Goal: Task Accomplishment & Management: Complete application form

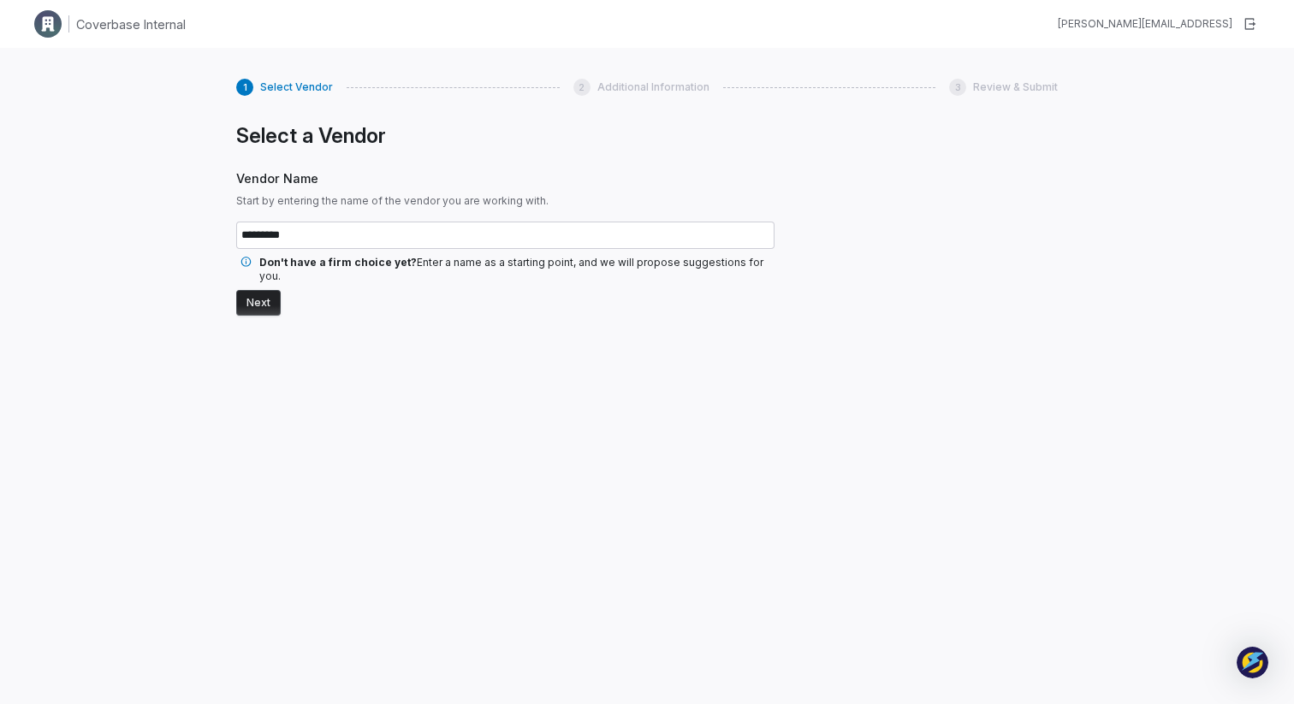
type input "*********"
click at [268, 290] on button "Next" at bounding box center [258, 303] width 44 height 26
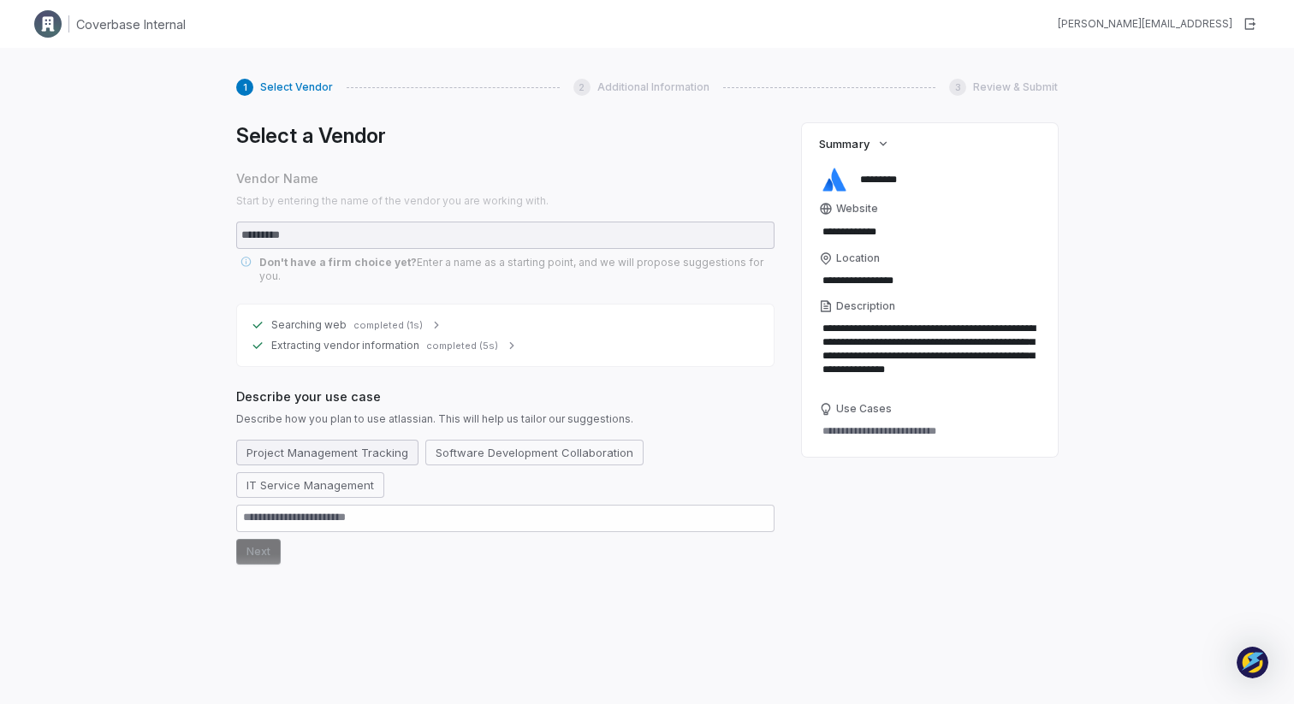
click at [352, 440] on button "Project Management Tracking" at bounding box center [327, 453] width 182 height 26
click at [254, 539] on button "Next" at bounding box center [258, 552] width 44 height 26
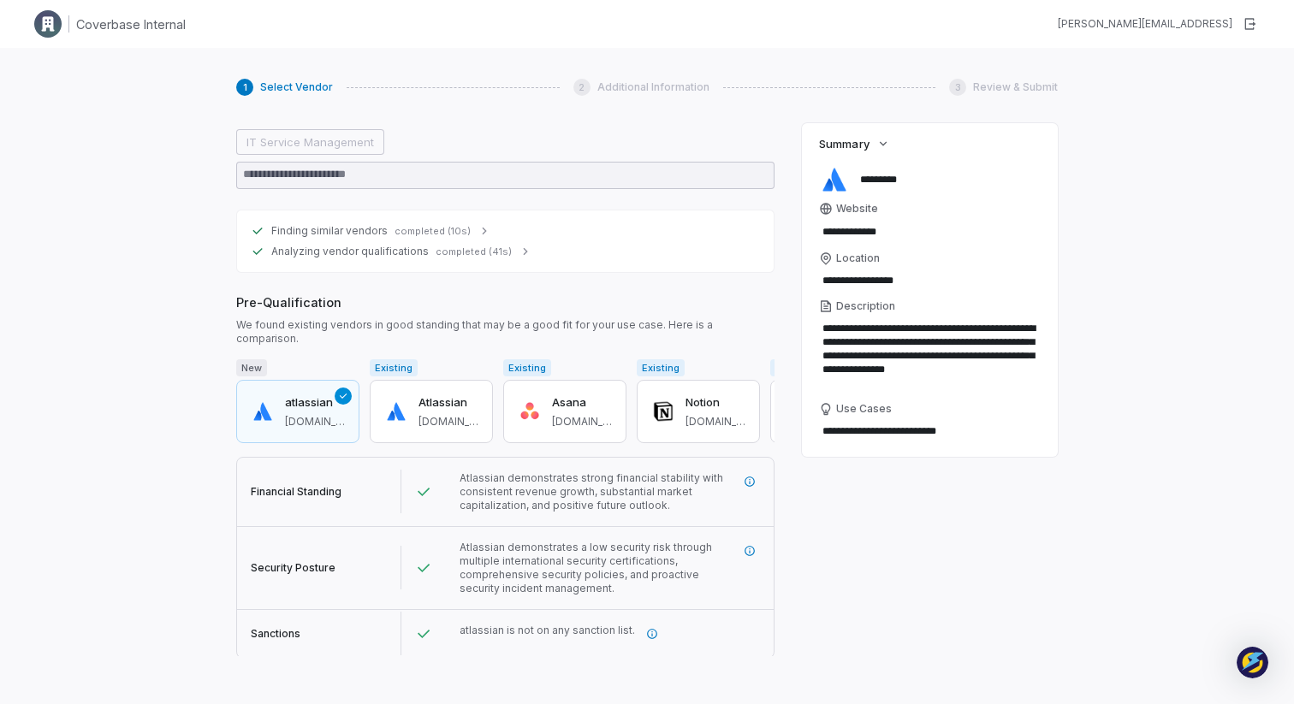
scroll to position [349, 0]
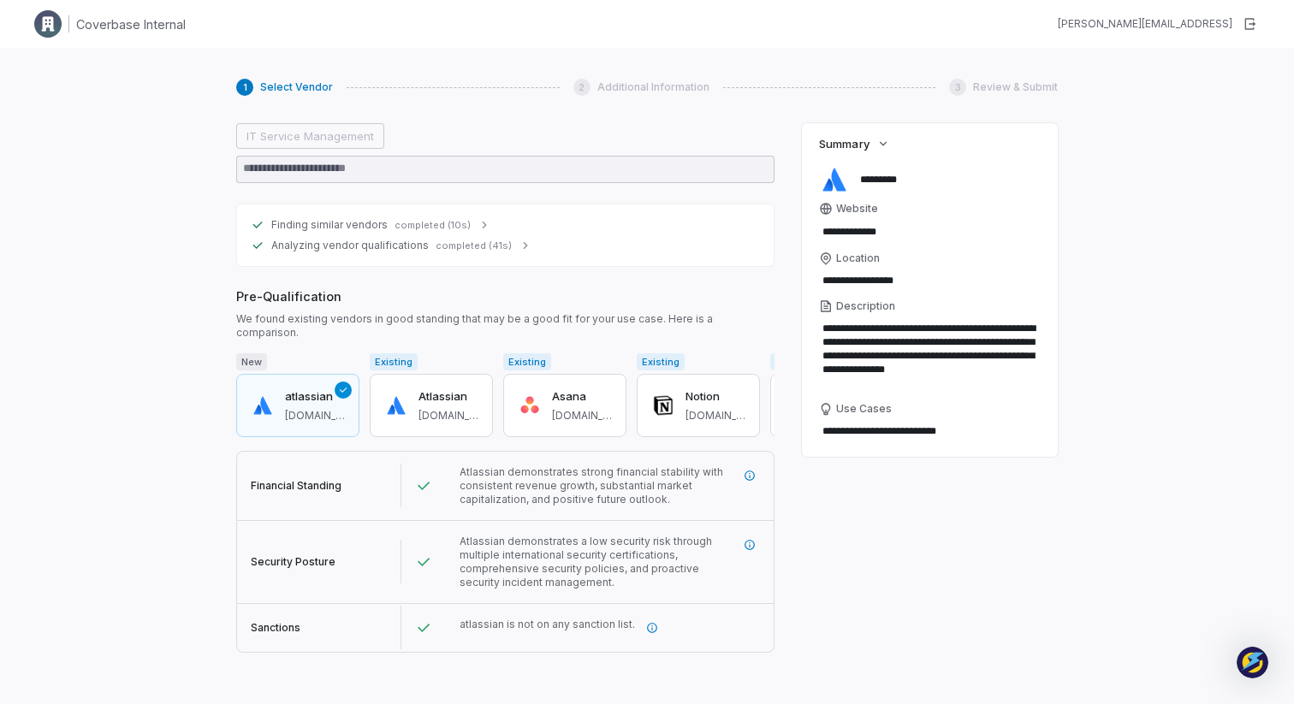
click at [249, 660] on button "Next" at bounding box center [258, 673] width 44 height 26
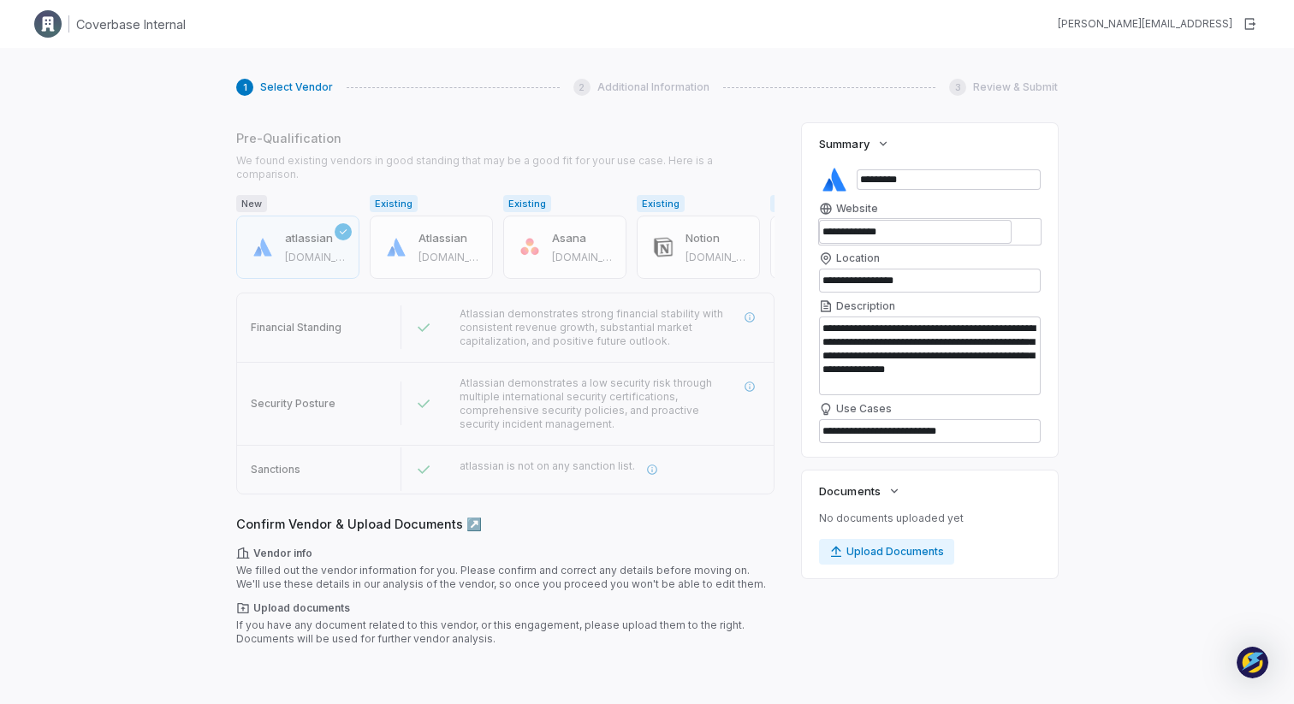
scroll to position [507, 0]
click at [264, 660] on button "Next" at bounding box center [258, 673] width 44 height 26
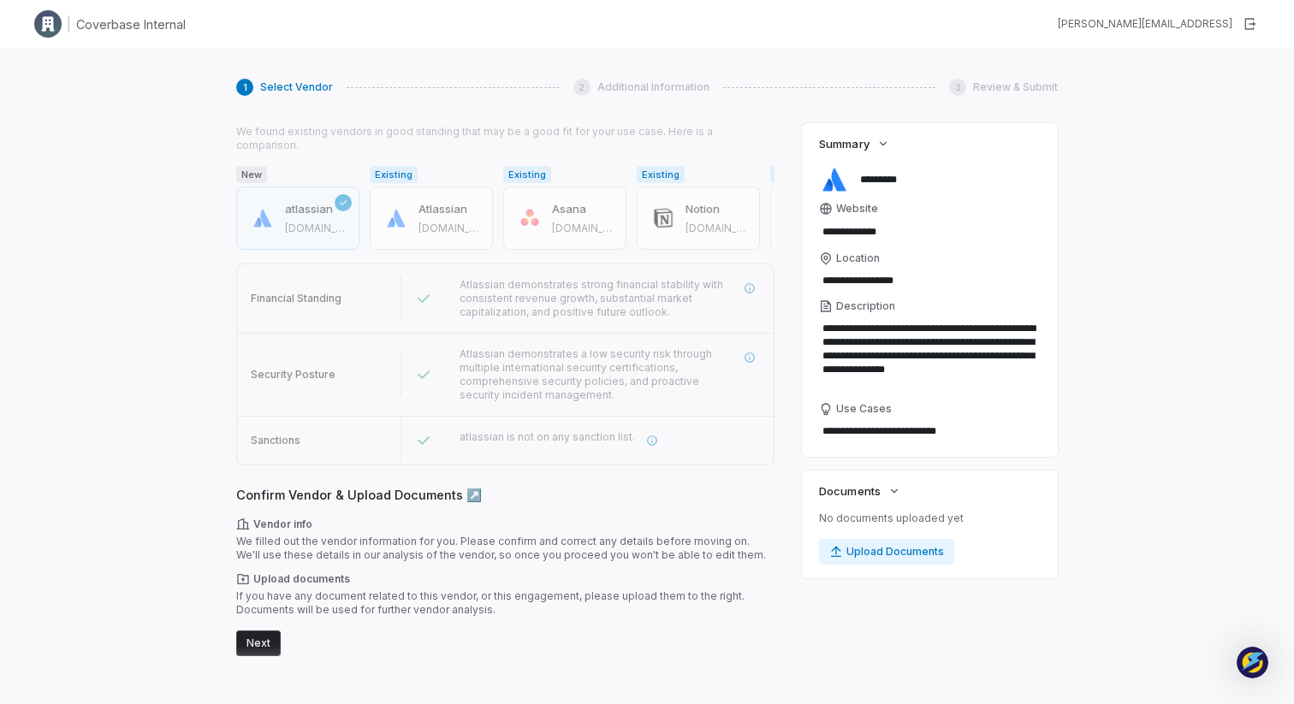
scroll to position [0, 0]
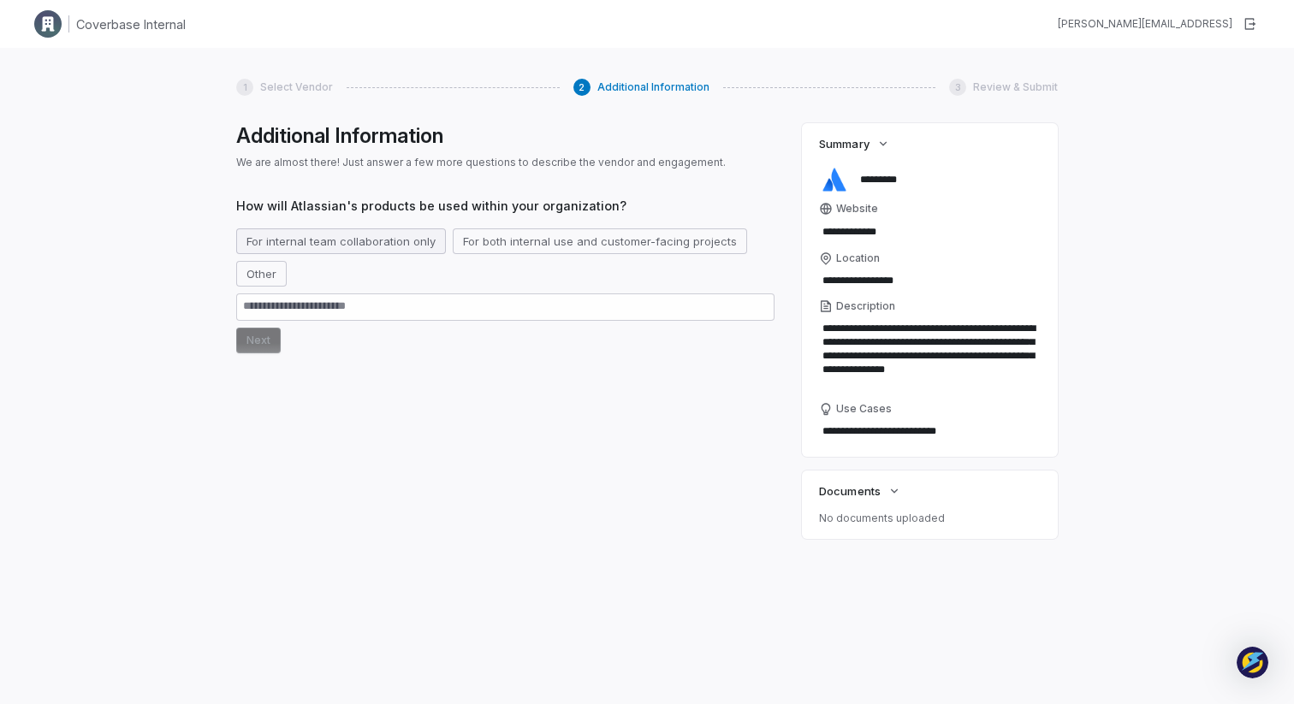
click at [305, 242] on button "For internal team collaboration only" at bounding box center [341, 241] width 210 height 26
click at [256, 349] on button "Next" at bounding box center [258, 341] width 44 height 26
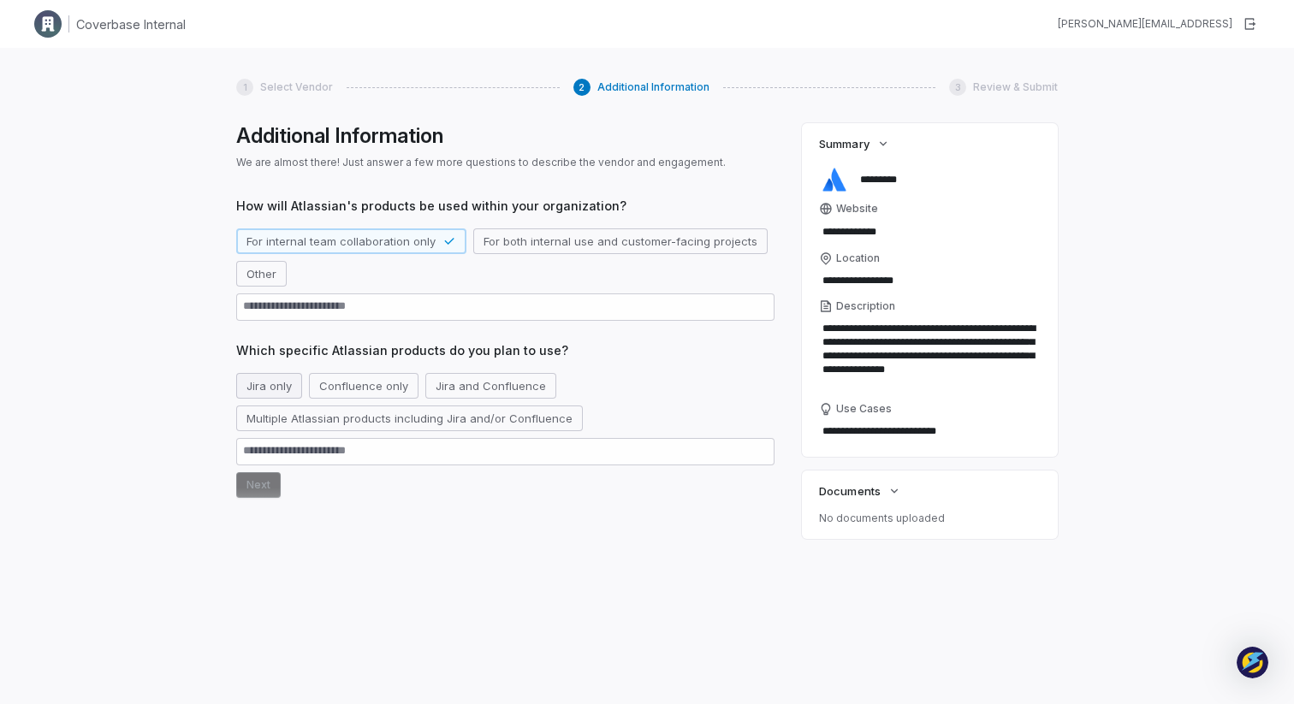
click at [274, 388] on button "Jira only" at bounding box center [269, 386] width 66 height 26
click at [261, 484] on button "Next" at bounding box center [258, 485] width 44 height 26
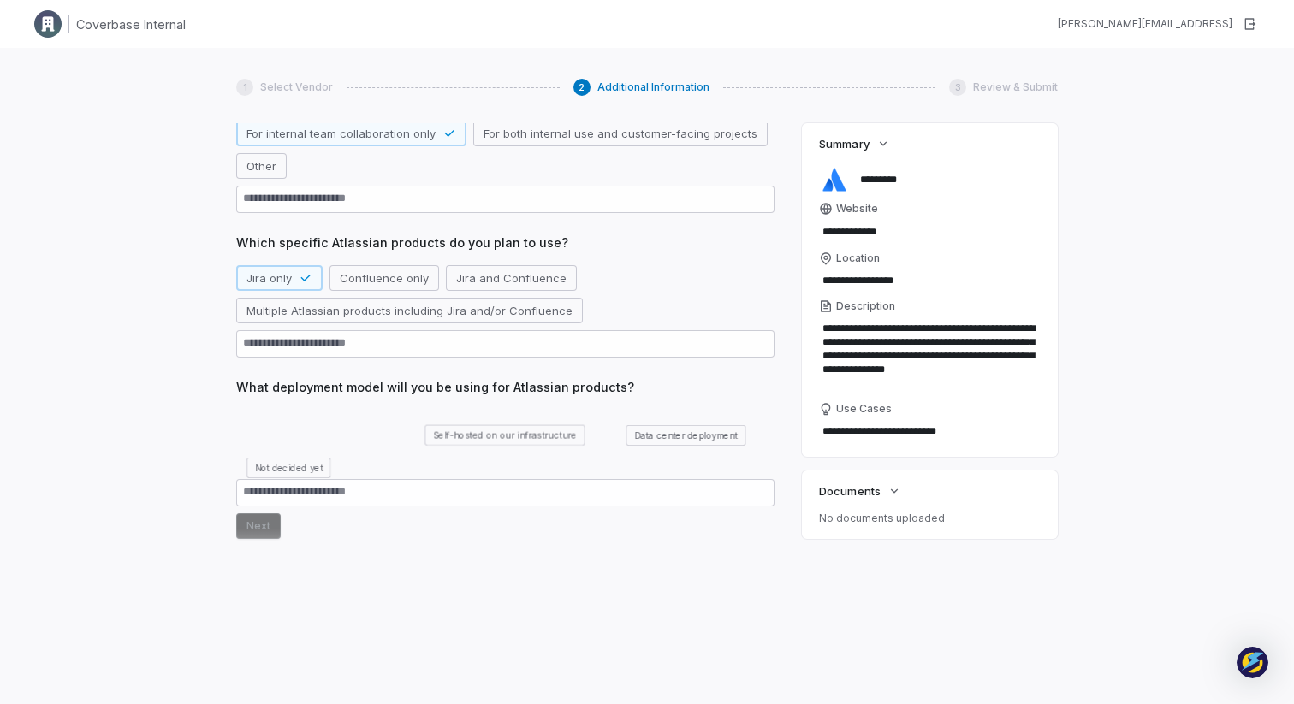
scroll to position [116, 0]
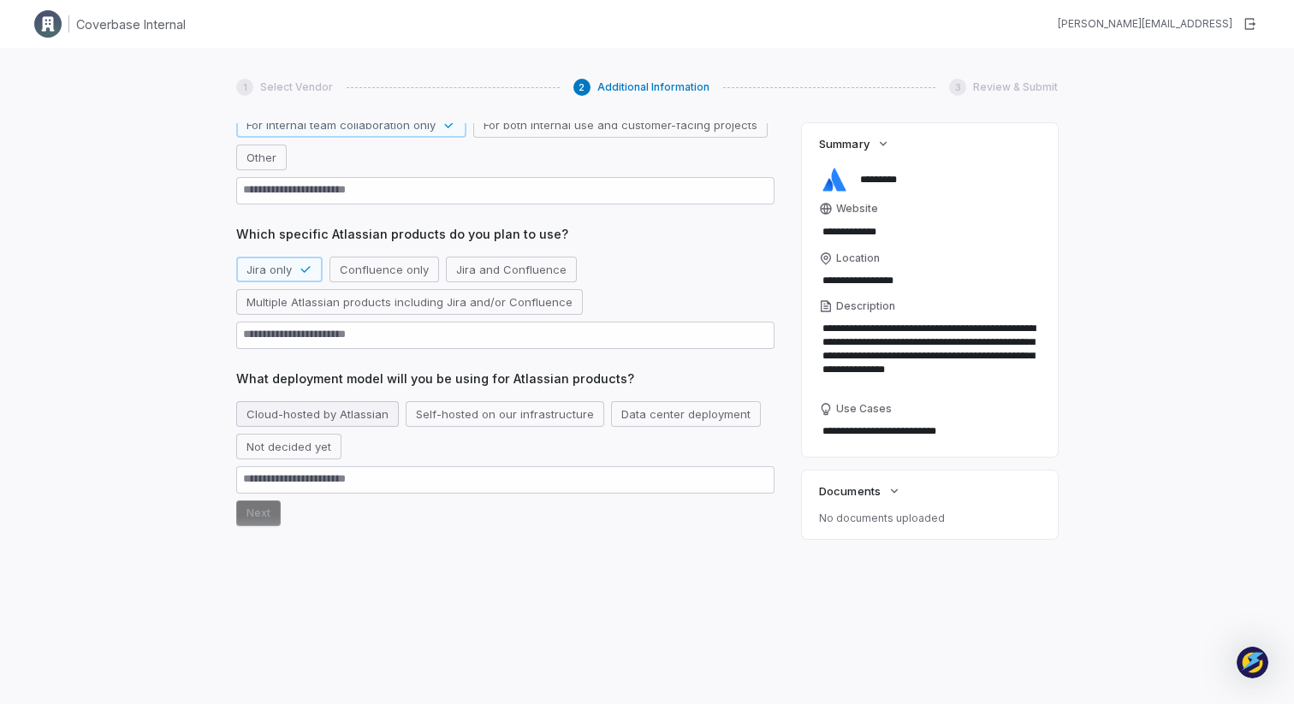
click at [298, 404] on button "Cloud-hosted by Atlassian" at bounding box center [317, 414] width 163 height 26
click at [252, 516] on button "Next" at bounding box center [258, 514] width 44 height 26
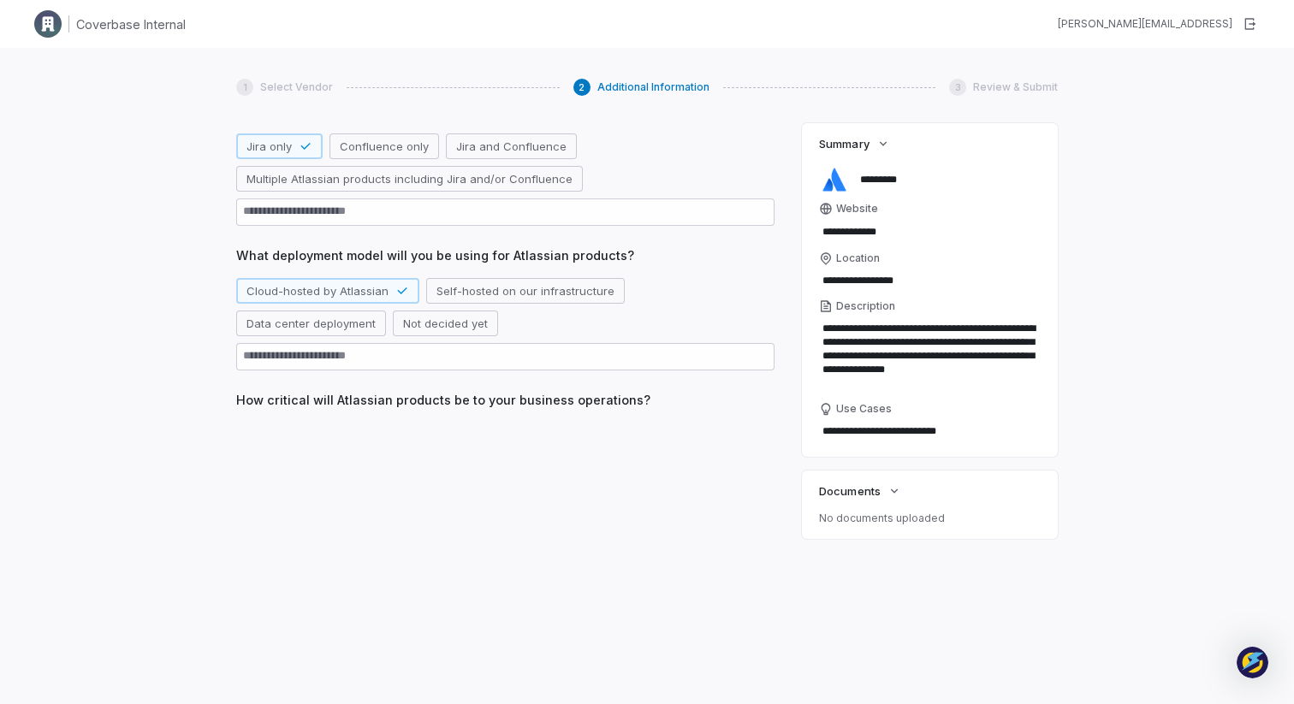
scroll to position [240, 0]
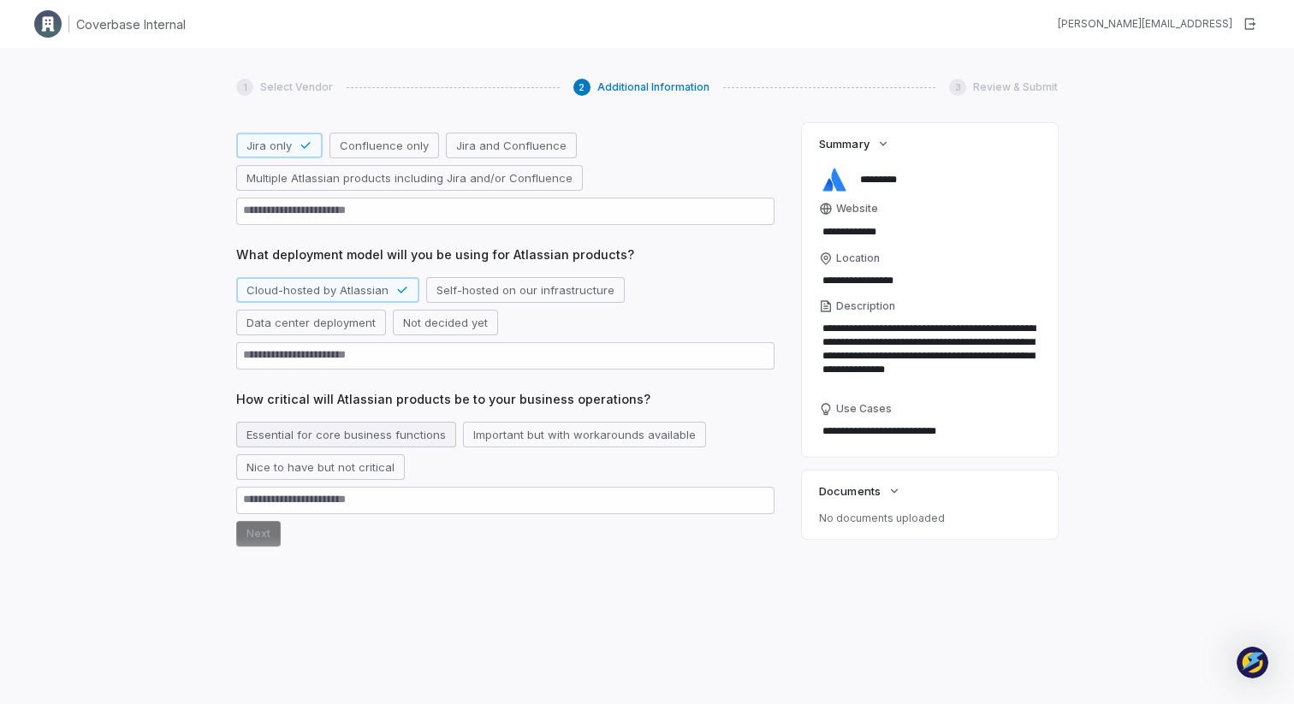
click at [285, 440] on button "Essential for core business functions" at bounding box center [346, 435] width 220 height 26
click at [258, 535] on button "Next" at bounding box center [258, 534] width 44 height 26
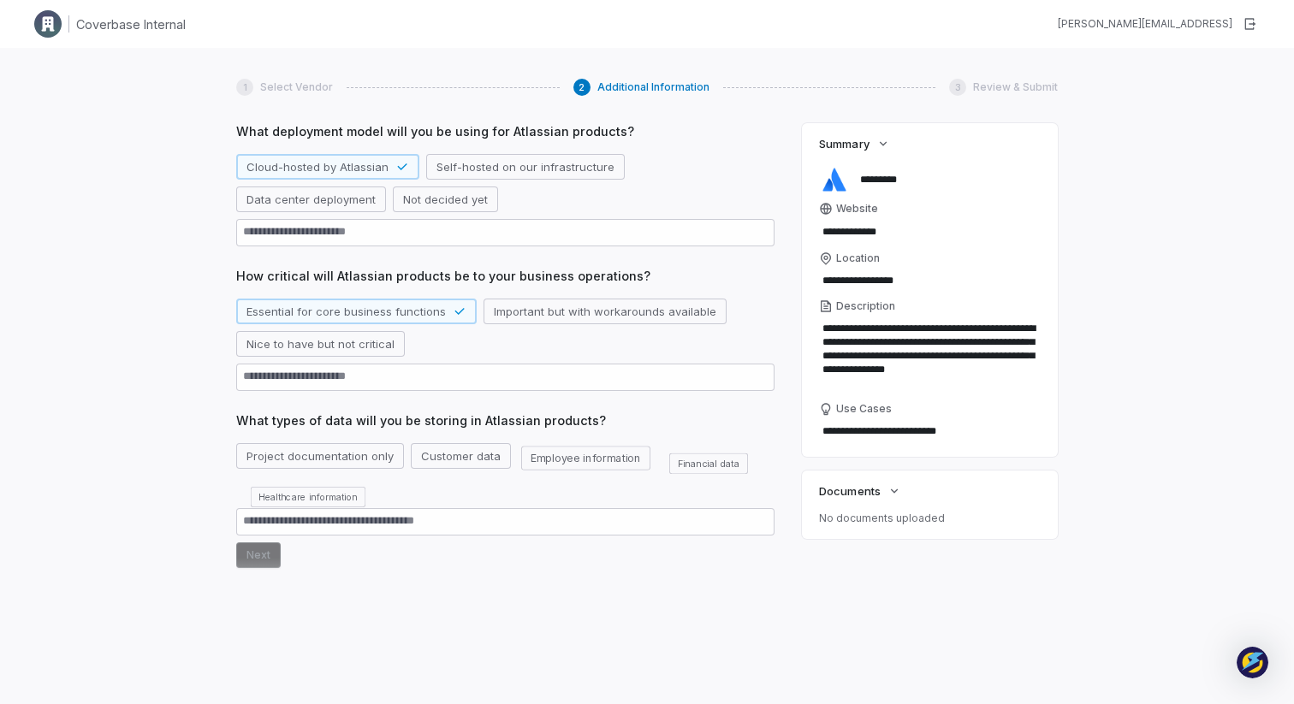
scroll to position [364, 0]
click at [276, 454] on button "Project documentation only" at bounding box center [320, 455] width 168 height 26
click at [254, 553] on button "Next" at bounding box center [258, 555] width 44 height 26
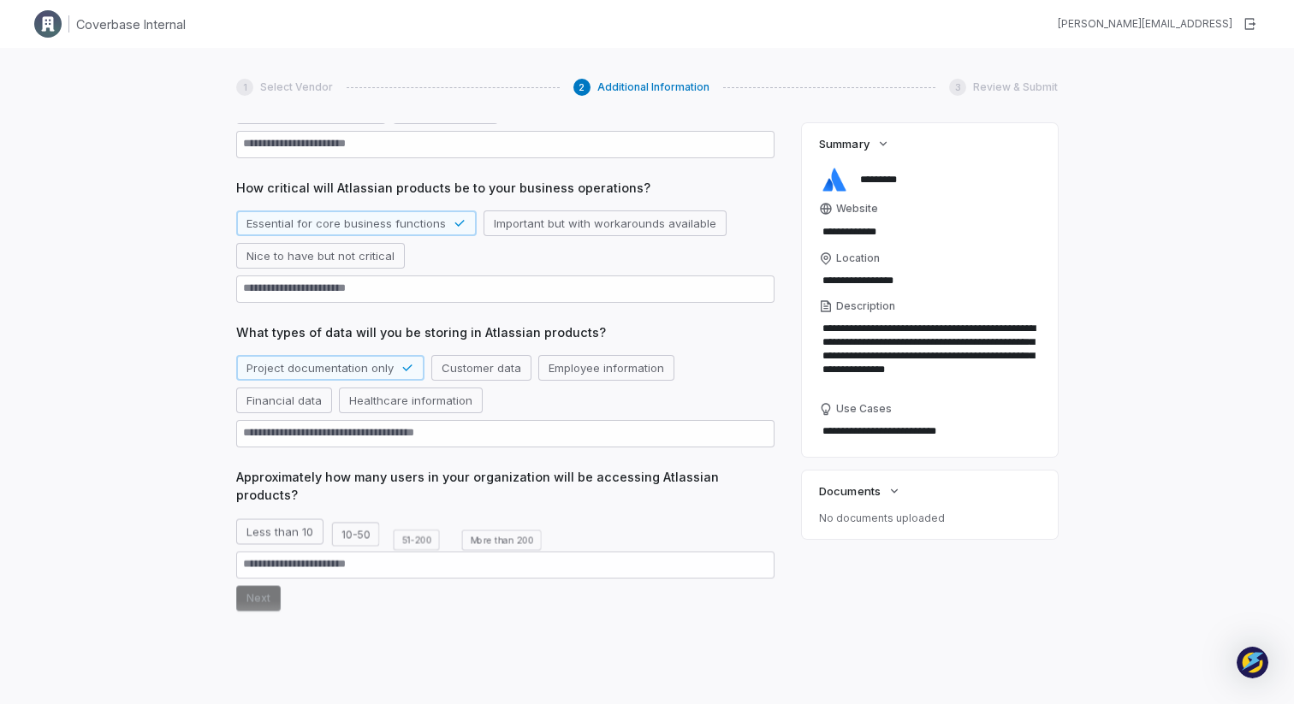
scroll to position [456, 0]
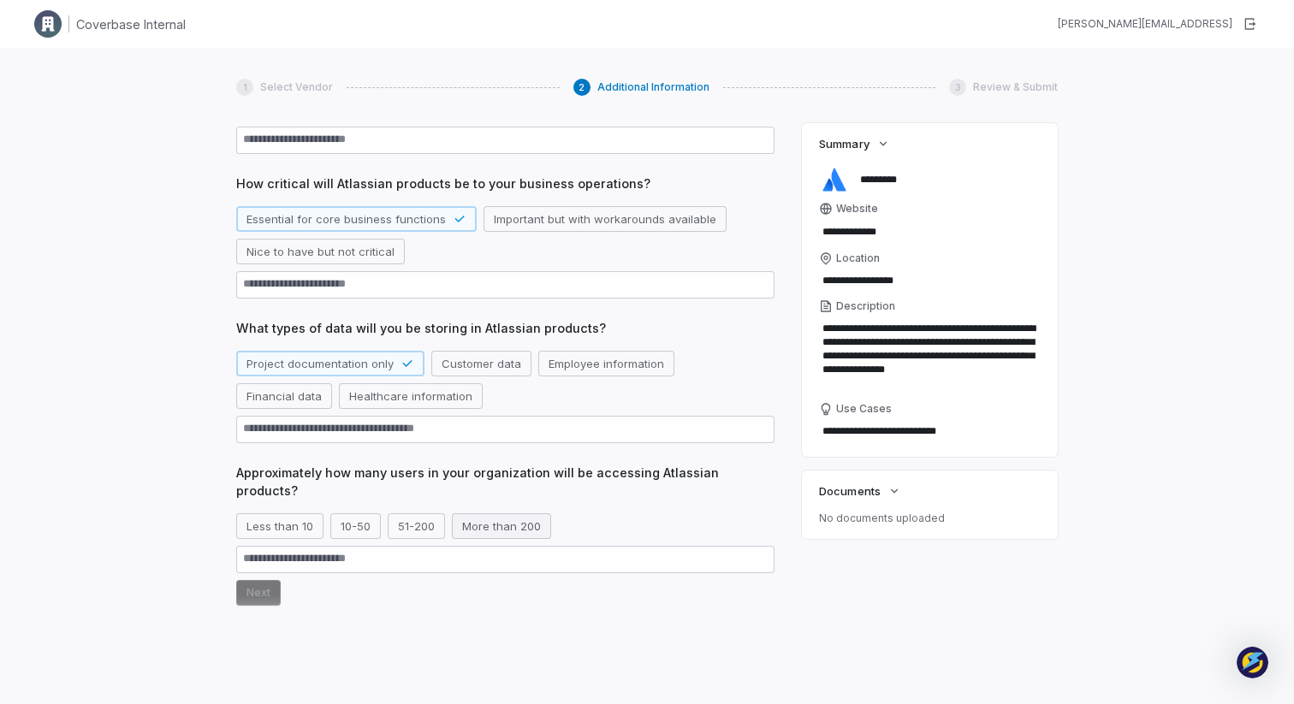
click at [463, 517] on button "More than 200" at bounding box center [501, 526] width 99 height 26
click at [261, 580] on button "Next" at bounding box center [258, 593] width 44 height 26
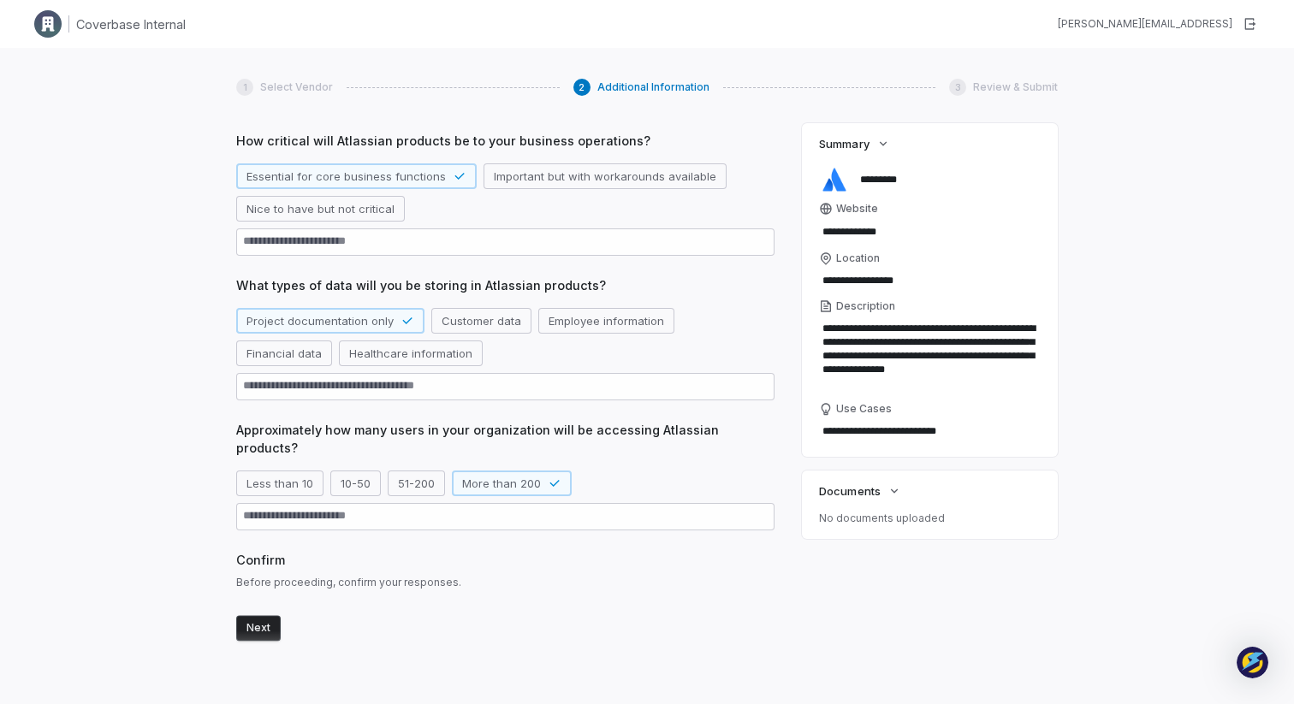
scroll to position [508, 0]
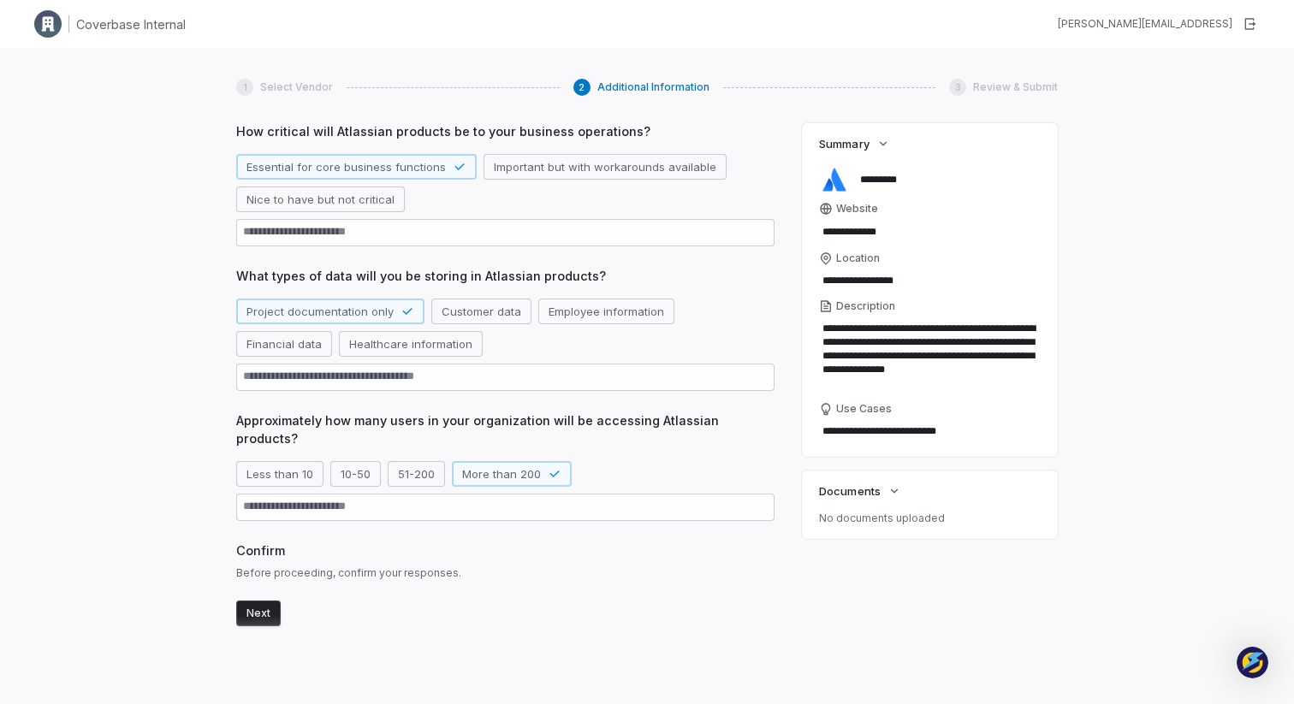
click at [266, 601] on button "Next" at bounding box center [258, 614] width 44 height 26
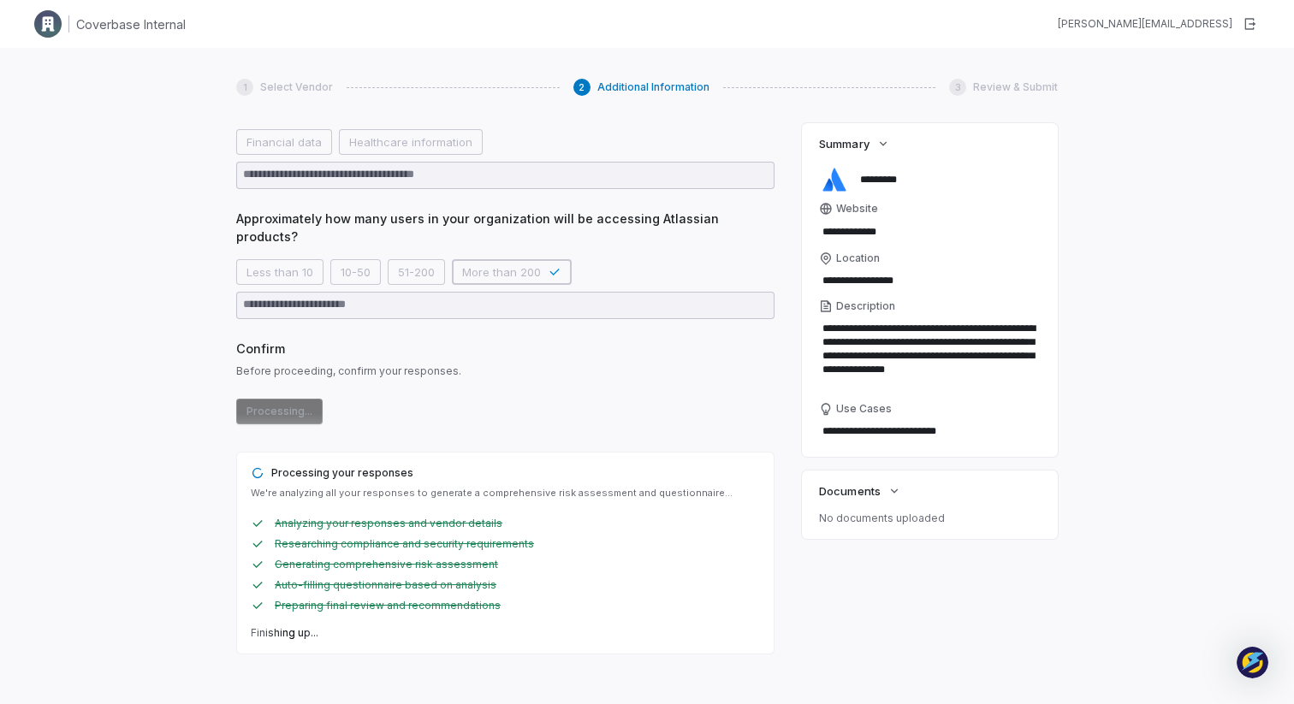
scroll to position [0, 0]
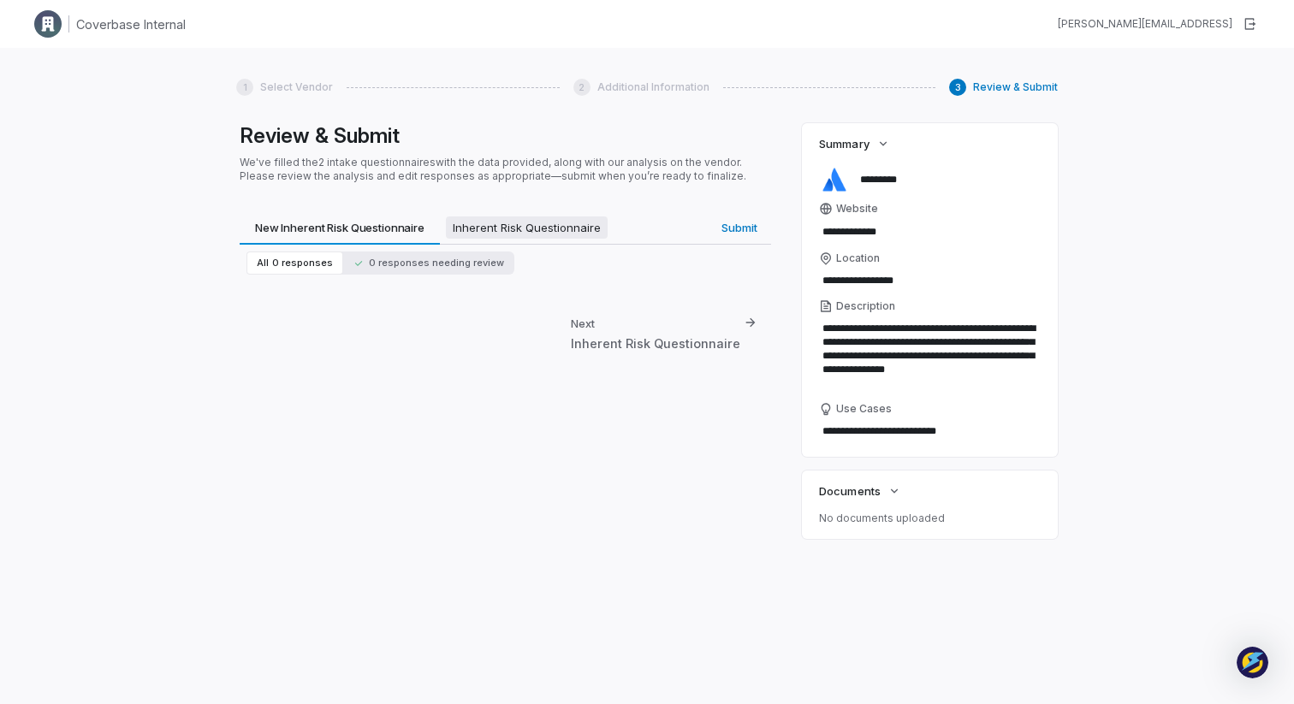
type textarea "*"
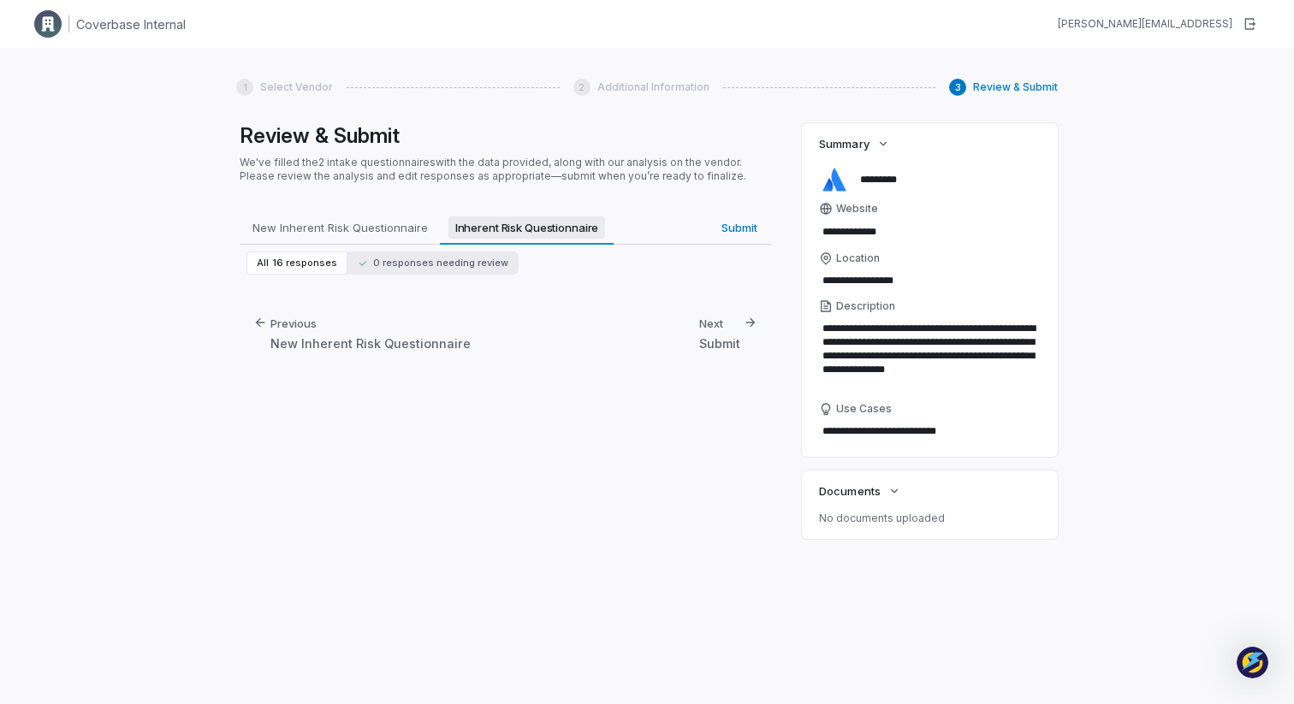
click at [535, 235] on span "Inherent Risk Questionnaire" at bounding box center [526, 227] width 157 height 22
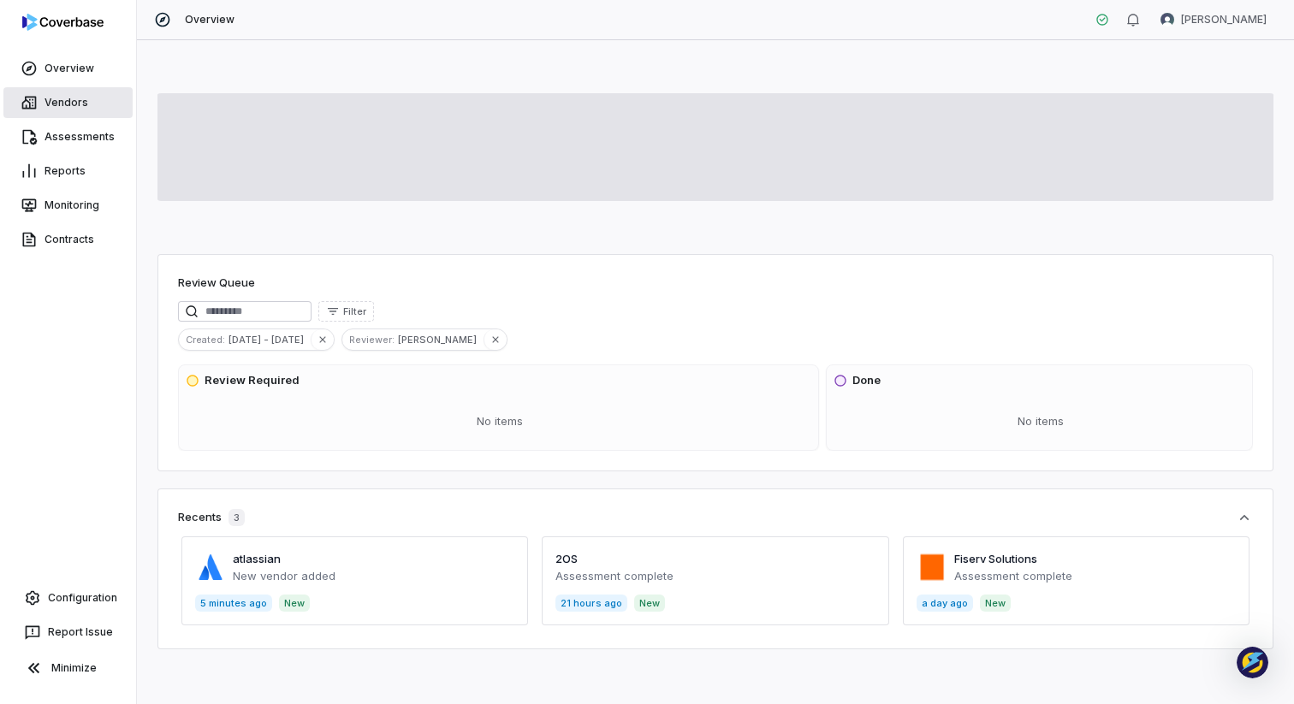
click at [62, 103] on link "Vendors" at bounding box center [67, 102] width 129 height 31
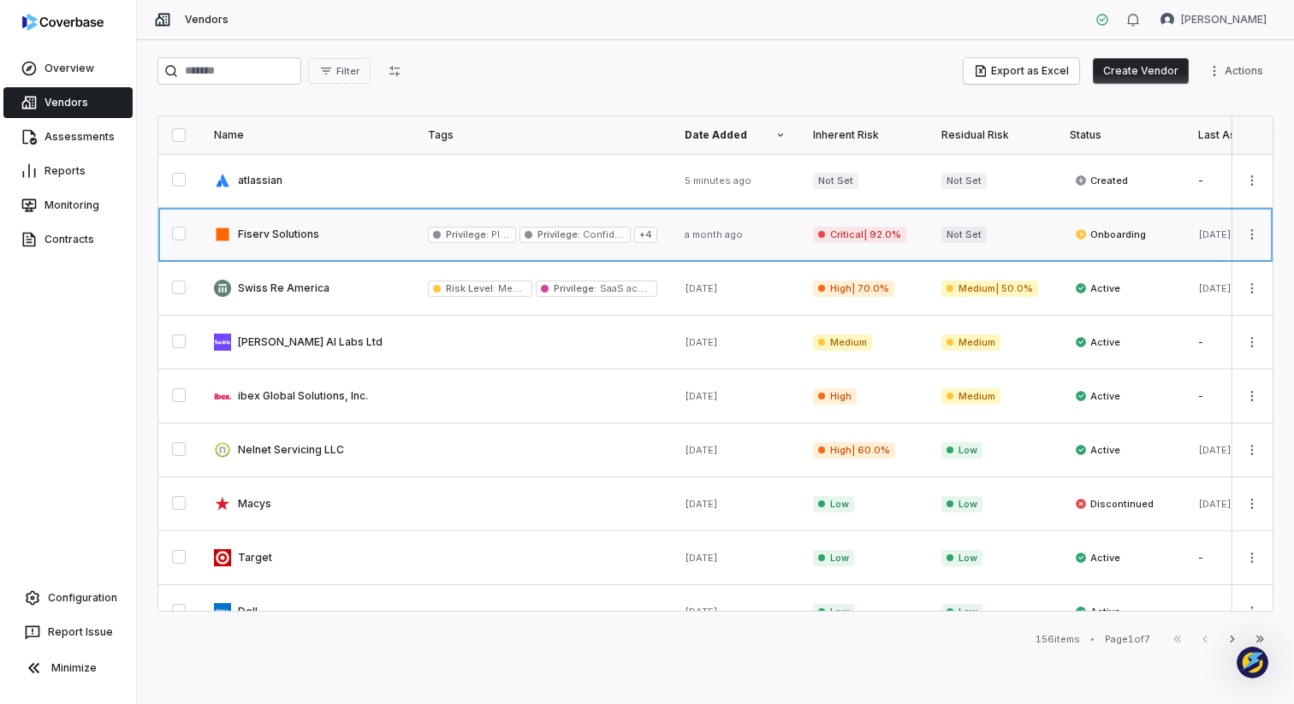
click at [311, 244] on link at bounding box center [307, 234] width 214 height 53
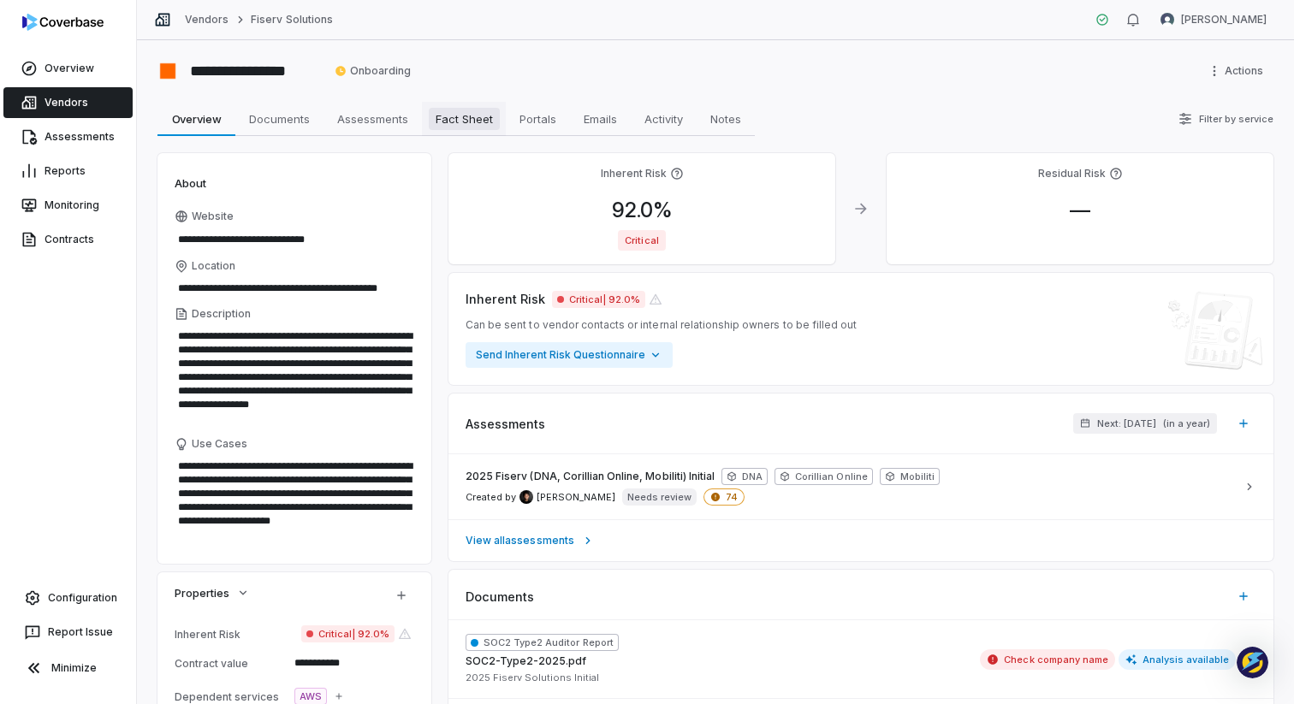
click at [454, 120] on span "Fact Sheet" at bounding box center [464, 119] width 71 height 22
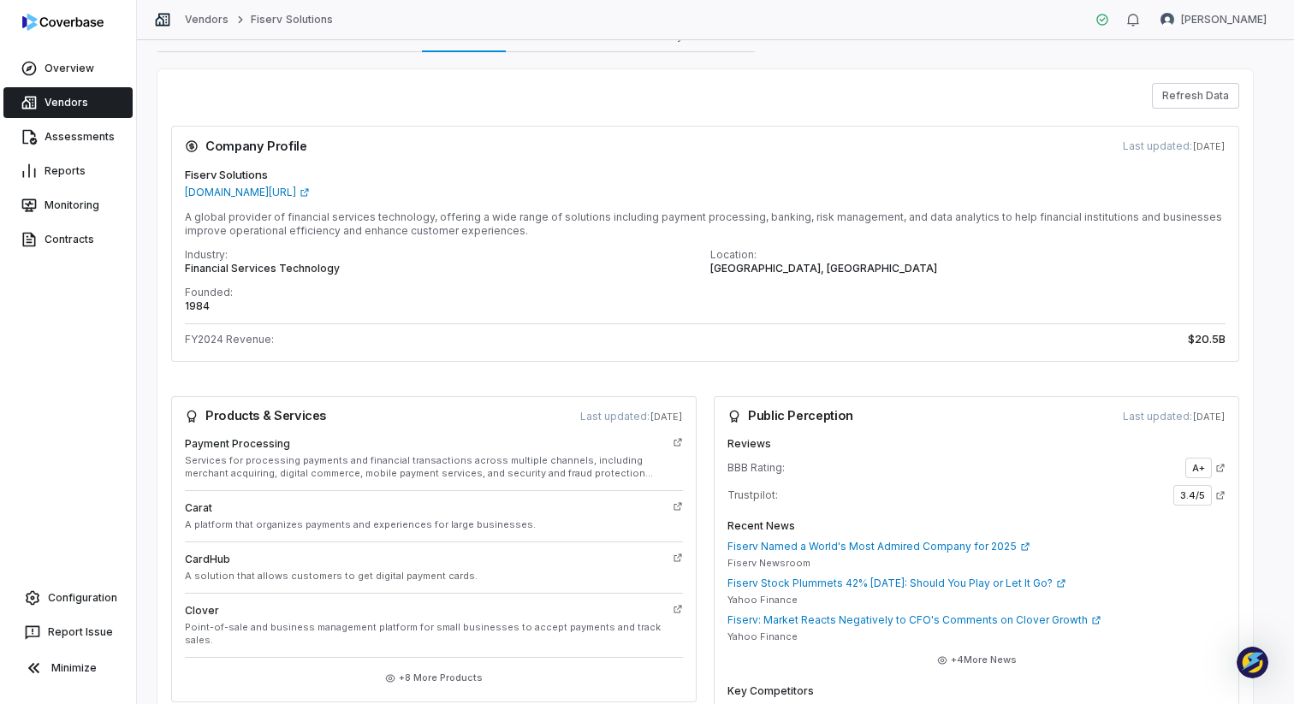
scroll to position [33, 0]
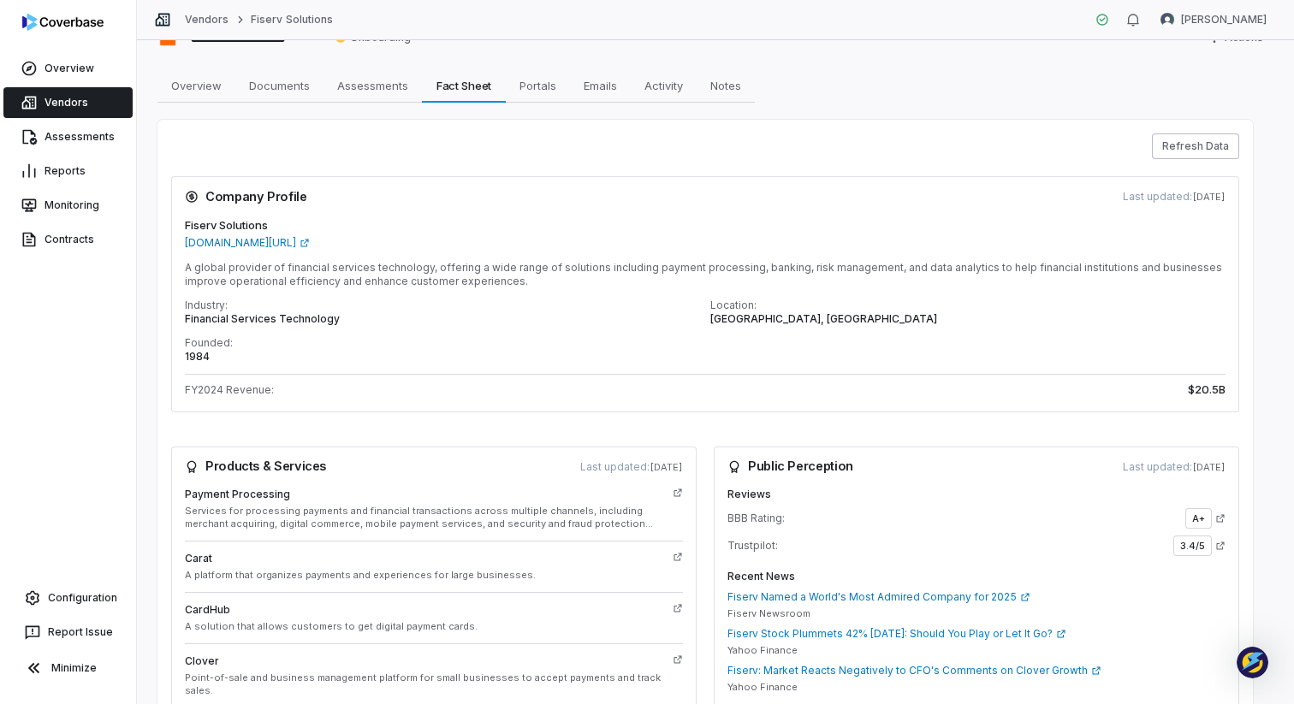
click at [1175, 149] on button "Refresh Data" at bounding box center [1195, 146] width 87 height 26
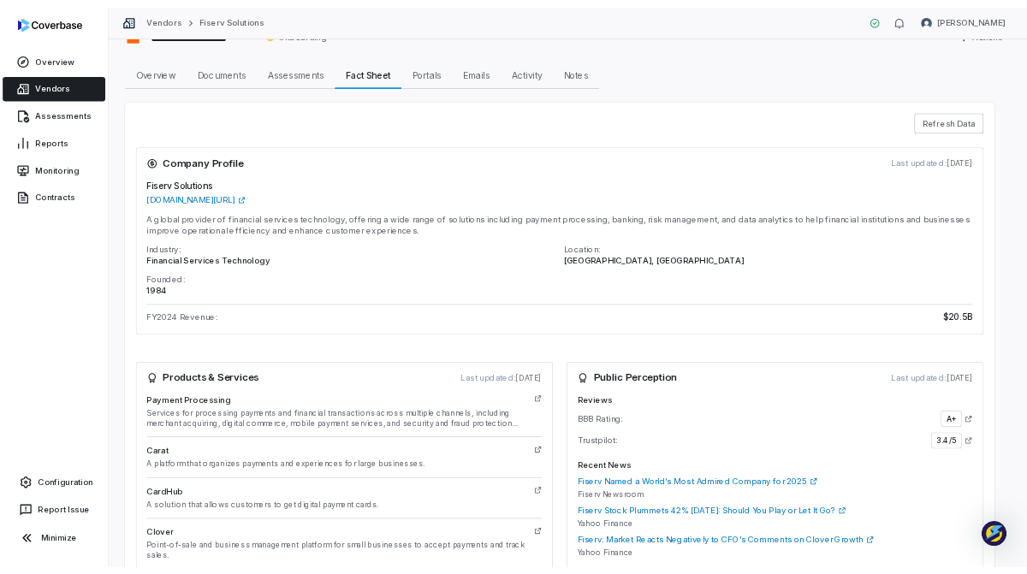
scroll to position [0, 0]
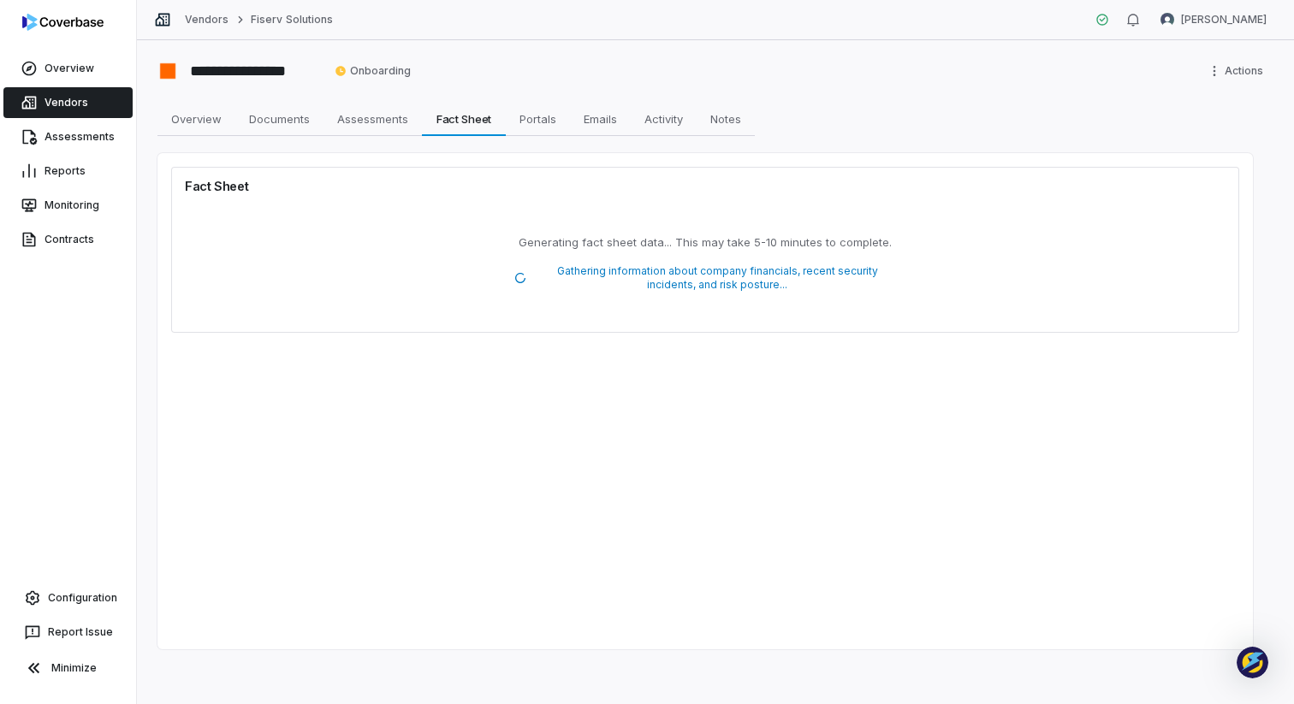
click at [51, 101] on link "Vendors" at bounding box center [67, 102] width 129 height 31
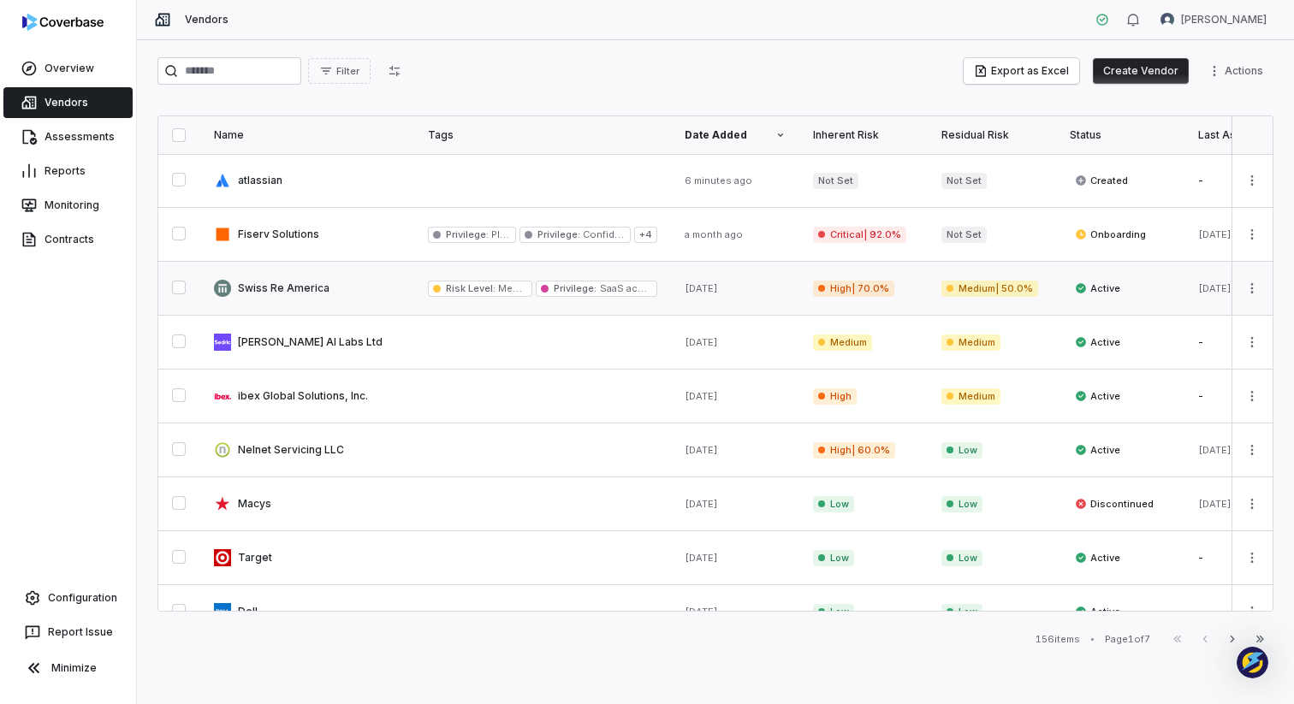
click at [326, 287] on link at bounding box center [307, 288] width 214 height 53
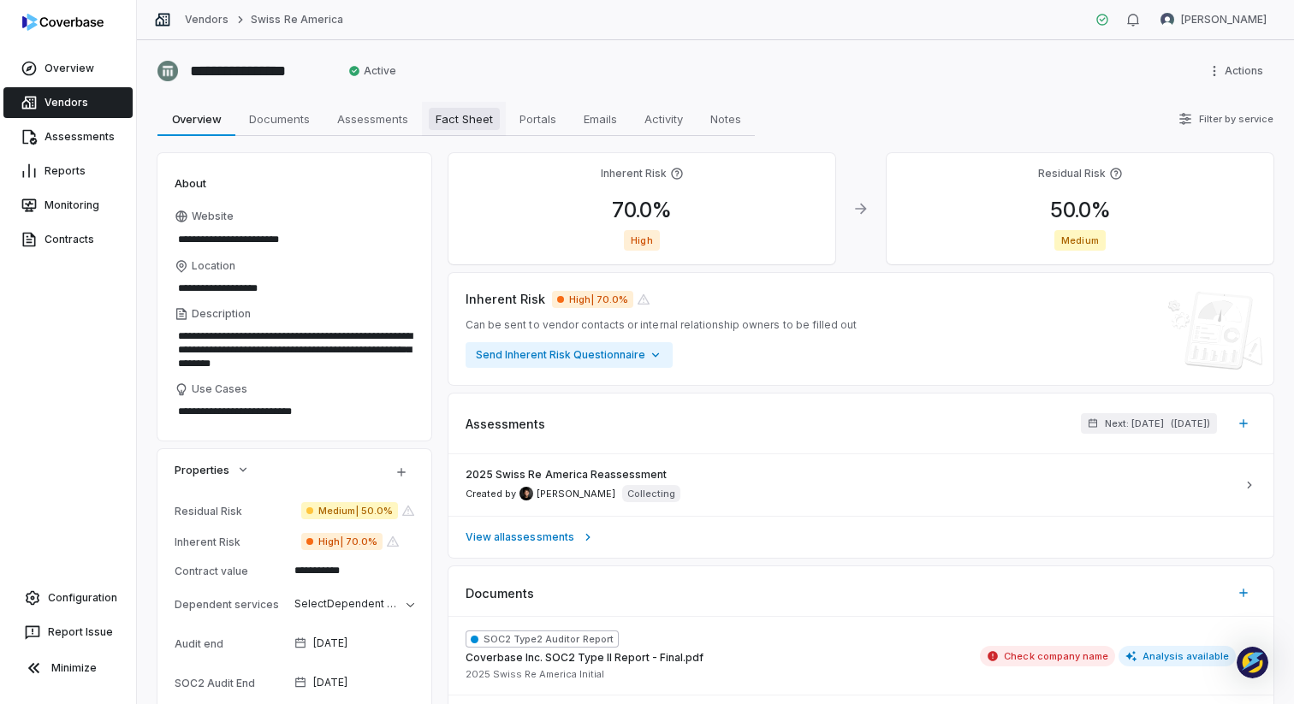
click at [478, 110] on span "Fact Sheet" at bounding box center [464, 119] width 71 height 22
type textarea "*"
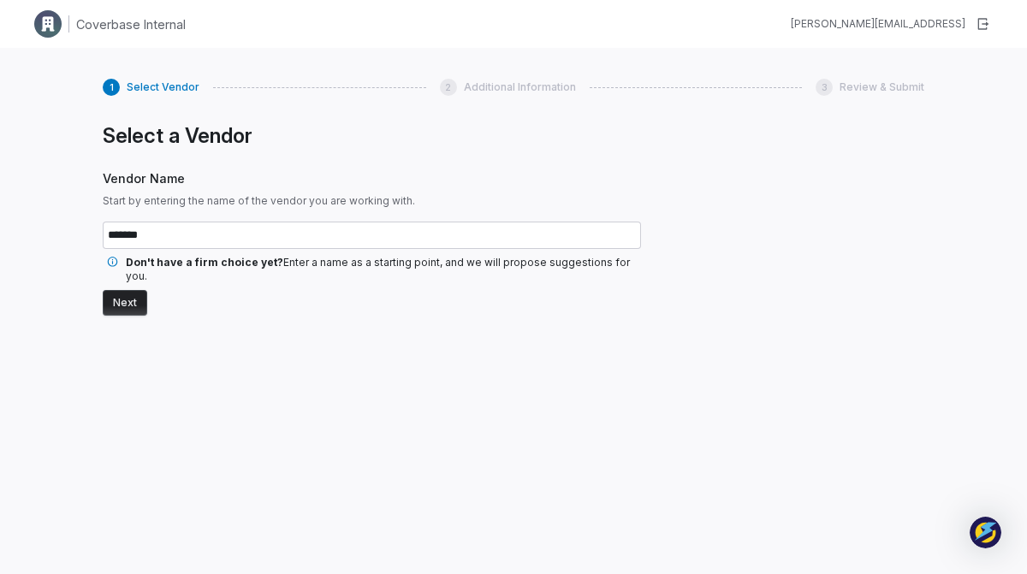
type input "*******"
click at [116, 290] on button "Next" at bounding box center [125, 303] width 44 height 26
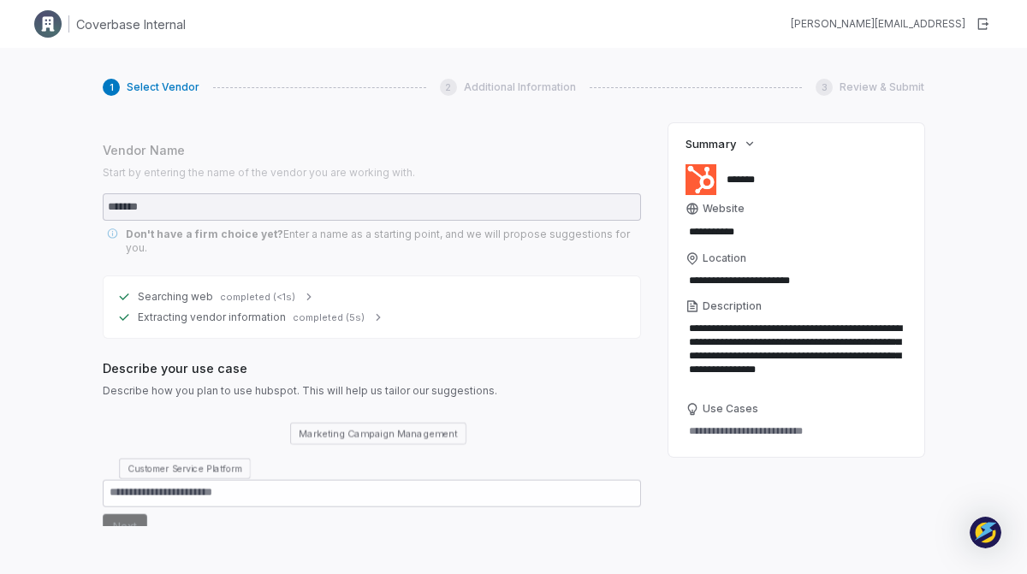
scroll to position [24, 0]
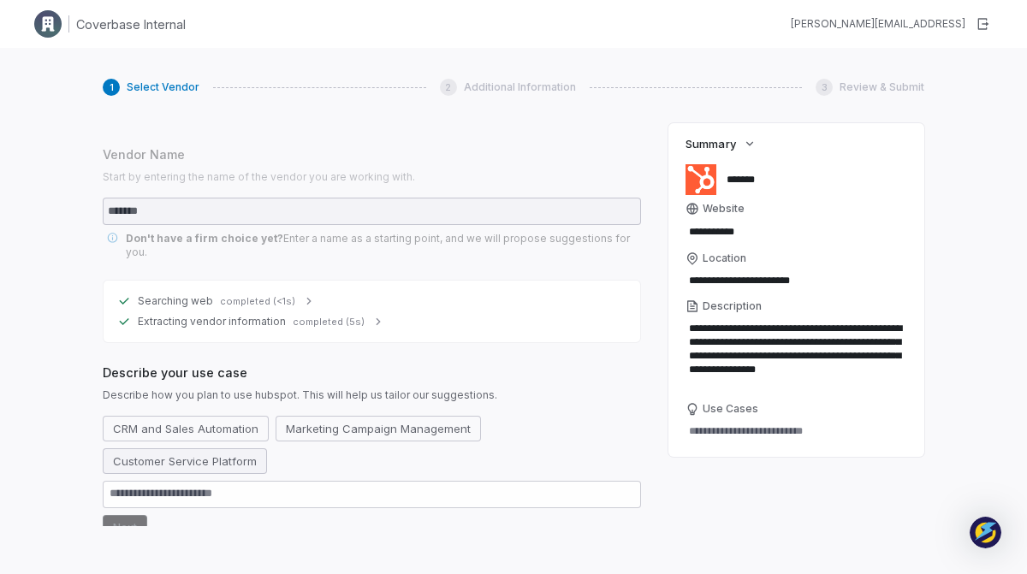
click at [188, 448] on button "Customer Service Platform" at bounding box center [185, 461] width 164 height 26
click at [127, 515] on button "Next" at bounding box center [125, 528] width 44 height 26
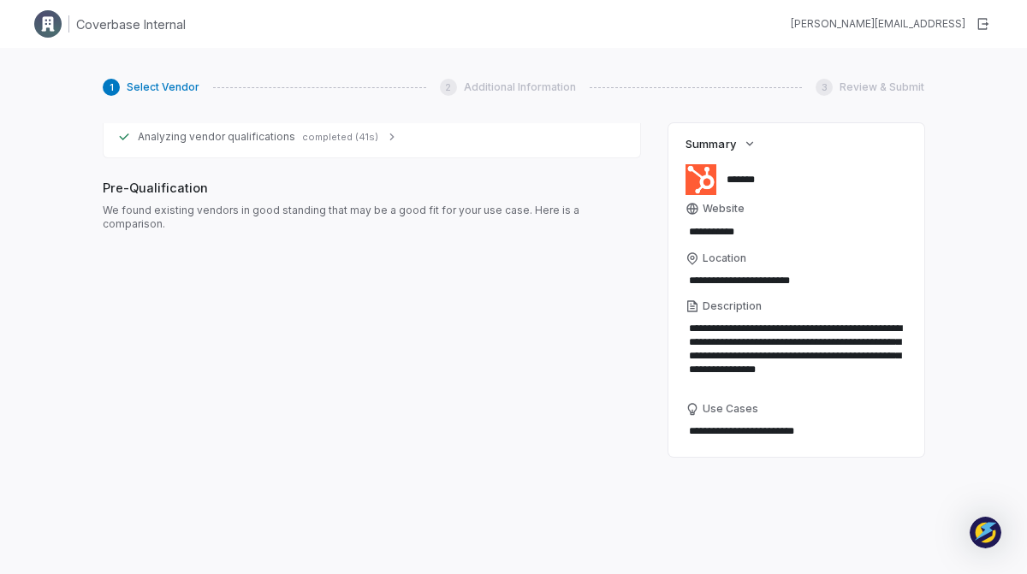
scroll to position [486, 0]
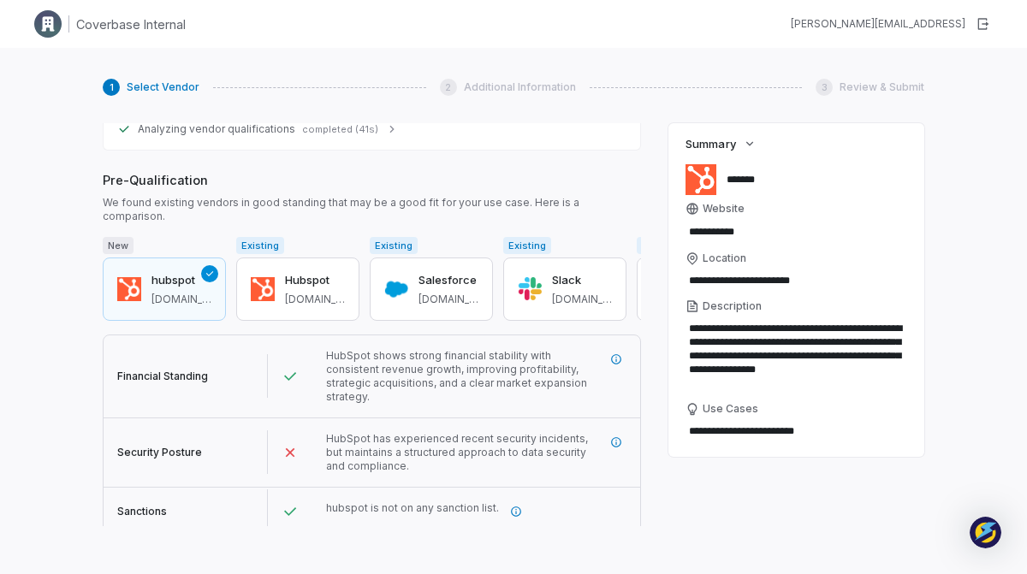
click at [120, 543] on button "Next" at bounding box center [125, 556] width 44 height 26
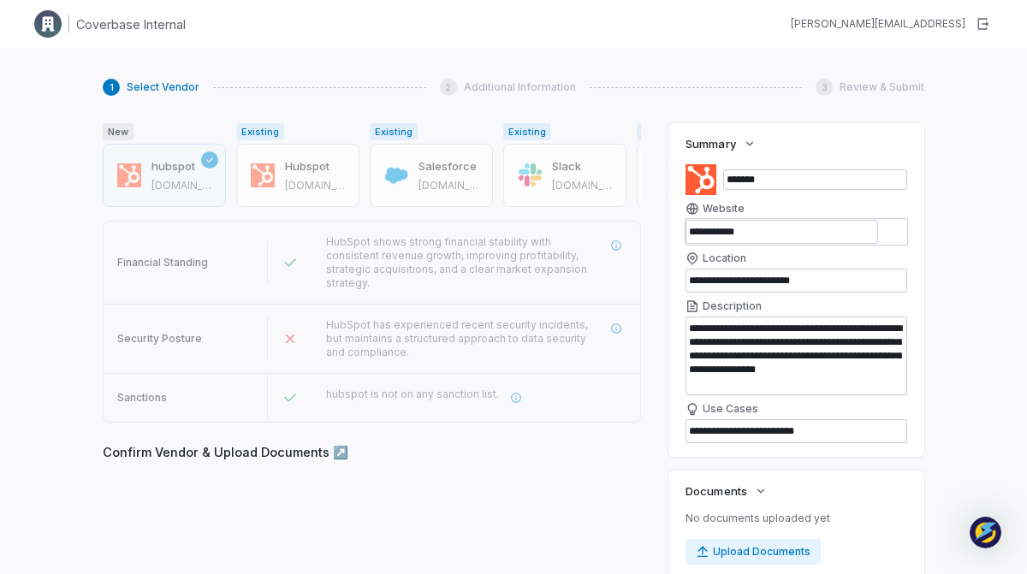
scroll to position [592, 0]
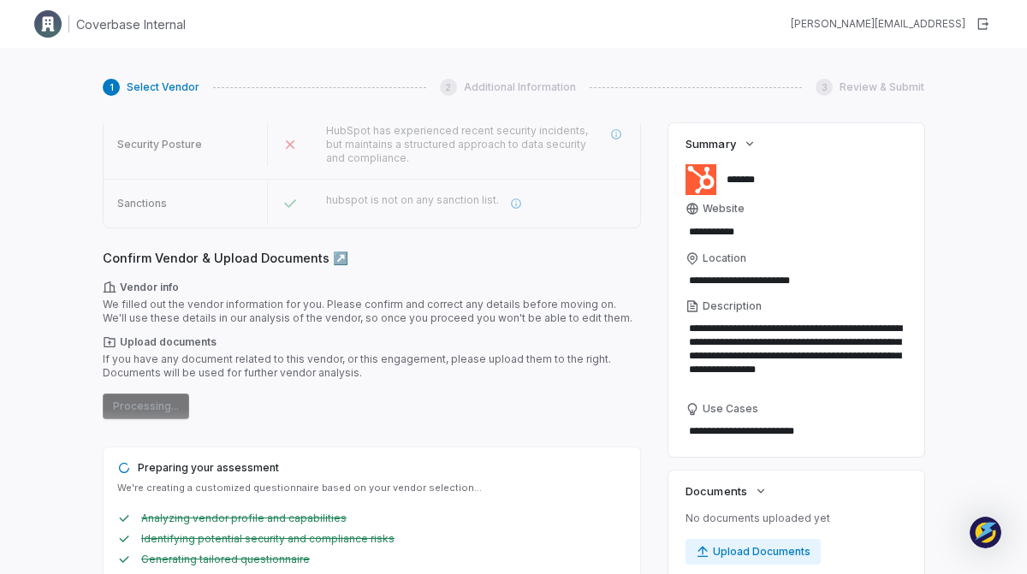
scroll to position [0, 0]
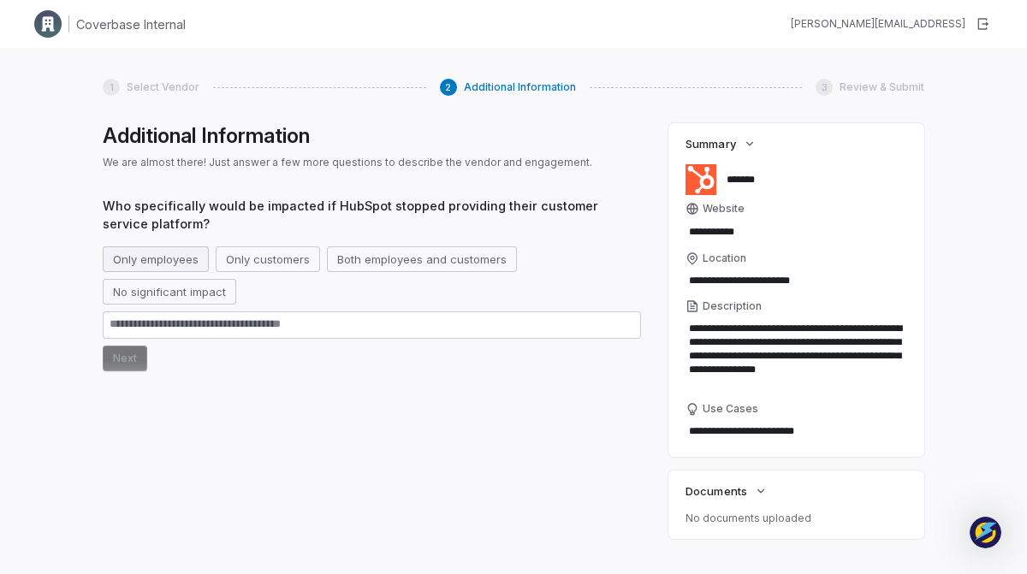
click at [162, 264] on button "Only employees" at bounding box center [156, 259] width 106 height 26
click at [127, 364] on button "Next" at bounding box center [125, 359] width 44 height 26
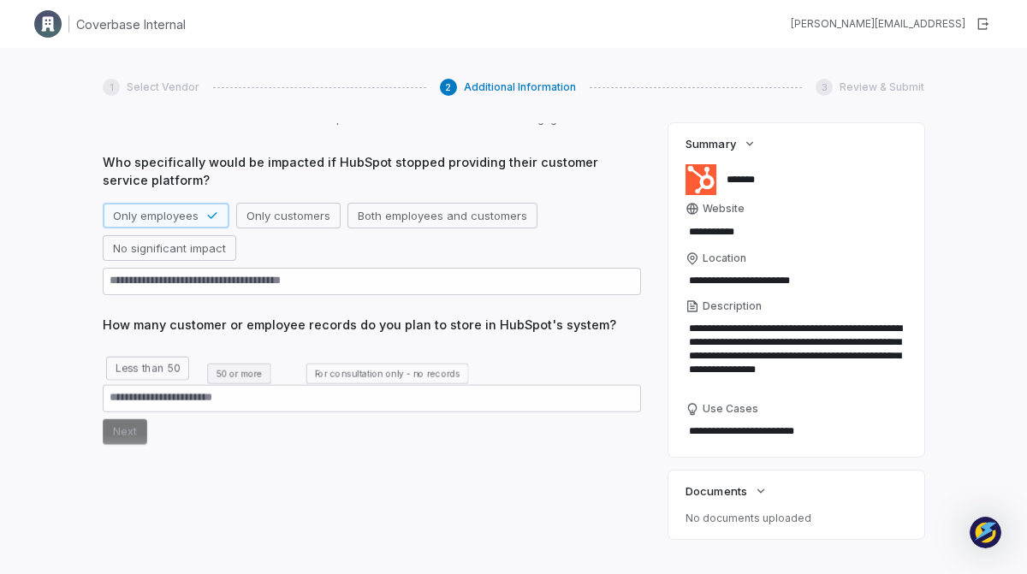
scroll to position [54, 0]
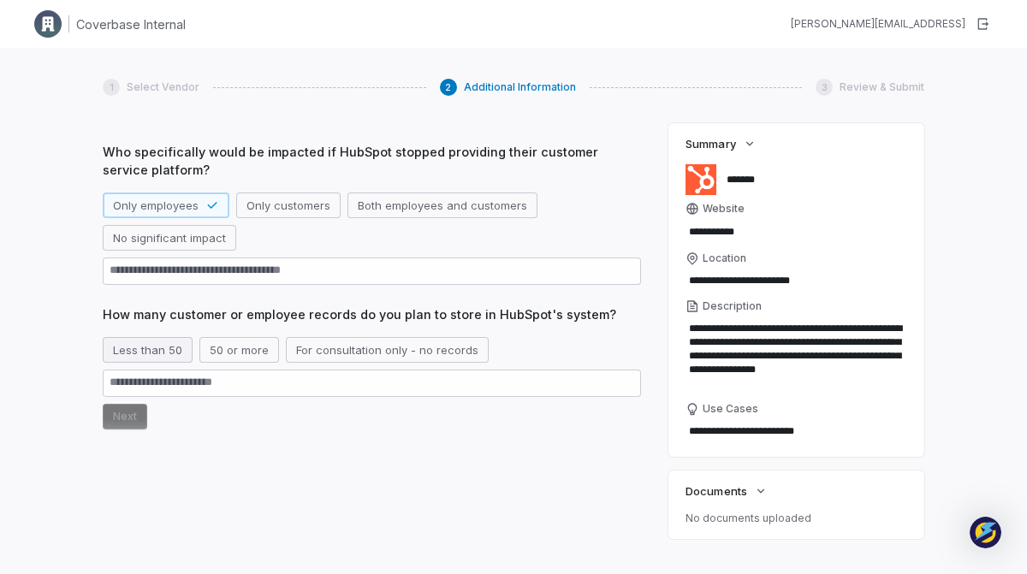
click at [163, 359] on button "Less than 50" at bounding box center [148, 350] width 90 height 26
click at [416, 348] on button "For consultation only - no records" at bounding box center [407, 350] width 203 height 26
click at [229, 348] on button "50 or more" at bounding box center [239, 350] width 80 height 26
click at [137, 400] on form "Less than 50 50 or more For consultation only - no records Next" at bounding box center [372, 383] width 538 height 92
click at [121, 417] on button "Next" at bounding box center [125, 417] width 44 height 26
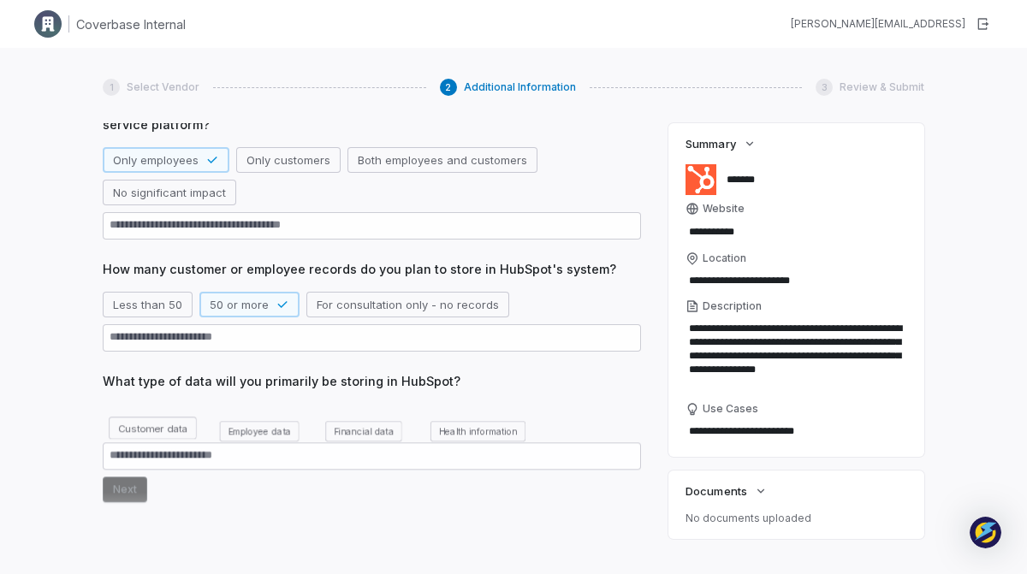
scroll to position [145, 0]
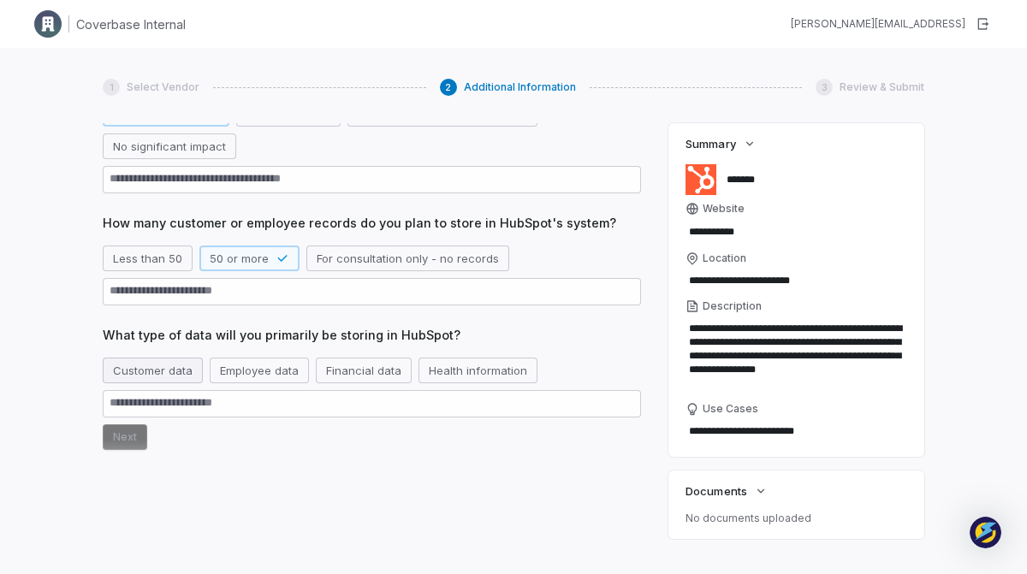
click at [135, 376] on button "Customer data" at bounding box center [153, 371] width 100 height 26
click at [117, 442] on button "Next" at bounding box center [125, 437] width 44 height 26
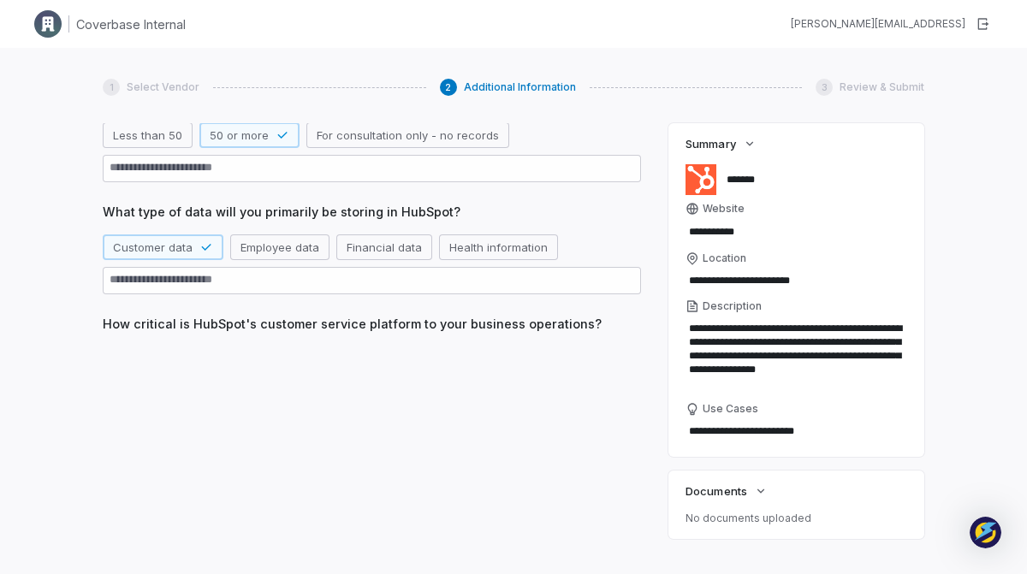
scroll to position [270, 0]
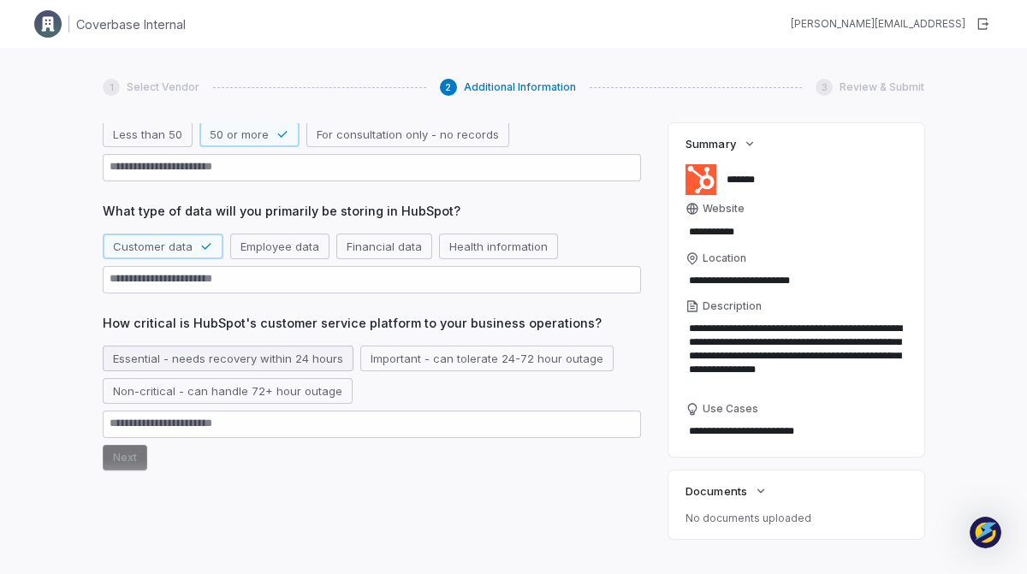
click at [170, 364] on button "Essential - needs recovery within 24 hours" at bounding box center [228, 359] width 251 height 26
click at [133, 453] on button "Next" at bounding box center [125, 458] width 44 height 26
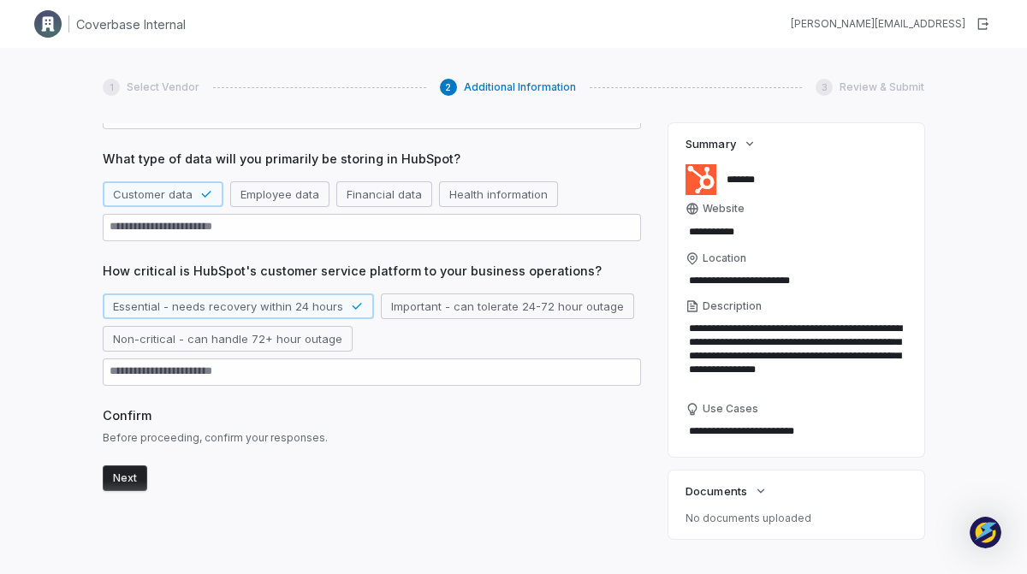
click at [122, 483] on button "Next" at bounding box center [125, 478] width 44 height 26
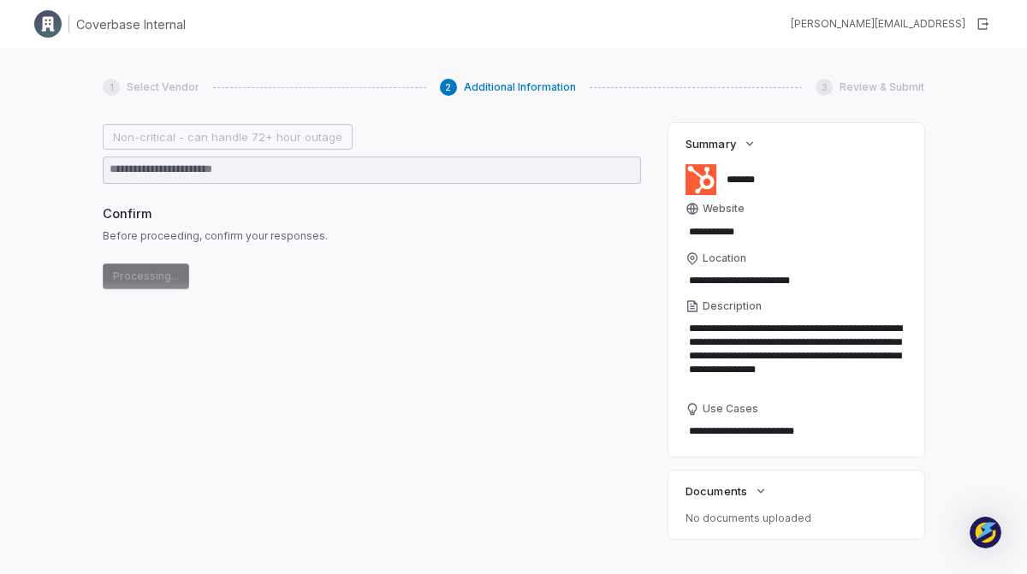
scroll to position [322, 0]
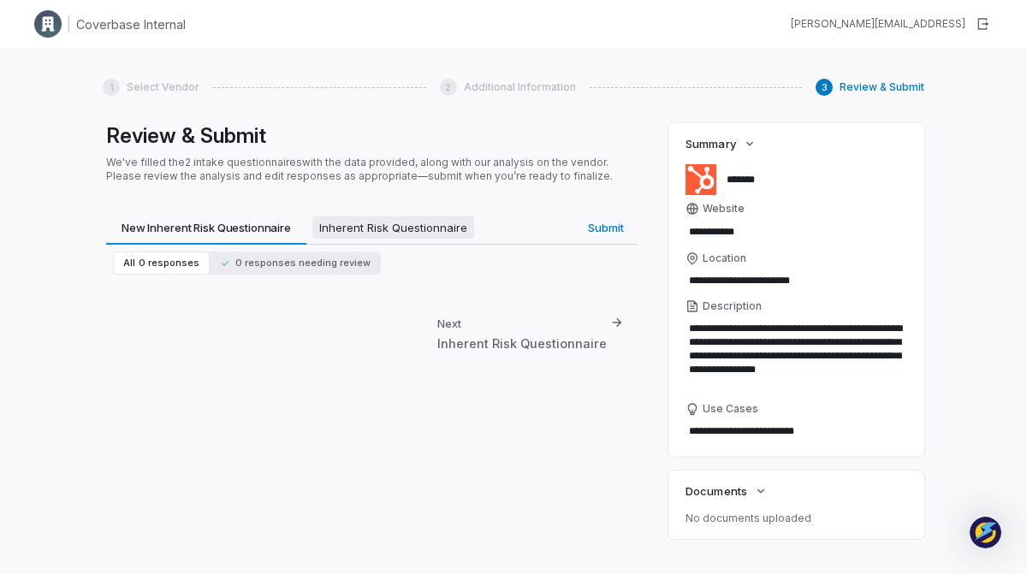
click at [388, 234] on span "Inherent Risk Questionnaire" at bounding box center [393, 227] width 162 height 22
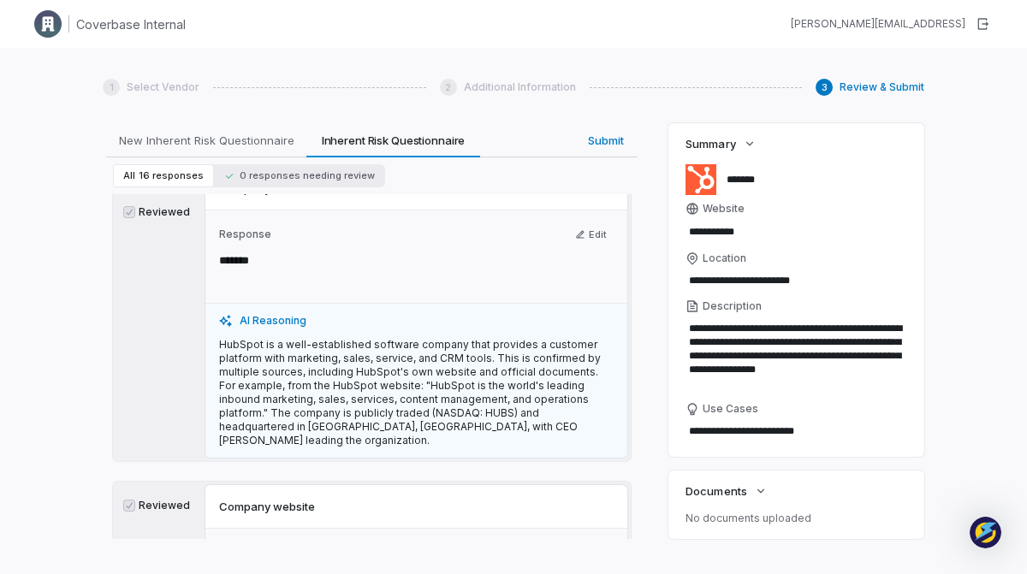
scroll to position [130, 0]
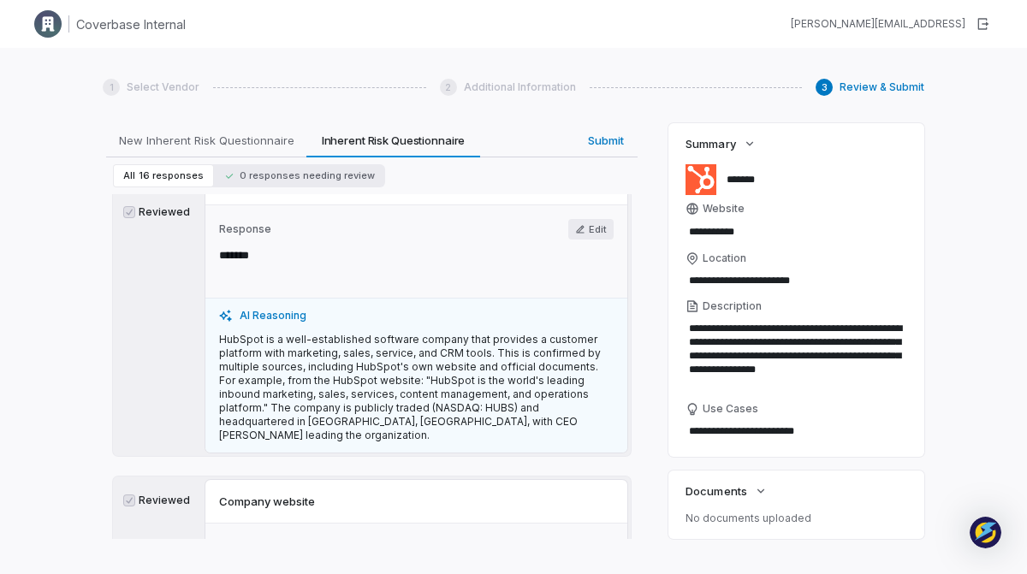
click at [593, 234] on button "Edit" at bounding box center [590, 229] width 45 height 21
type textarea "*"
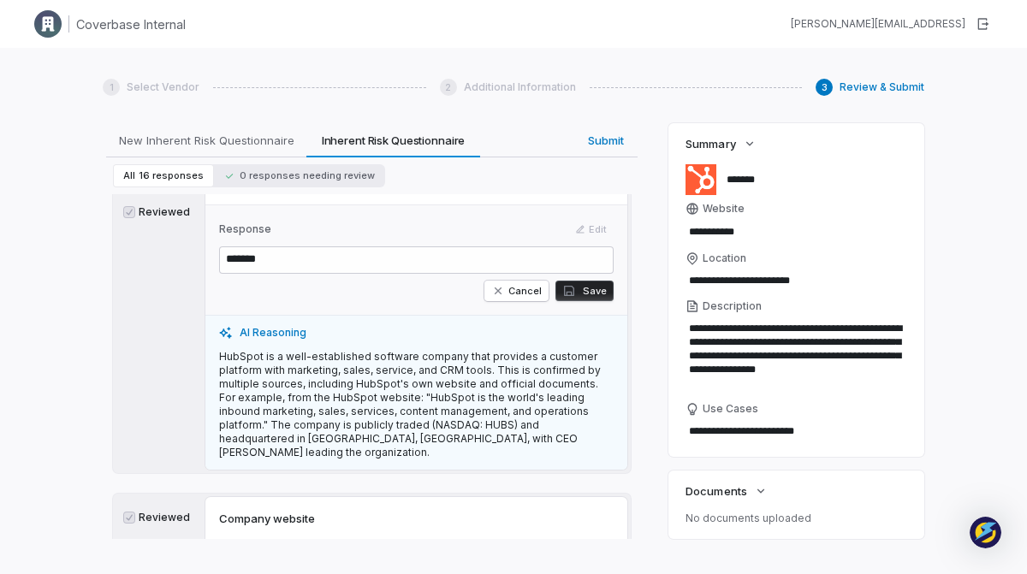
click at [352, 283] on div "Cancel Save" at bounding box center [416, 291] width 394 height 21
click at [520, 293] on button "Cancel" at bounding box center [516, 291] width 64 height 21
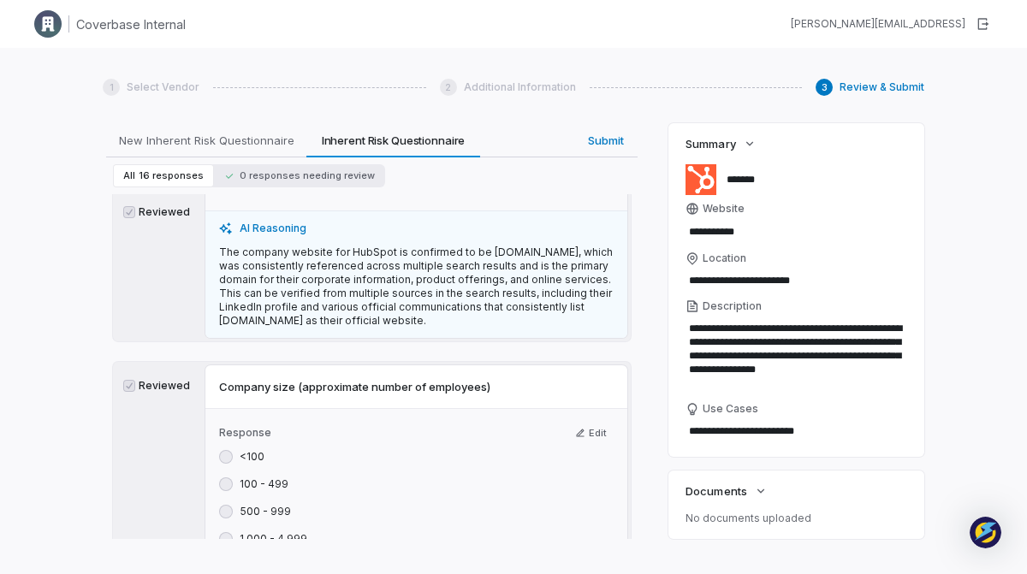
scroll to position [543, 0]
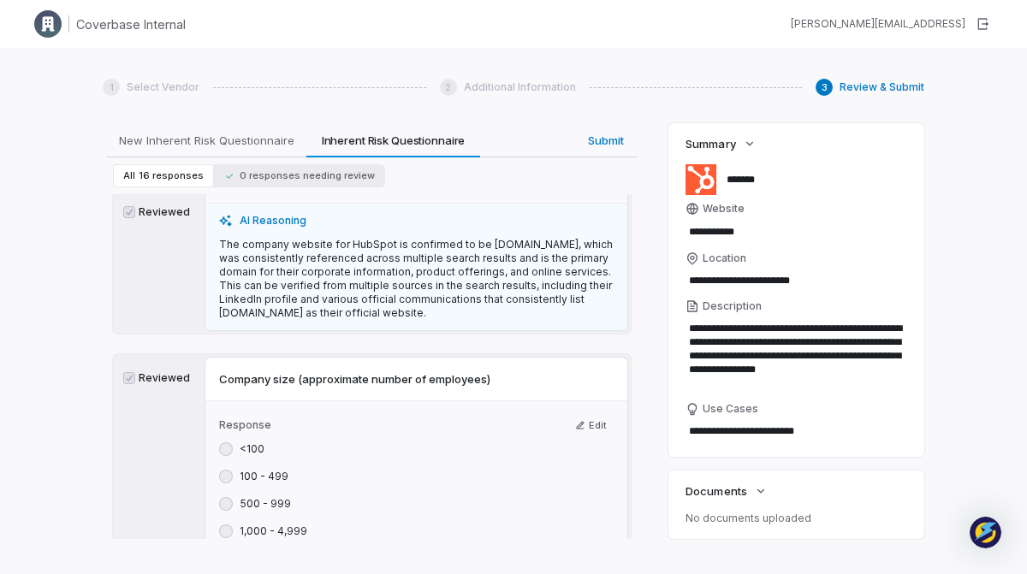
click at [344, 415] on div "Response Edit" at bounding box center [416, 425] width 394 height 21
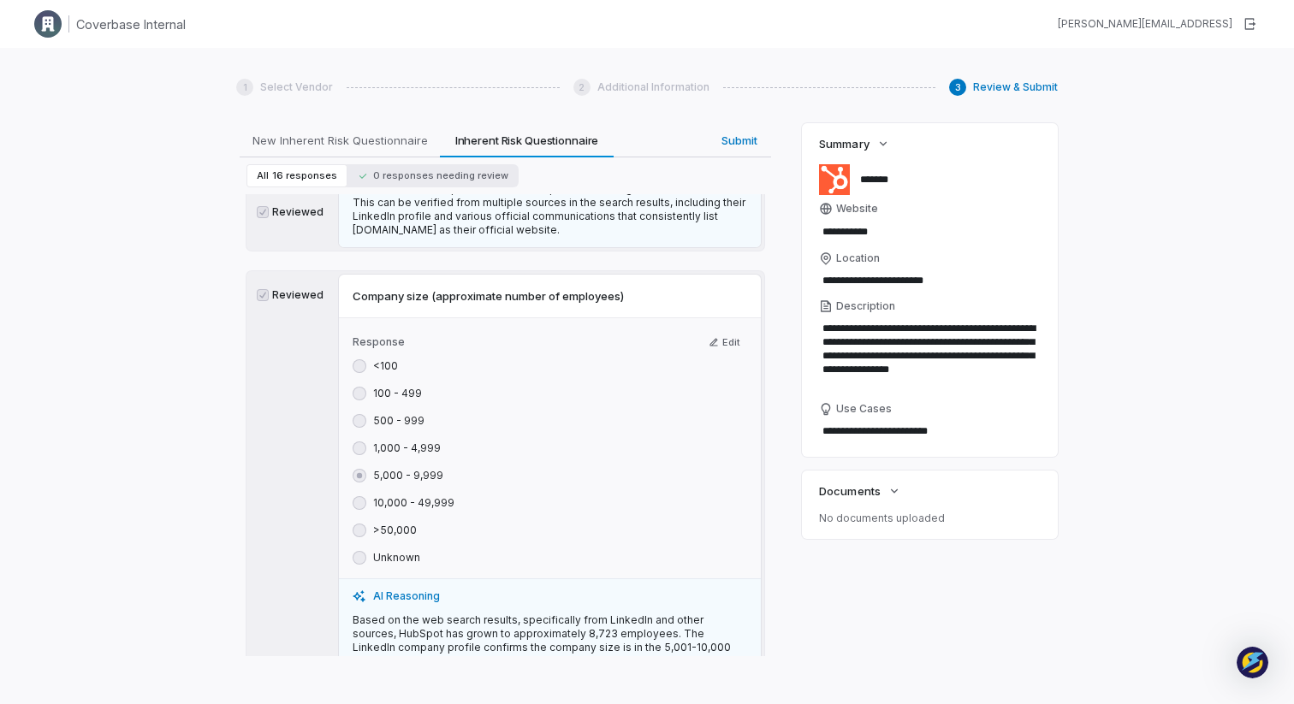
scroll to position [623, 0]
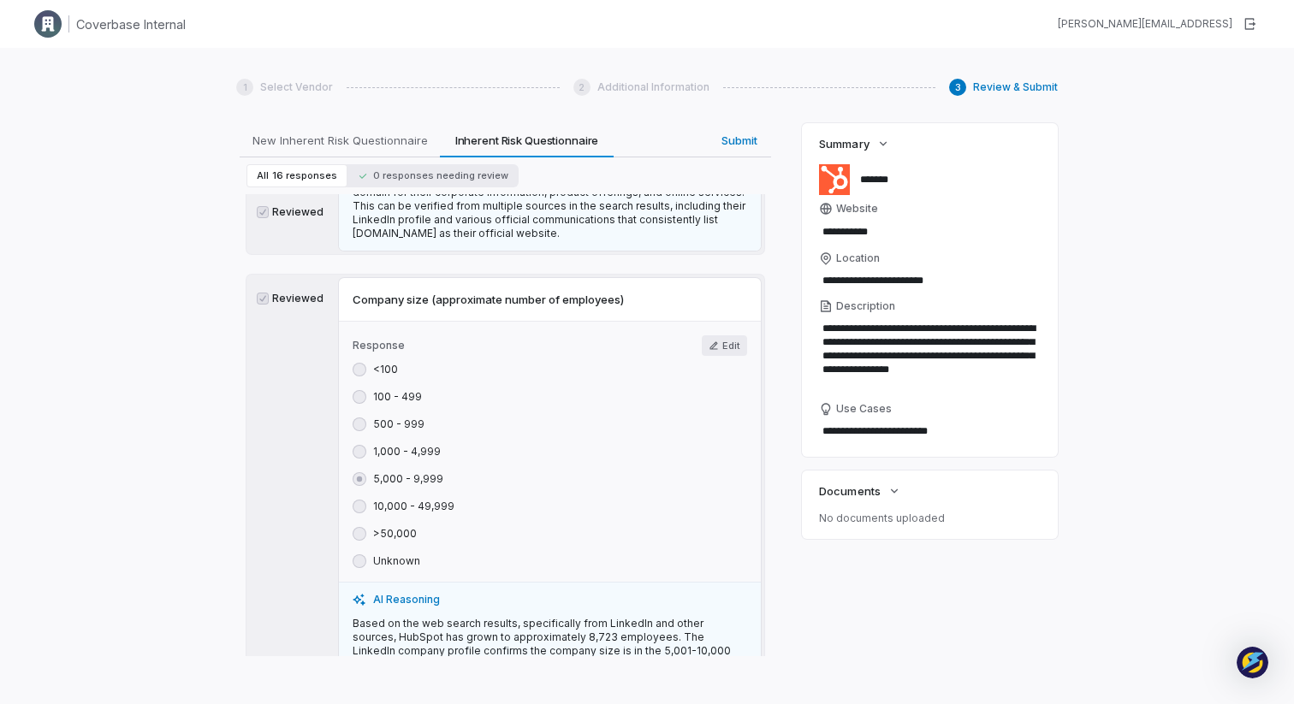
click at [729, 335] on button "Edit" at bounding box center [724, 345] width 45 height 21
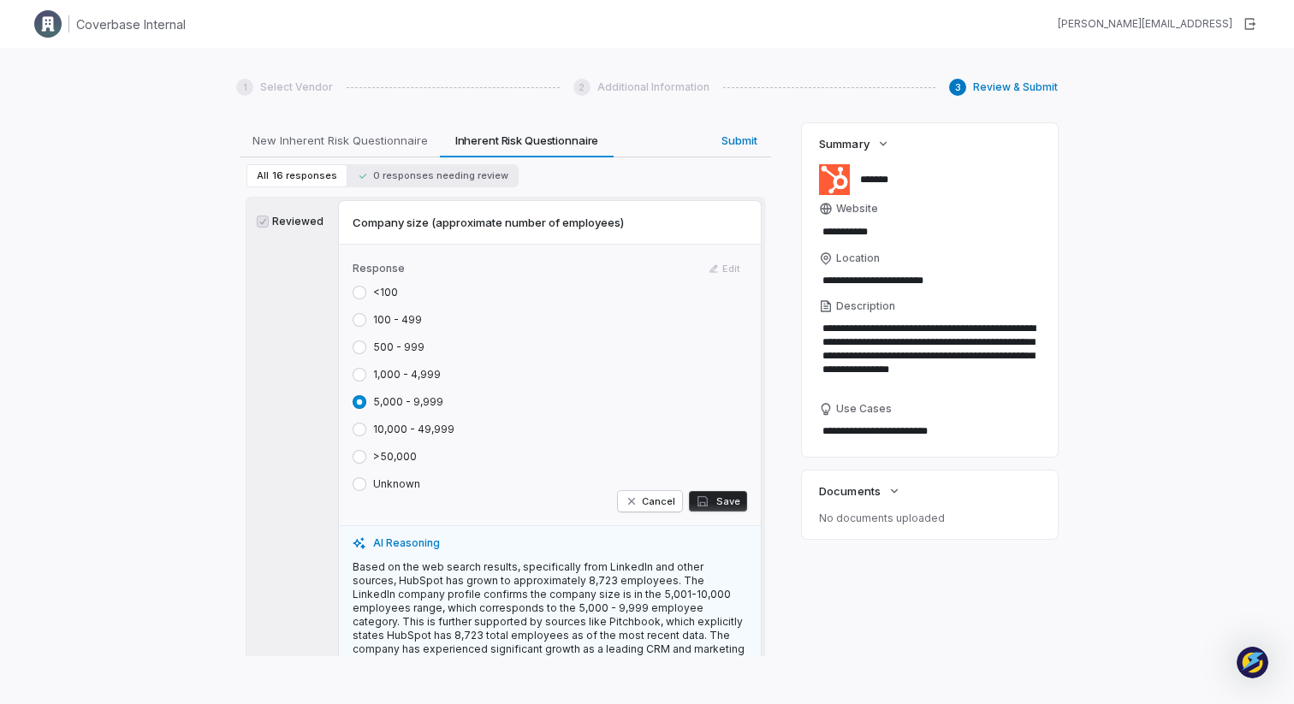
scroll to position [702, 0]
click at [655, 489] on button "Cancel" at bounding box center [650, 499] width 64 height 21
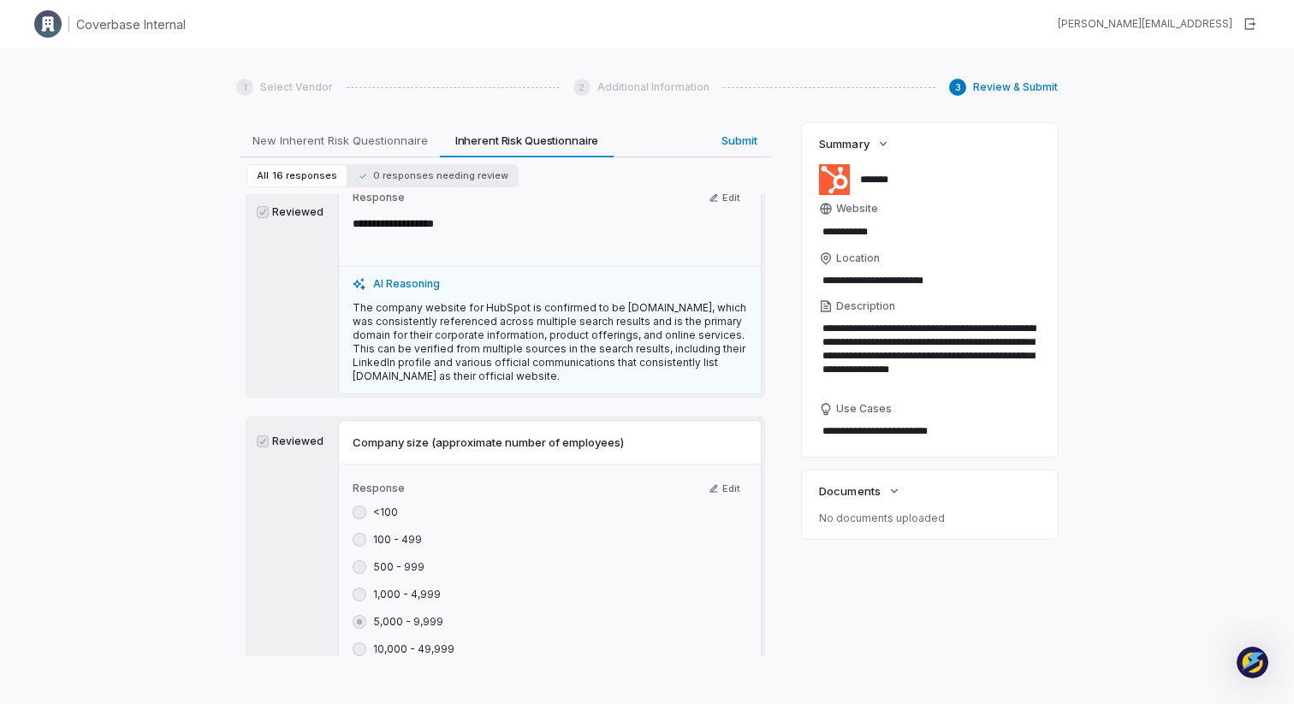
scroll to position [469, 0]
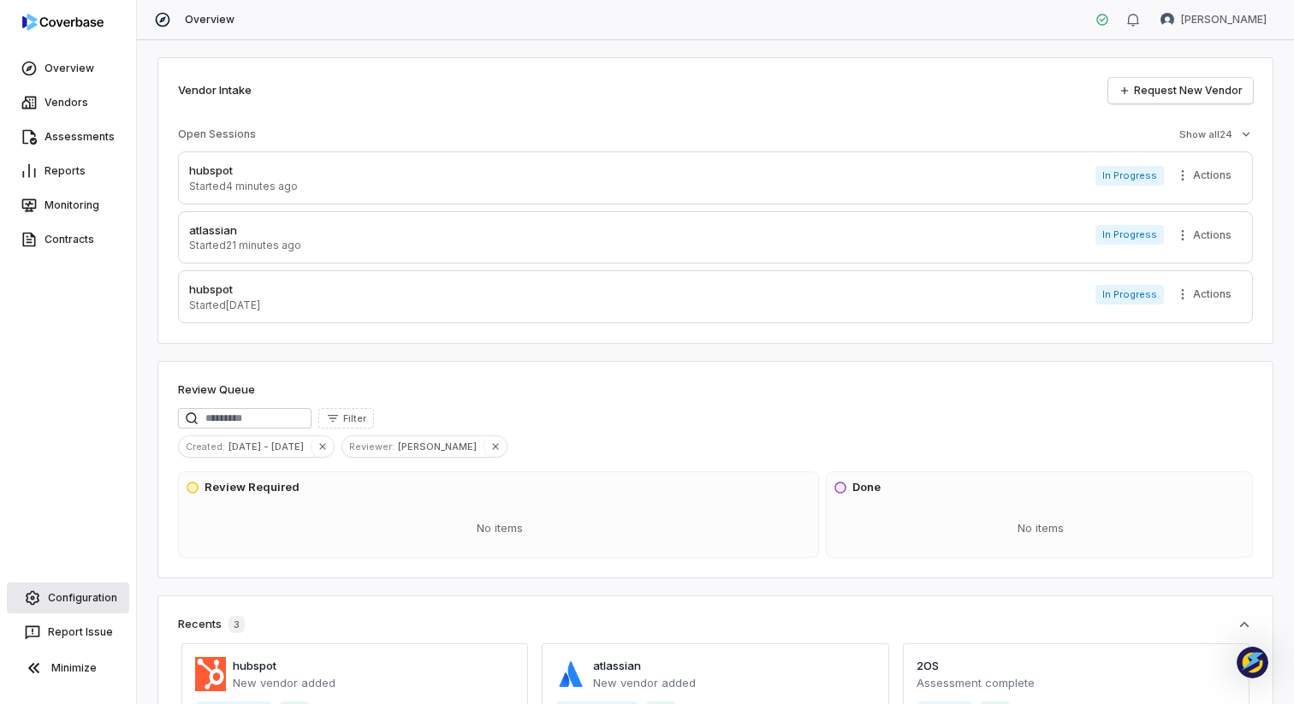
click at [76, 607] on link "Configuration" at bounding box center [68, 598] width 122 height 31
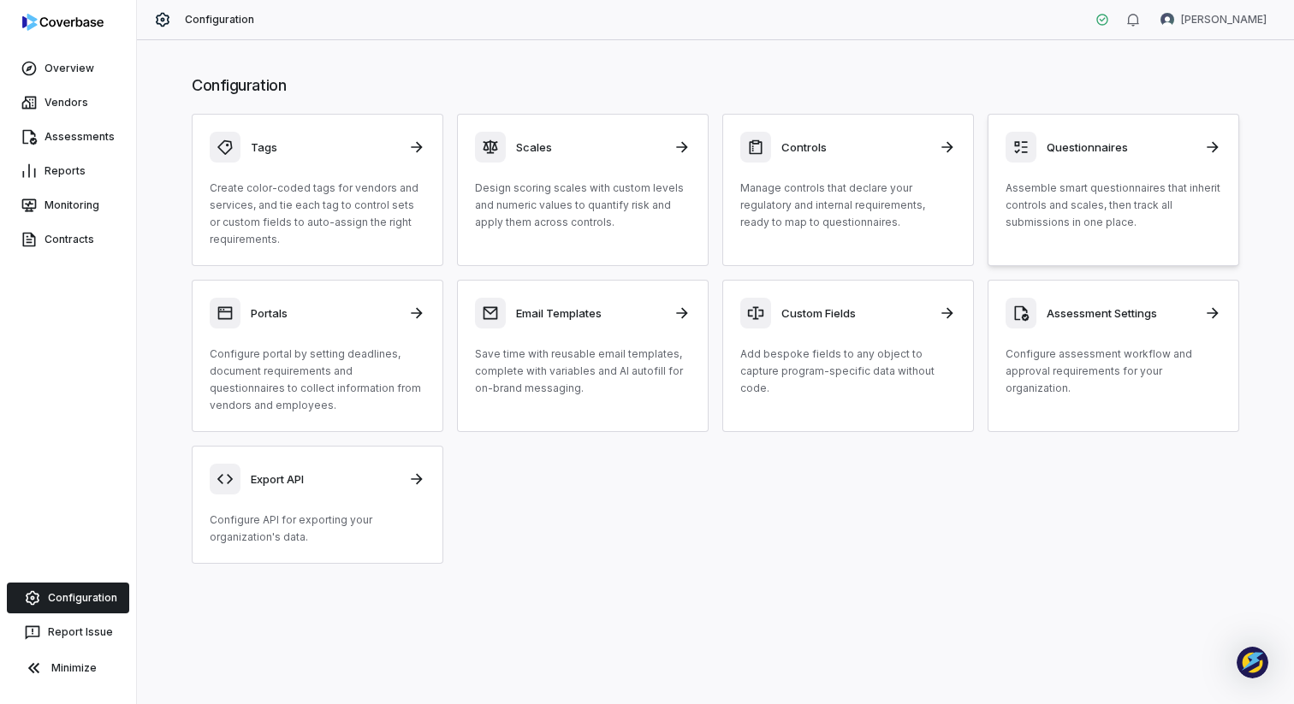
click at [1083, 204] on p "Assemble smart questionnaires that inherit controls and scales, then track all …" at bounding box center [1113, 205] width 216 height 51
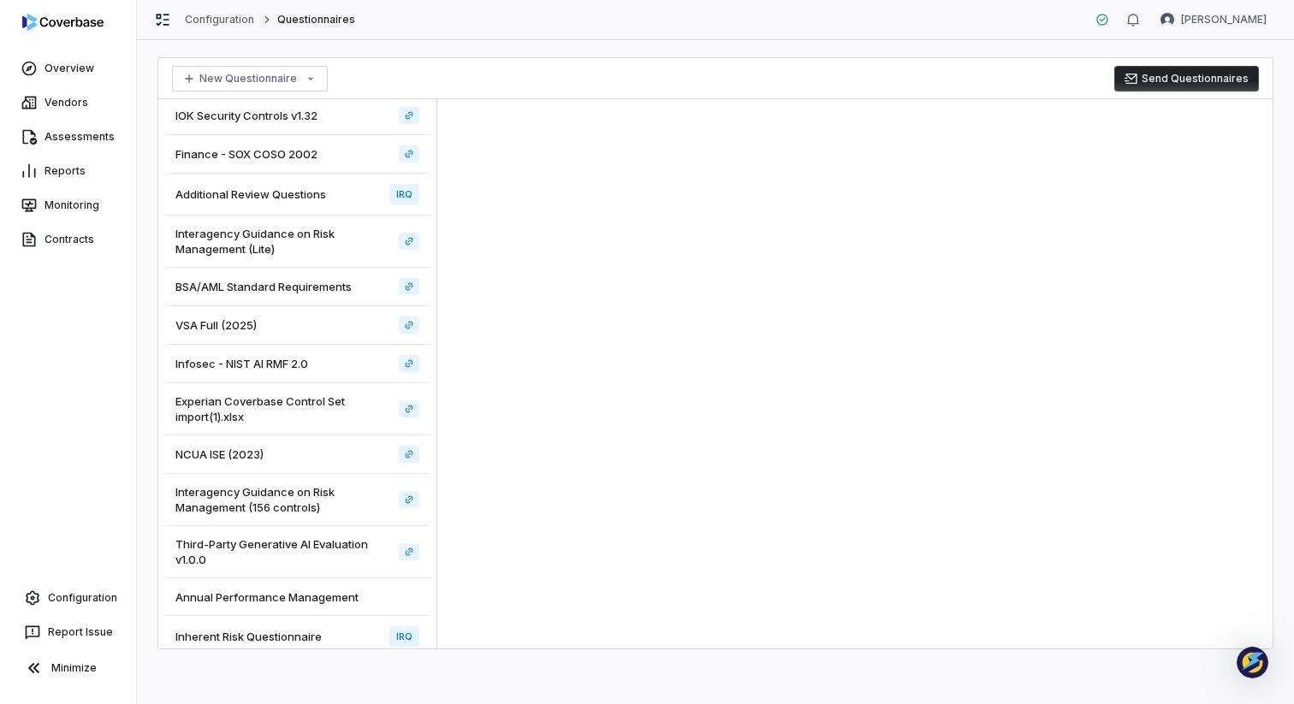
scroll to position [181, 0]
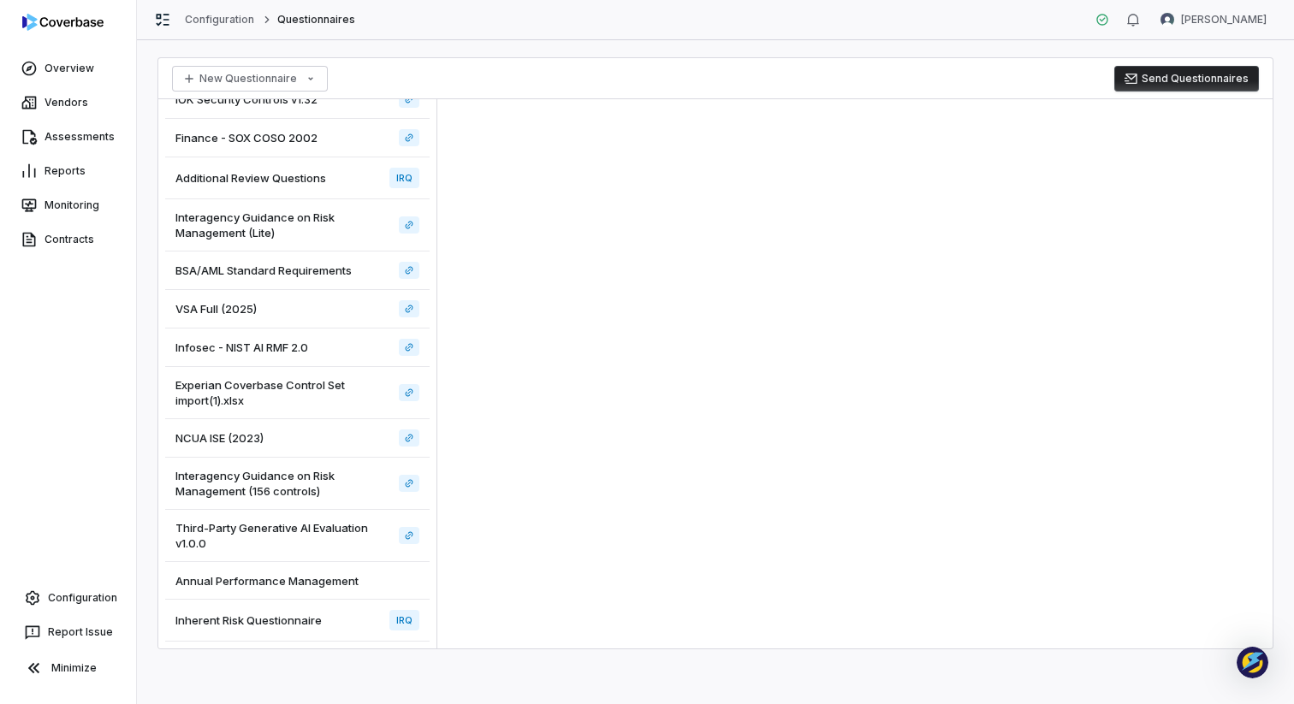
click at [258, 622] on span "Inherent Risk Questionnaire" at bounding box center [248, 620] width 146 height 15
click at [357, 620] on div "Inherent Risk Questionnaire IRQ" at bounding box center [297, 621] width 264 height 42
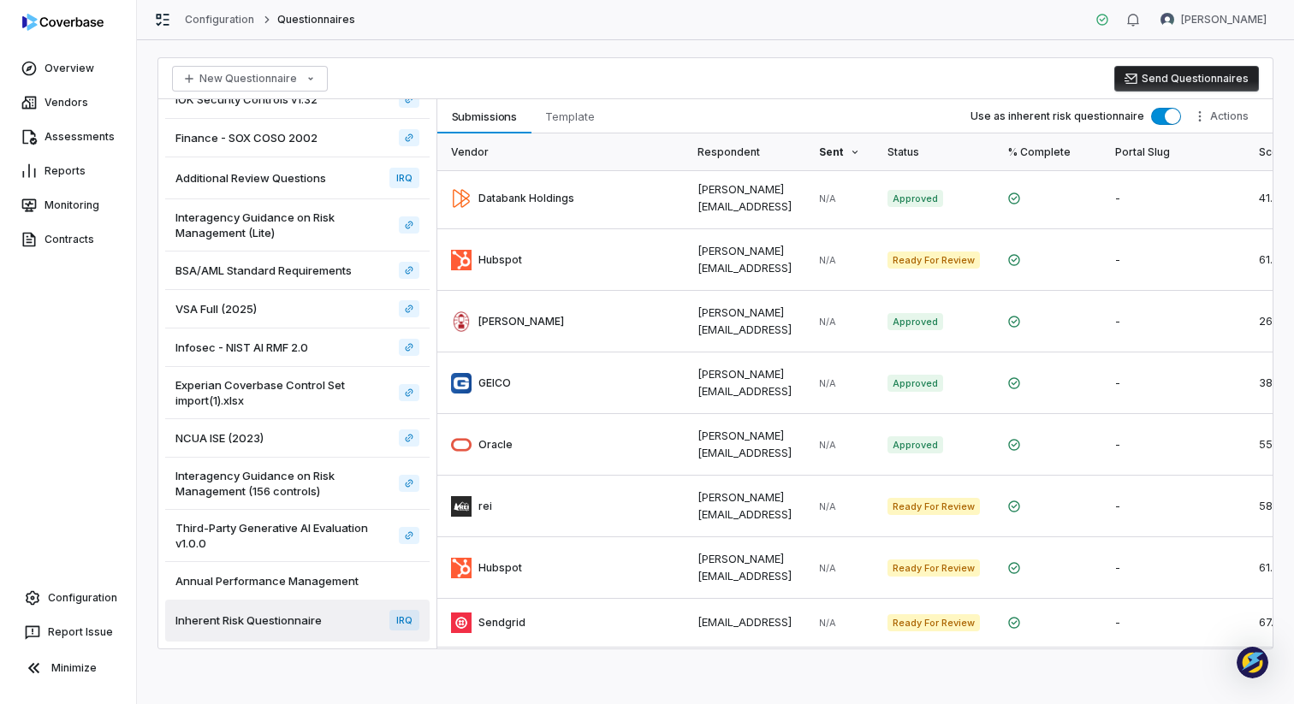
scroll to position [480, 0]
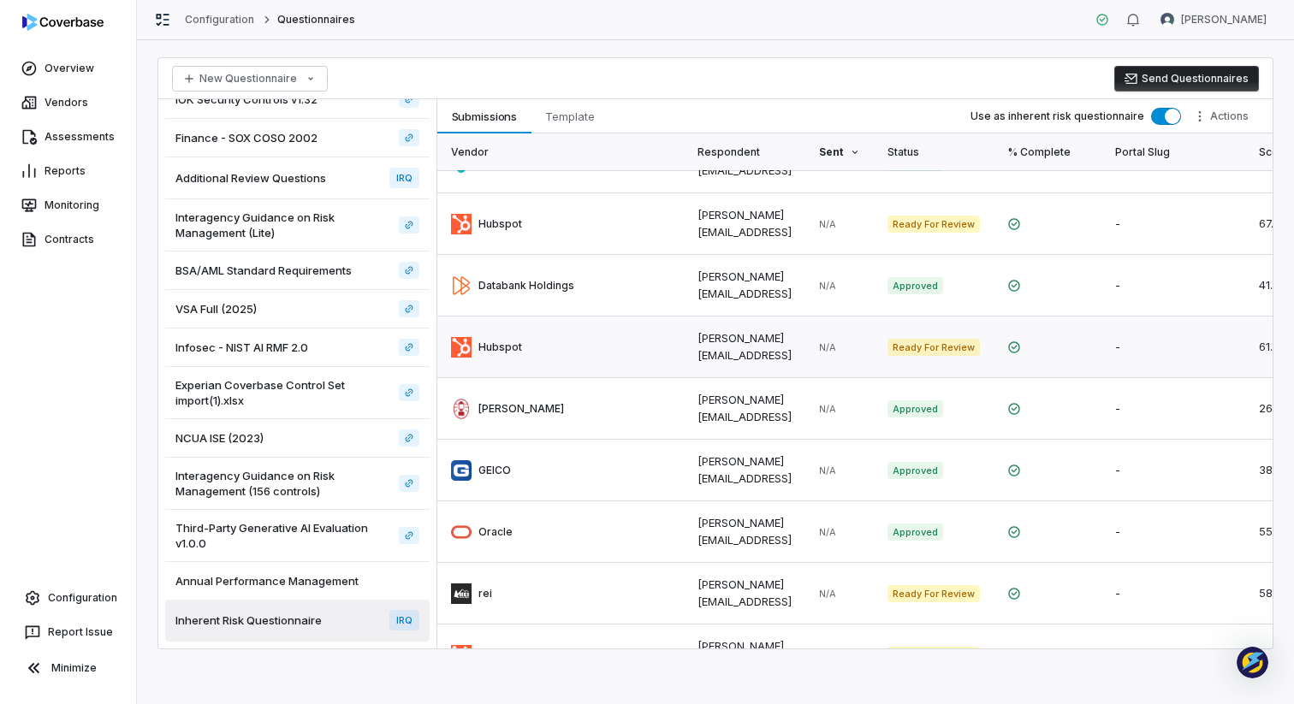
click at [580, 317] on link at bounding box center [560, 347] width 246 height 61
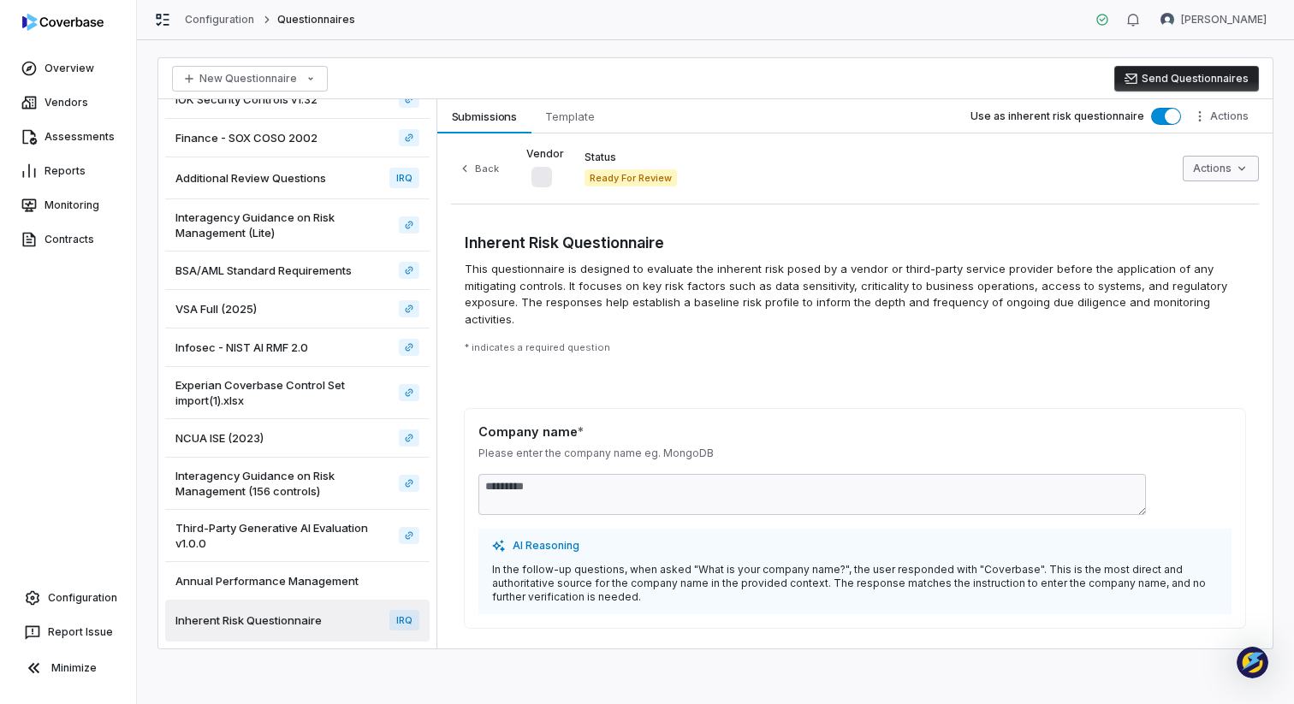
click at [1218, 175] on html "**********" at bounding box center [647, 352] width 1294 height 704
click at [910, 187] on html "**********" at bounding box center [647, 352] width 1294 height 704
click at [1200, 117] on html "**********" at bounding box center [647, 352] width 1294 height 704
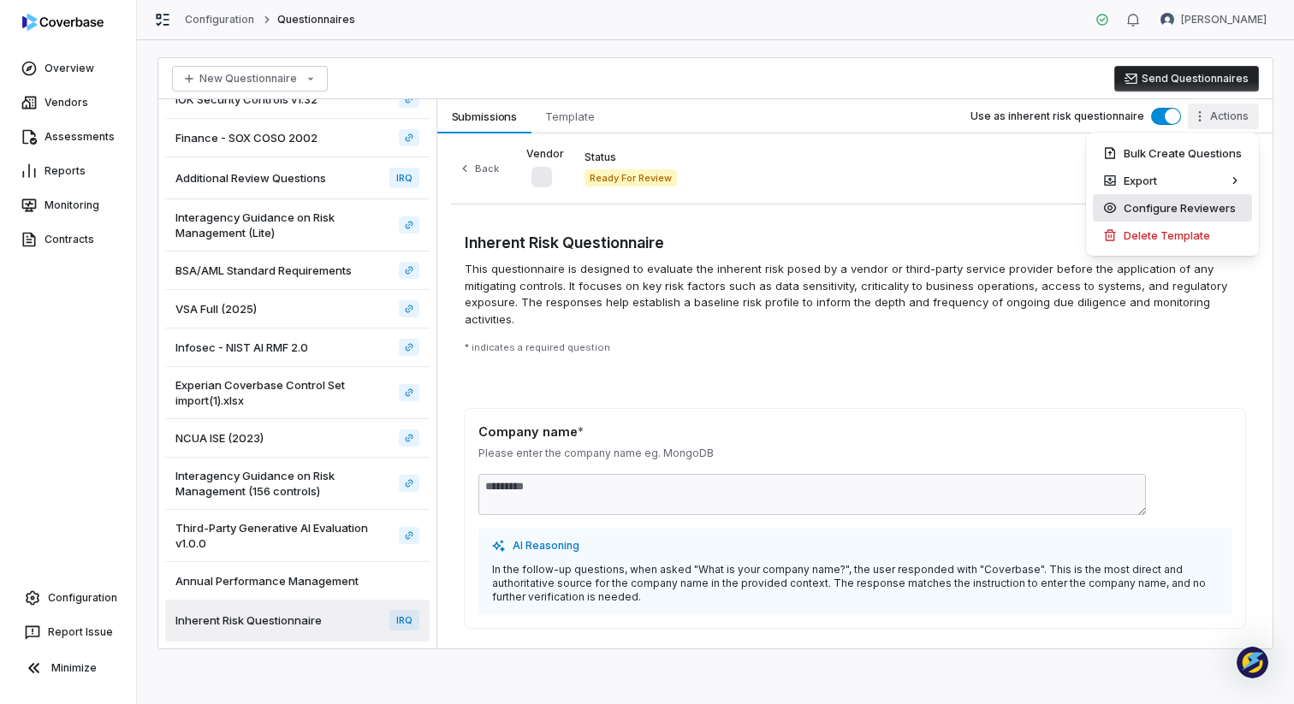
click at [1193, 207] on div "Configure Reviewers" at bounding box center [1172, 207] width 159 height 27
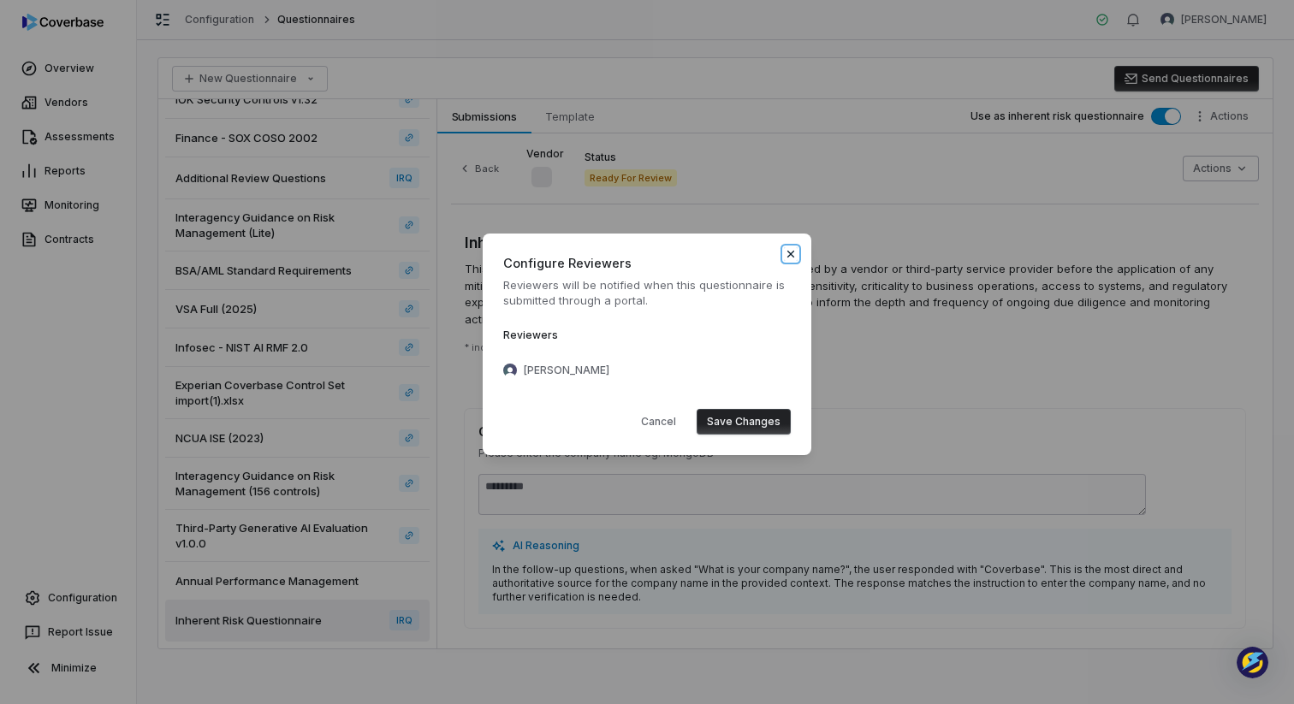
click at [793, 257] on icon "button" at bounding box center [790, 254] width 7 height 7
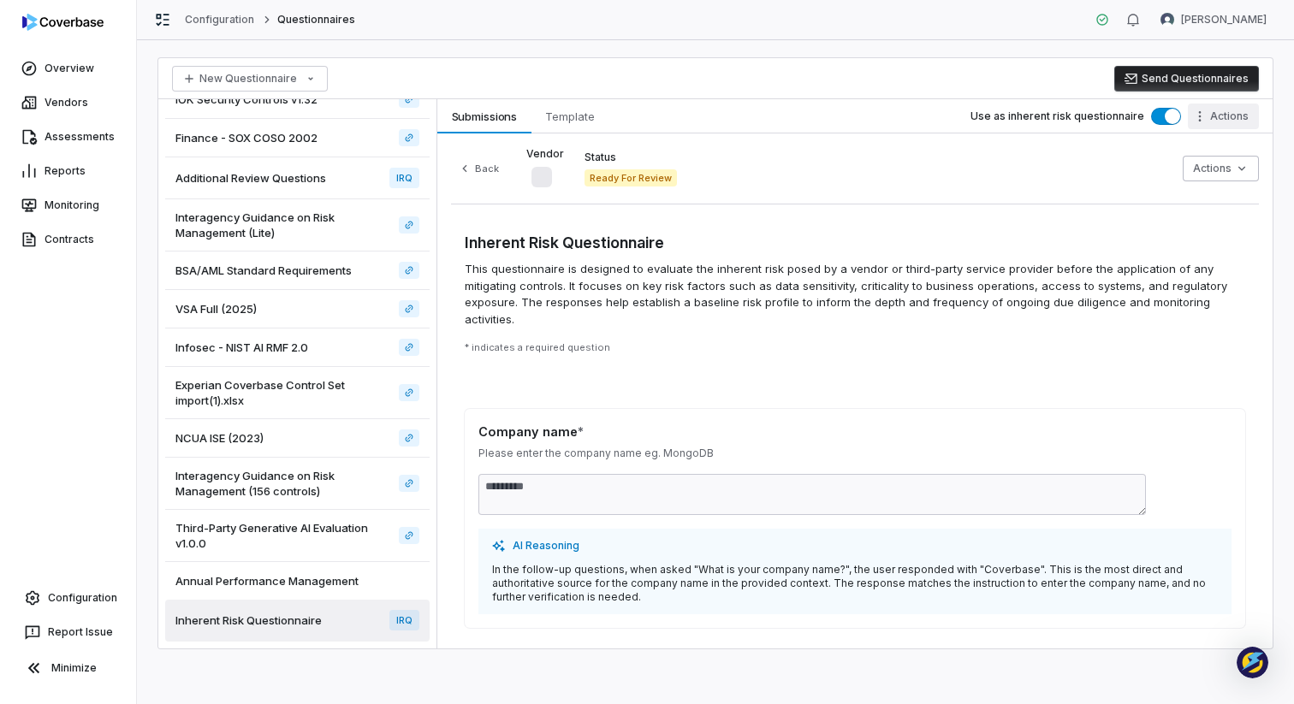
click at [1210, 125] on html "**********" at bounding box center [647, 352] width 1294 height 704
click at [809, 191] on html "**********" at bounding box center [647, 352] width 1294 height 704
click at [566, 112] on span "Template" at bounding box center [569, 116] width 63 height 22
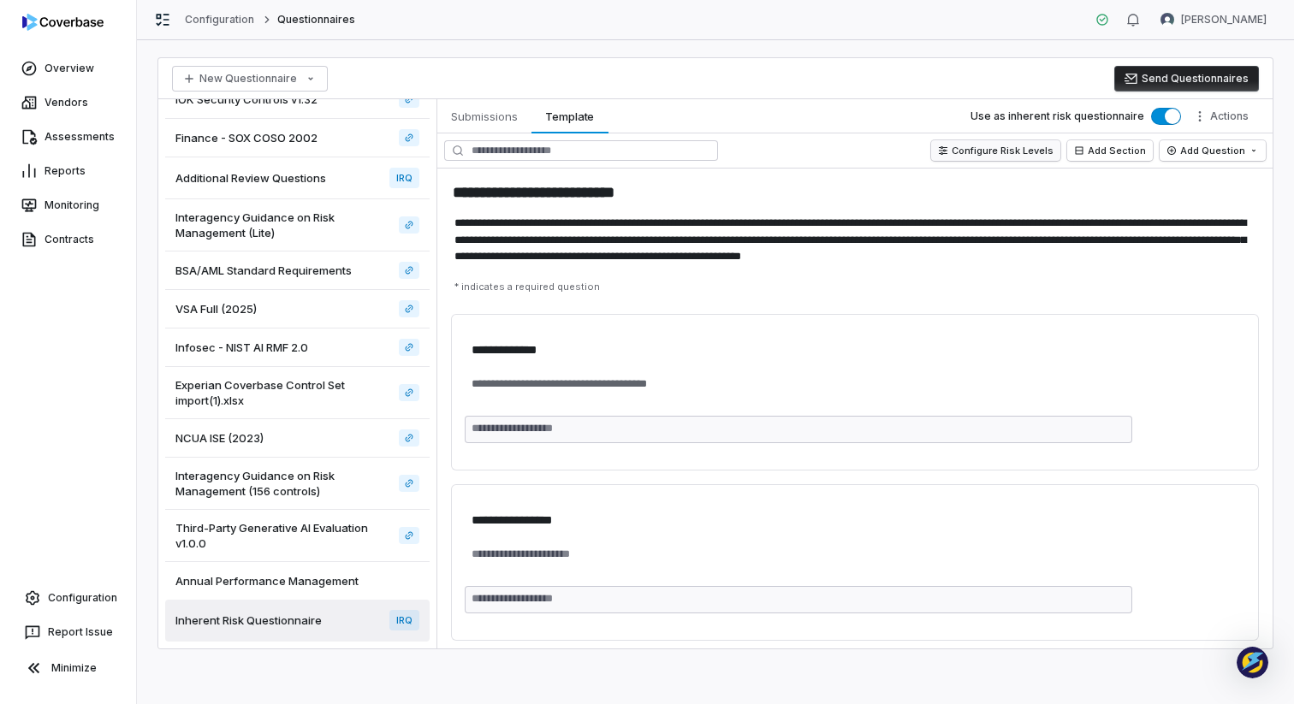
click at [990, 153] on button "Configure Risk Levels" at bounding box center [995, 150] width 129 height 21
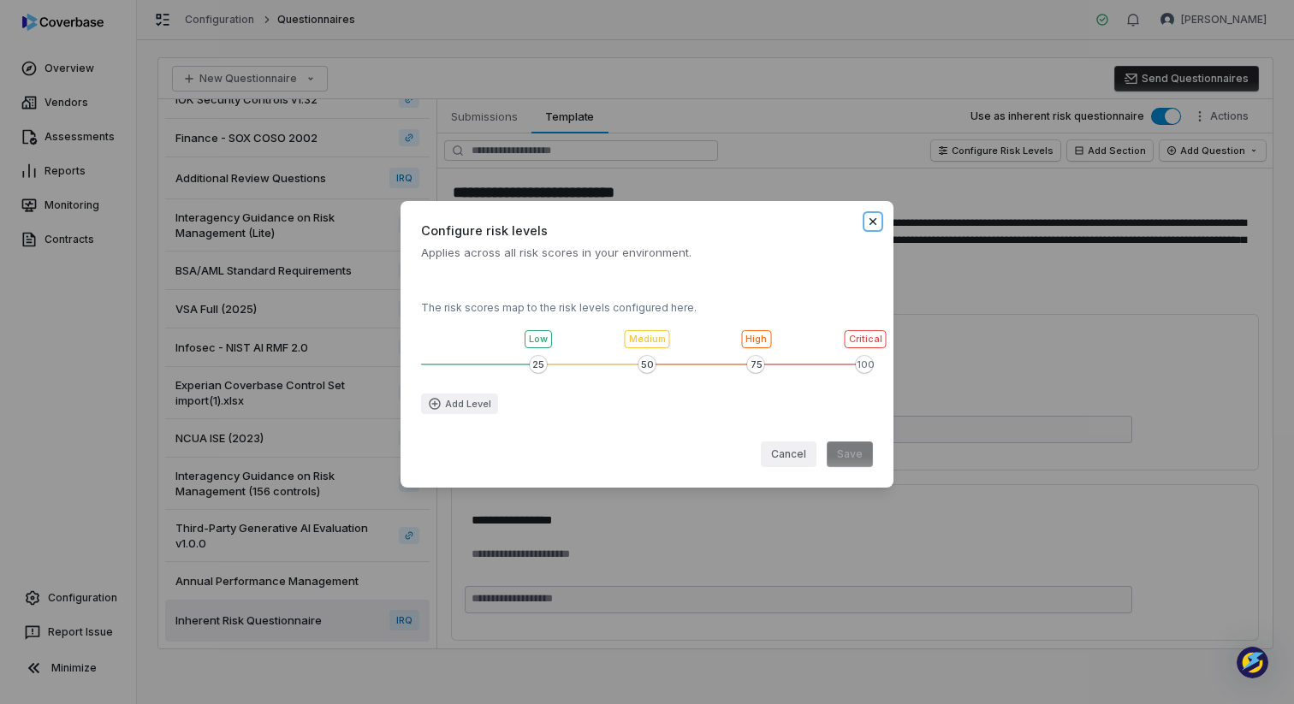
click at [868, 221] on icon "button" at bounding box center [873, 222] width 14 height 14
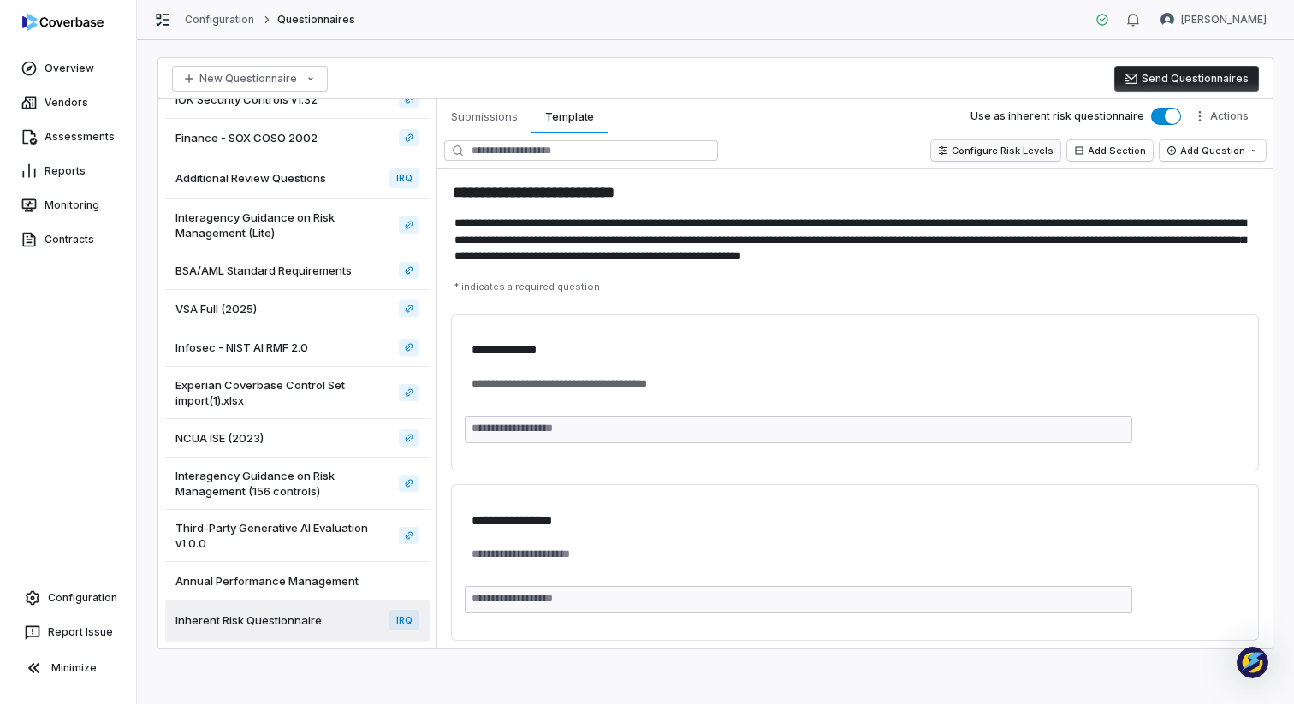
click at [1050, 145] on button "Configure Risk Levels" at bounding box center [995, 150] width 129 height 21
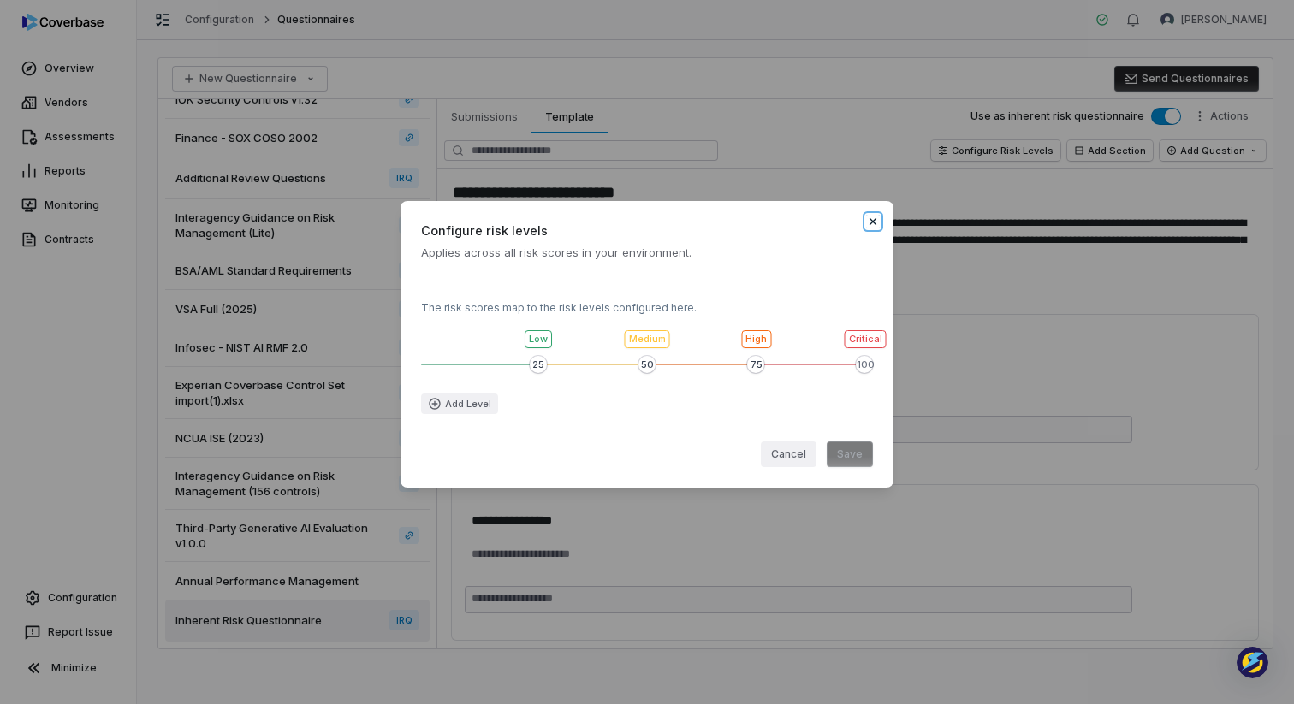
click at [878, 226] on icon "button" at bounding box center [873, 222] width 14 height 14
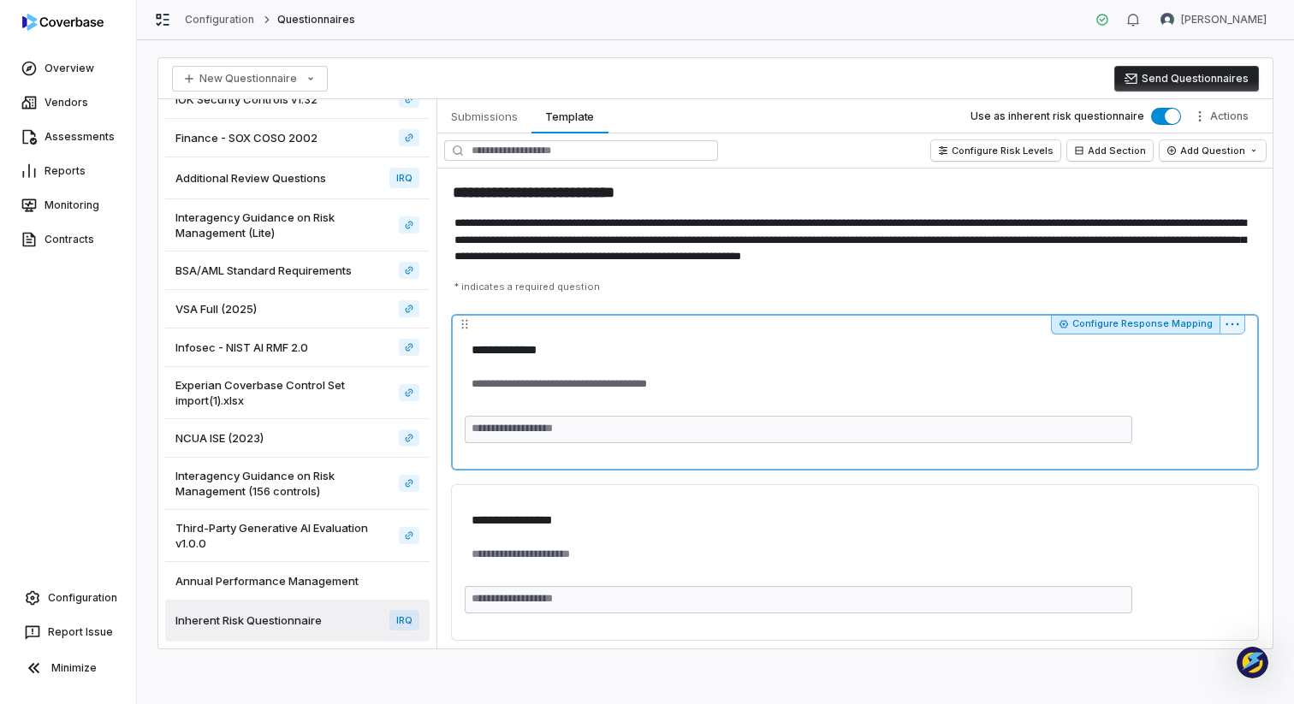
click at [1182, 328] on button "Configure Response Mapping" at bounding box center [1135, 324] width 169 height 21
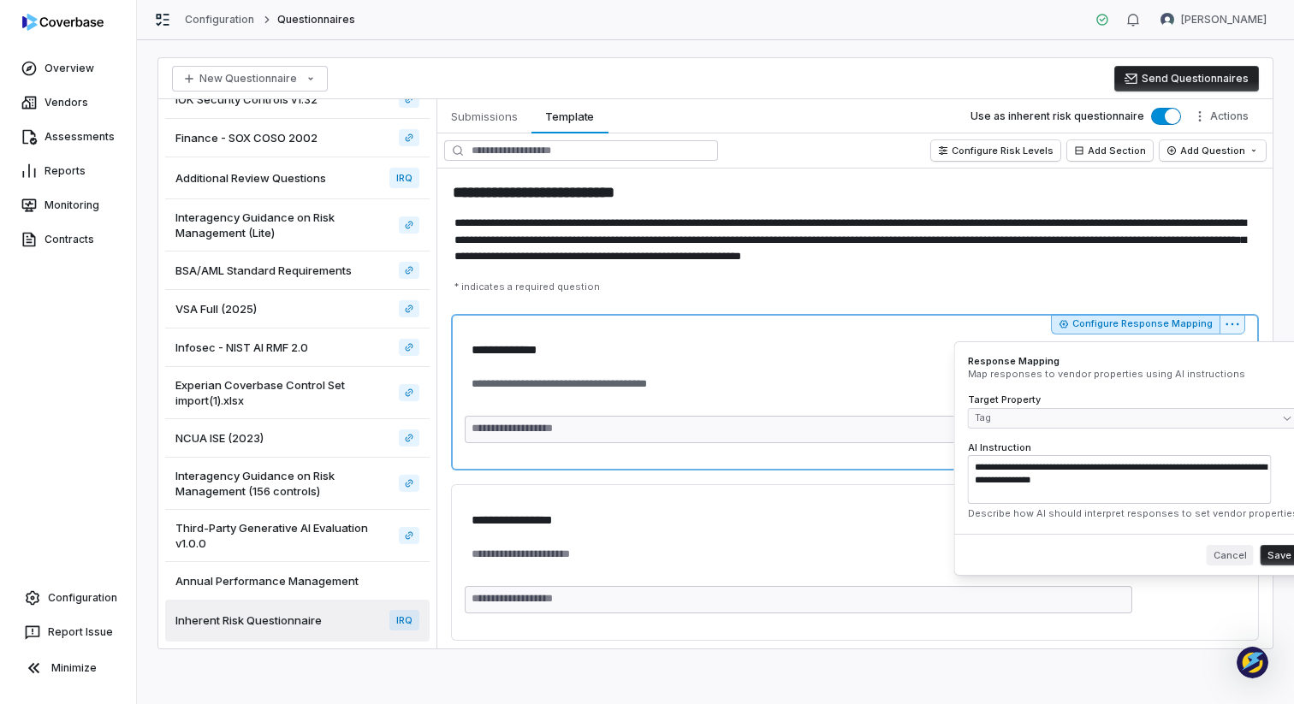
click at [1214, 554] on button "Cancel" at bounding box center [1229, 555] width 47 height 21
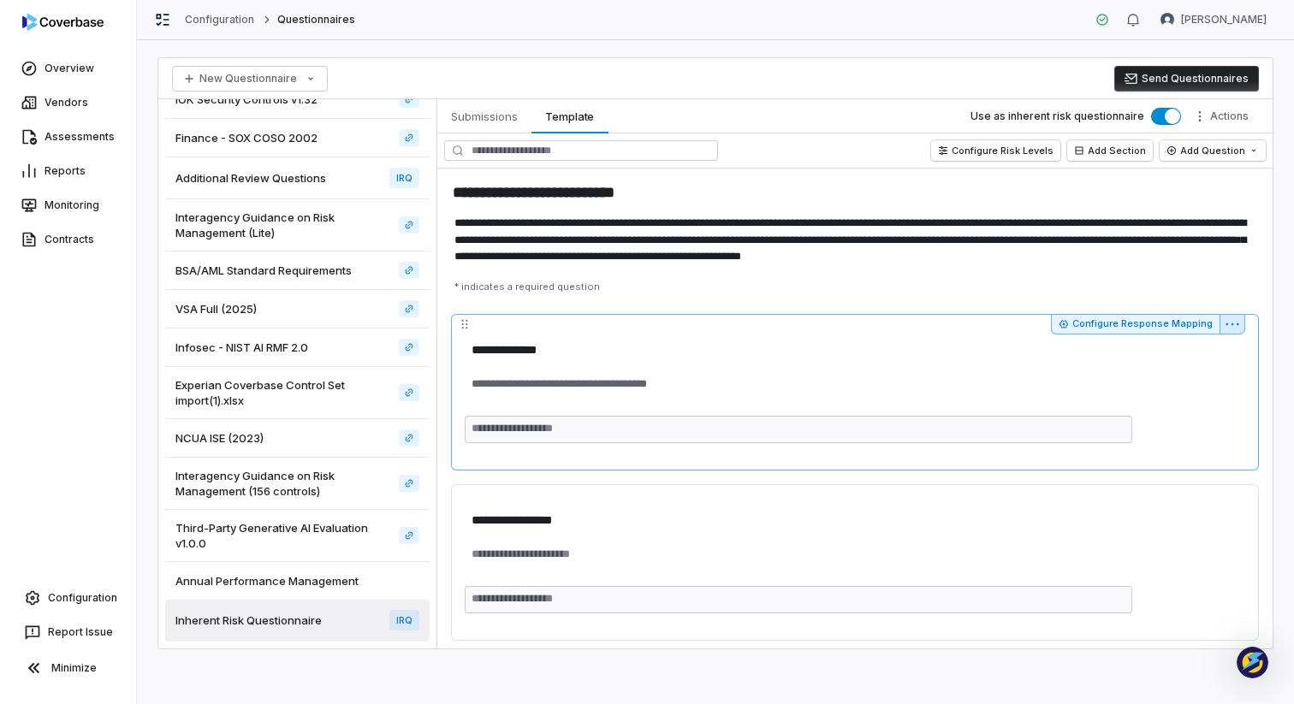
click at [1230, 331] on html "**********" at bounding box center [647, 352] width 1294 height 704
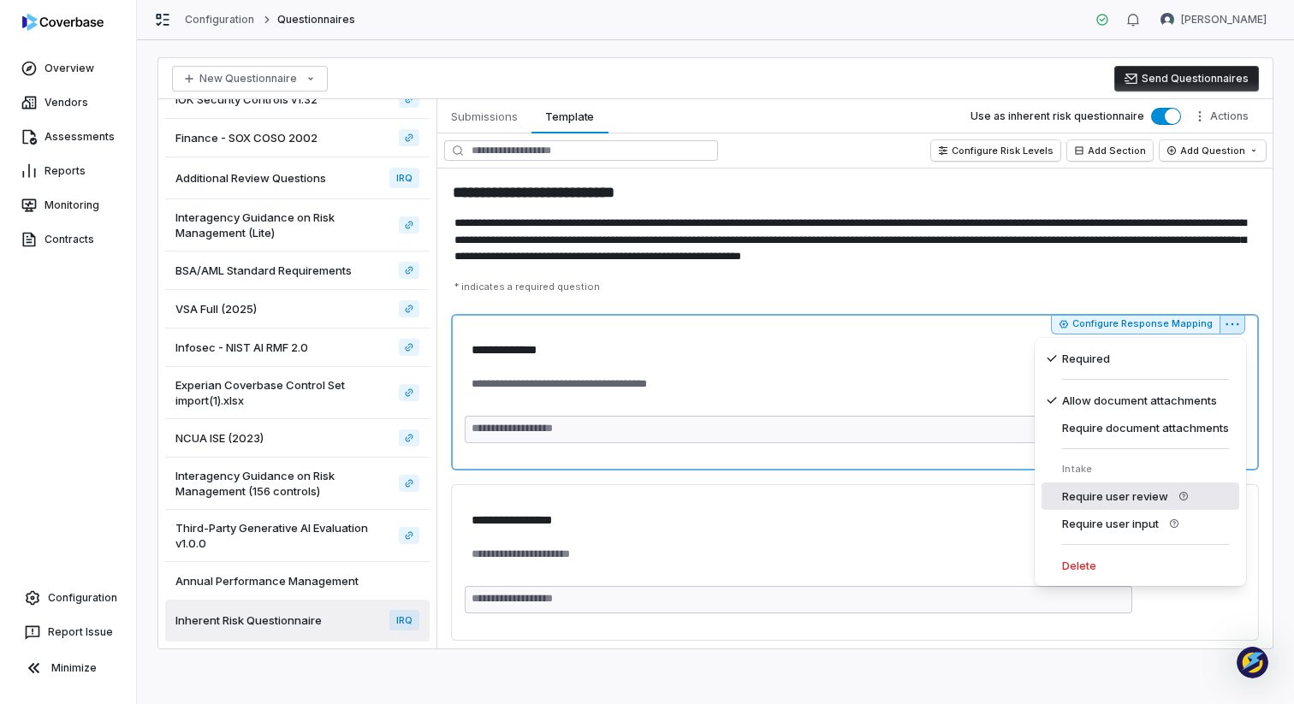
click at [1128, 498] on div "Require user review" at bounding box center [1140, 496] width 198 height 27
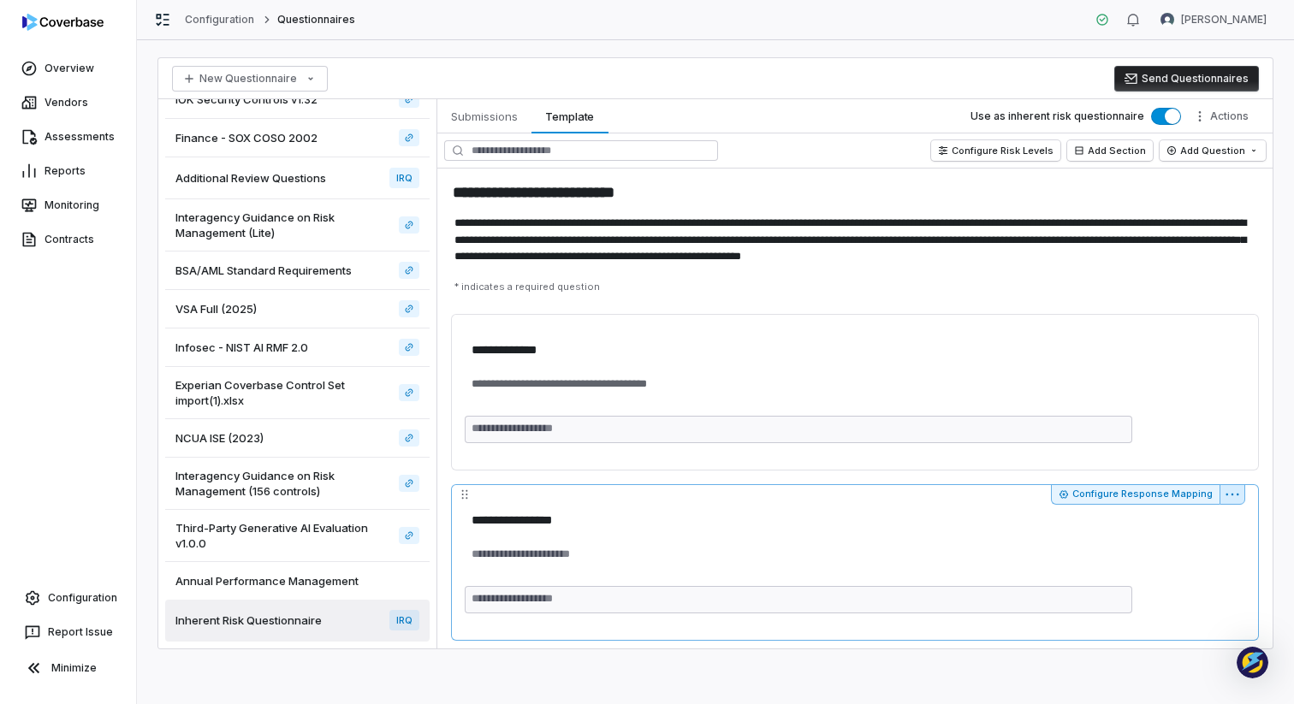
click at [1234, 496] on html "**********" at bounding box center [647, 352] width 1294 height 704
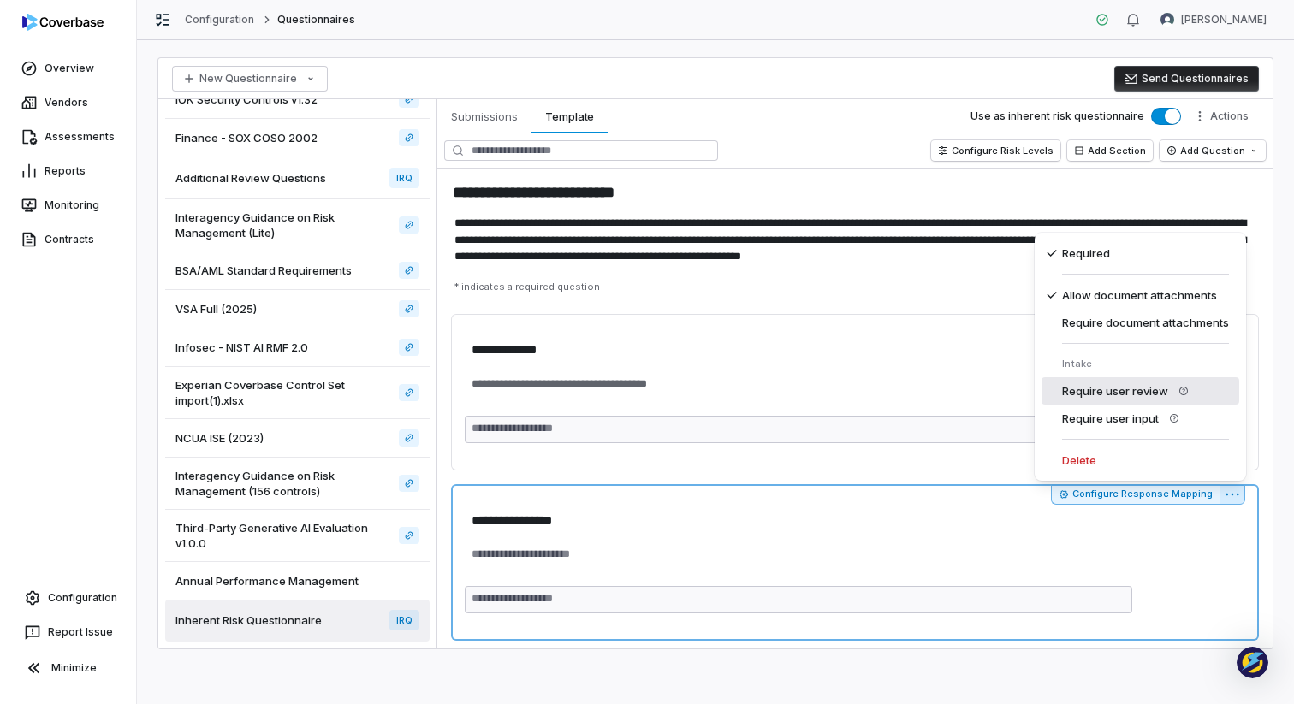
click at [1134, 398] on div "Require user review" at bounding box center [1140, 390] width 198 height 27
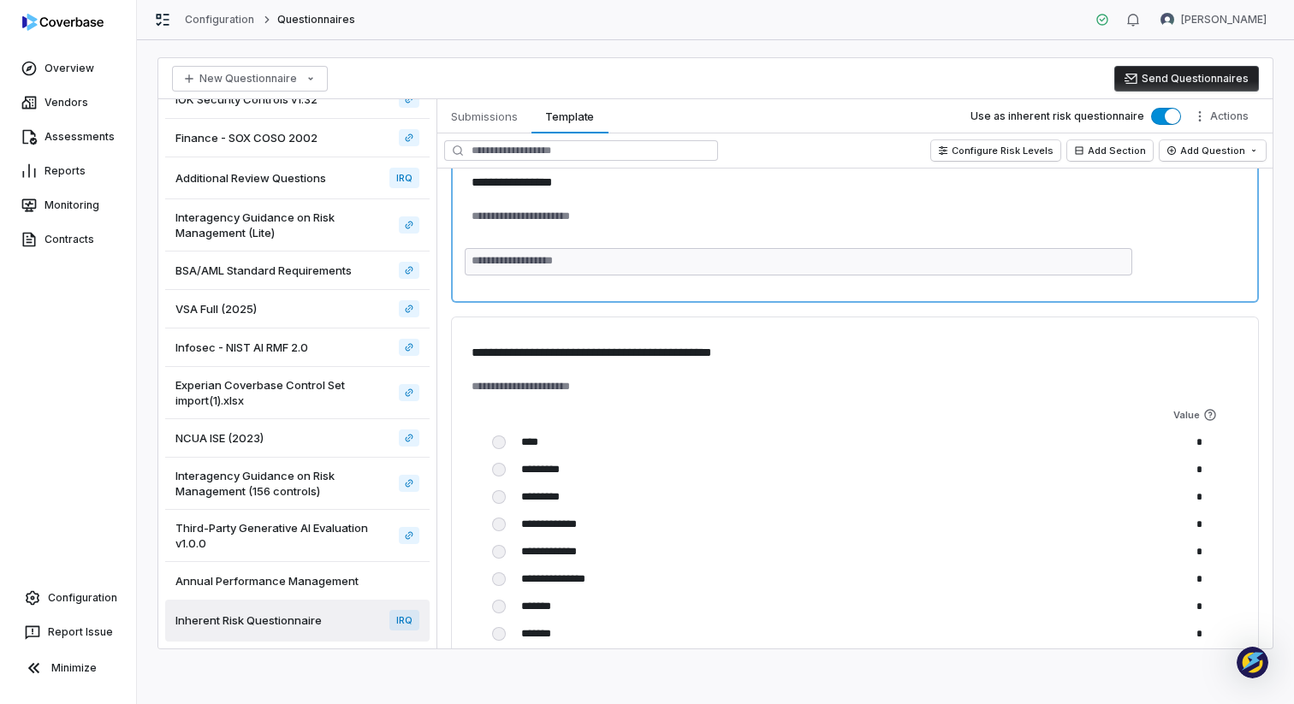
scroll to position [380, 0]
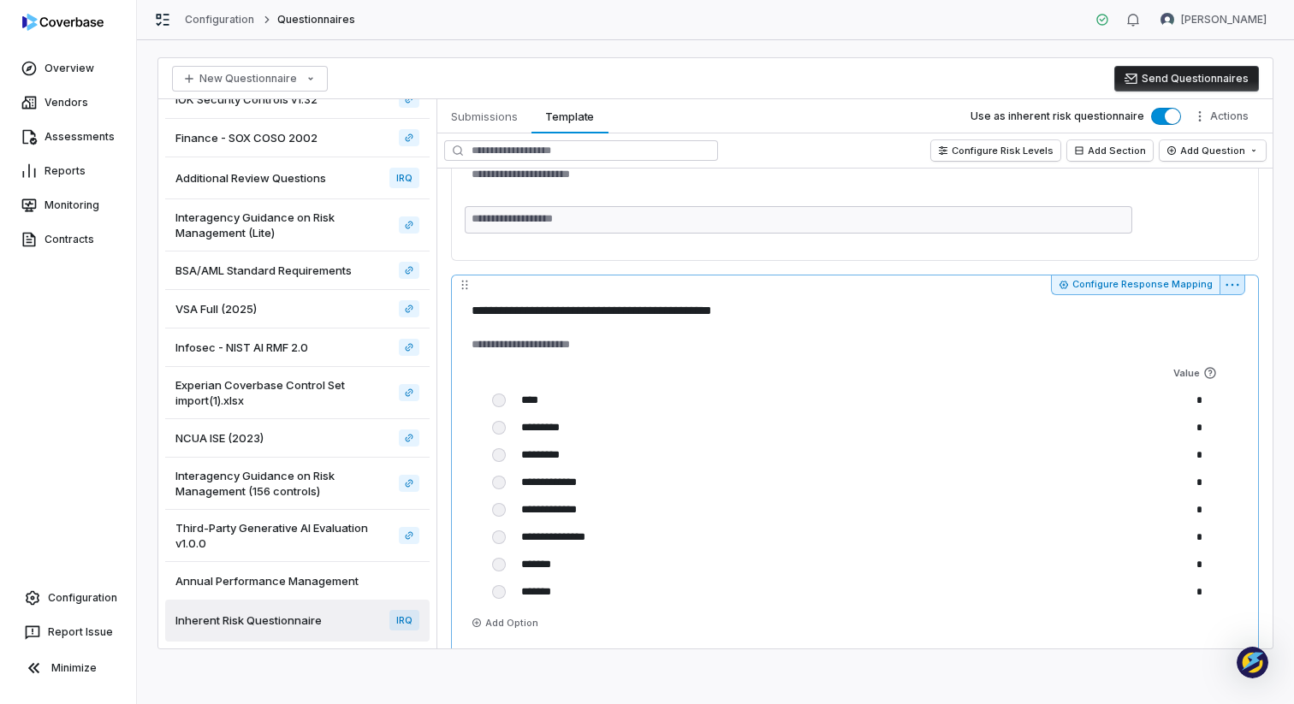
click at [1235, 287] on html "**********" at bounding box center [647, 352] width 1294 height 704
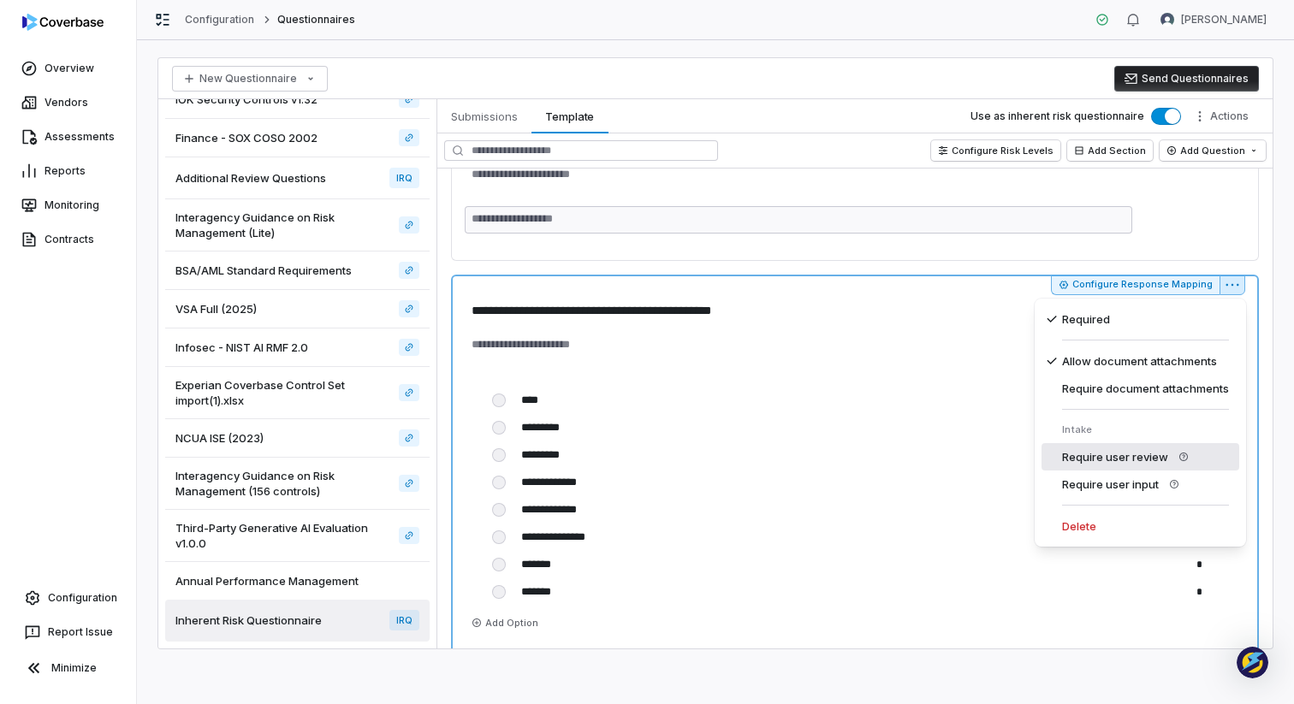
click at [1105, 458] on div "Require user review" at bounding box center [1140, 456] width 198 height 27
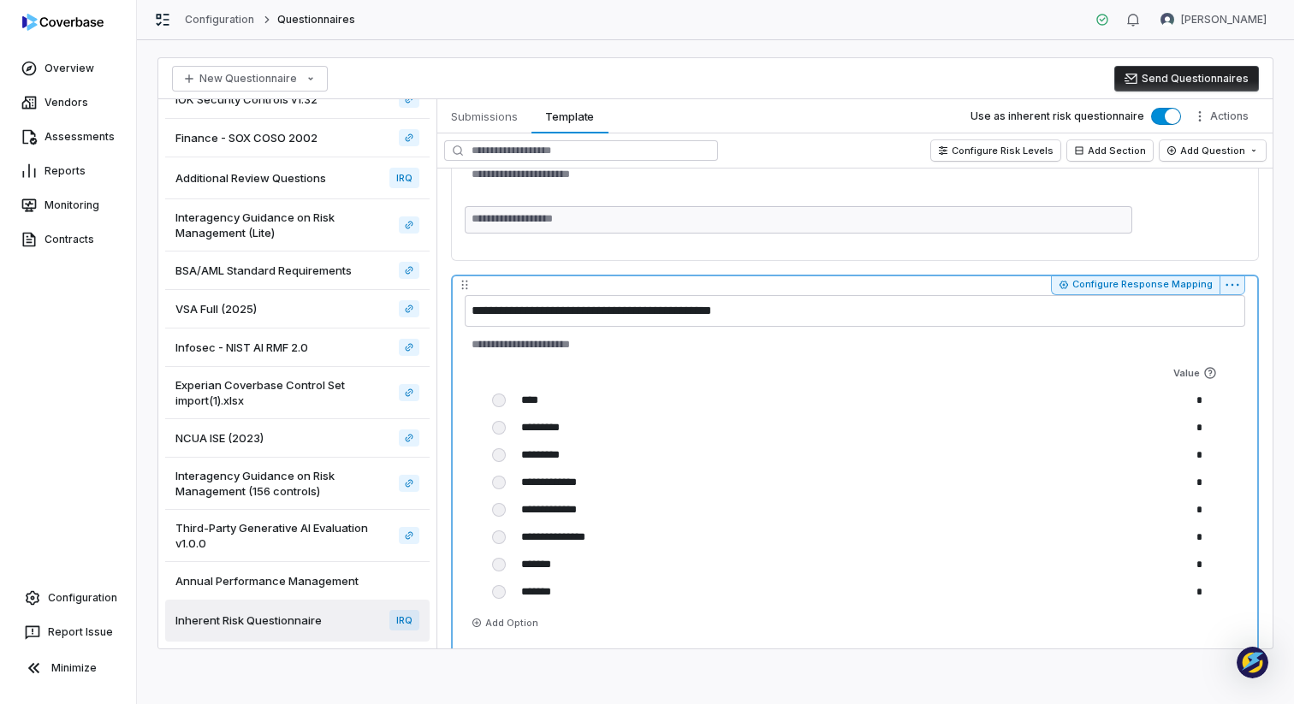
type textarea "*"
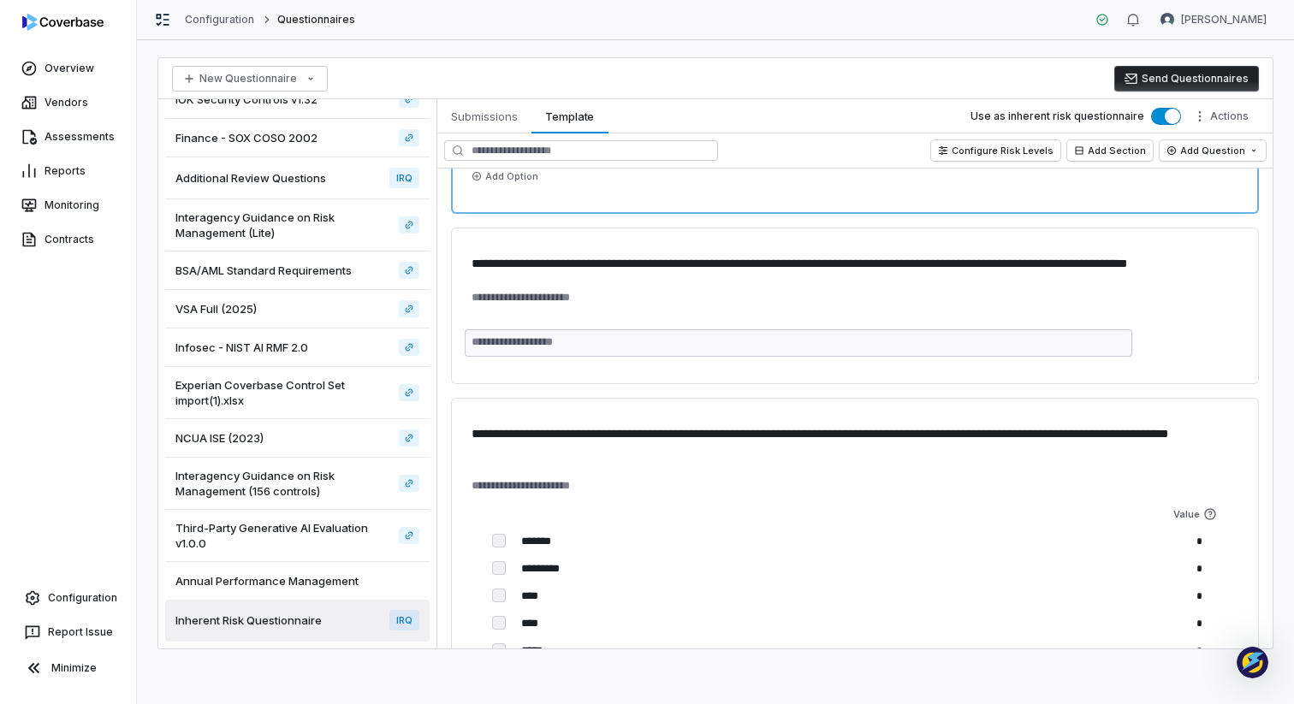
scroll to position [0, 0]
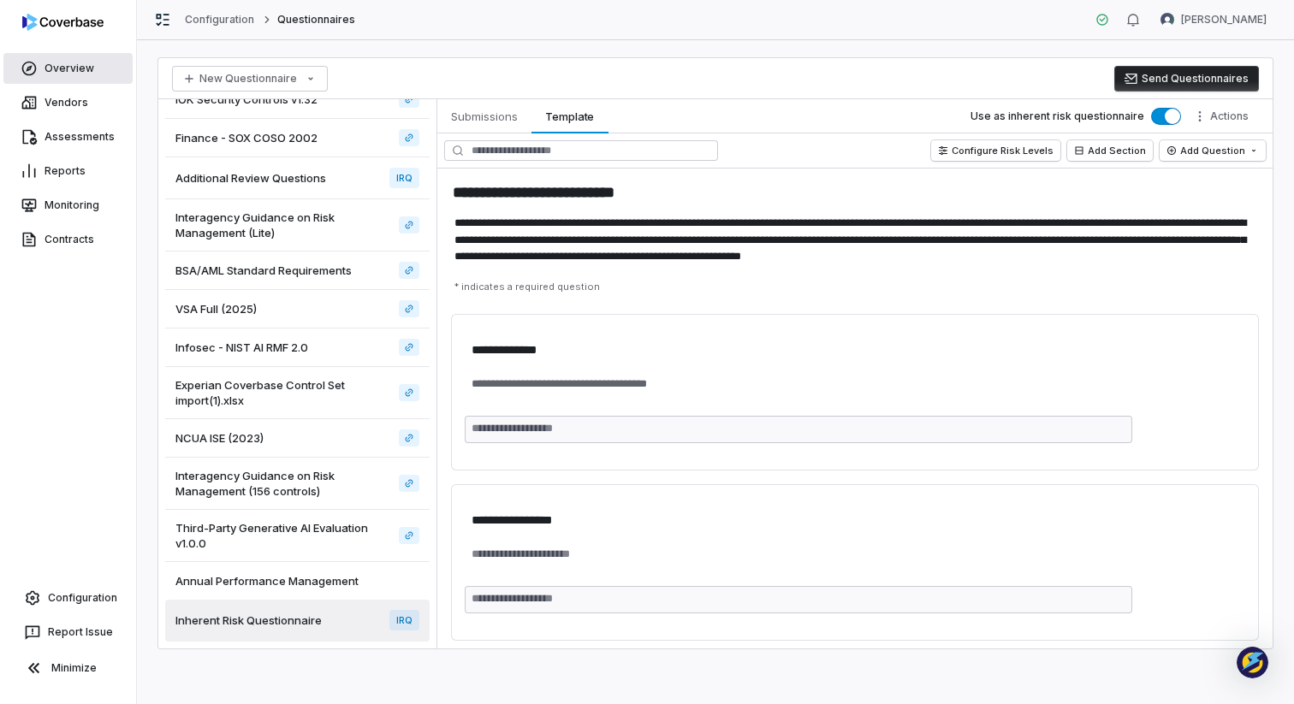
click at [48, 62] on link "Overview" at bounding box center [67, 68] width 129 height 31
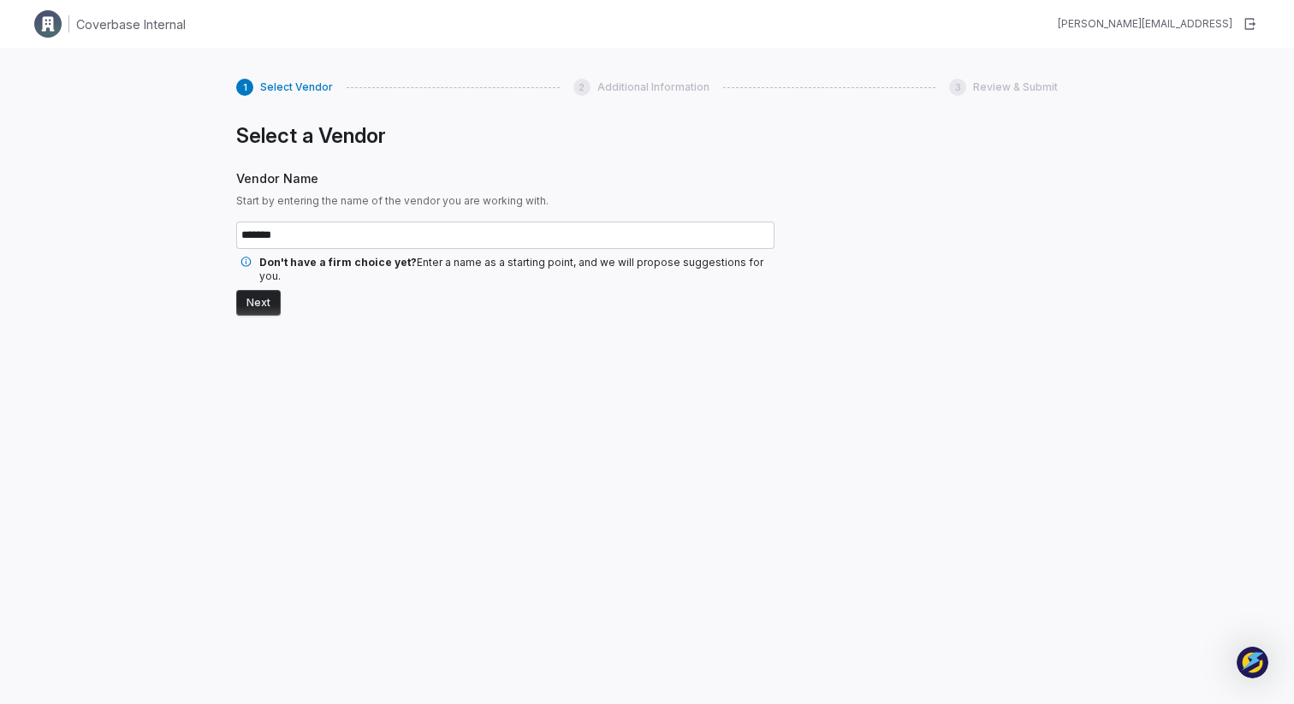
type input "*******"
click at [250, 290] on button "Next" at bounding box center [258, 303] width 44 height 26
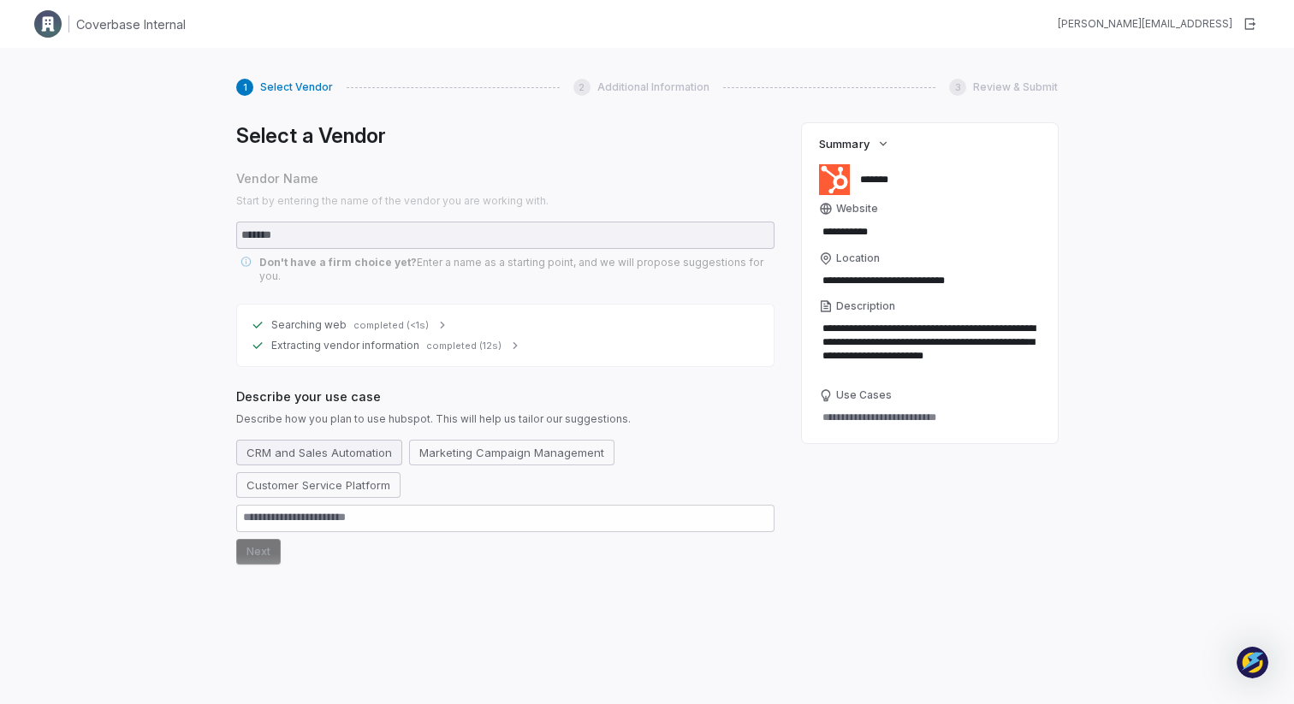
click at [323, 440] on button "CRM and Sales Automation" at bounding box center [319, 453] width 166 height 26
click at [263, 539] on button "Next" at bounding box center [258, 552] width 44 height 26
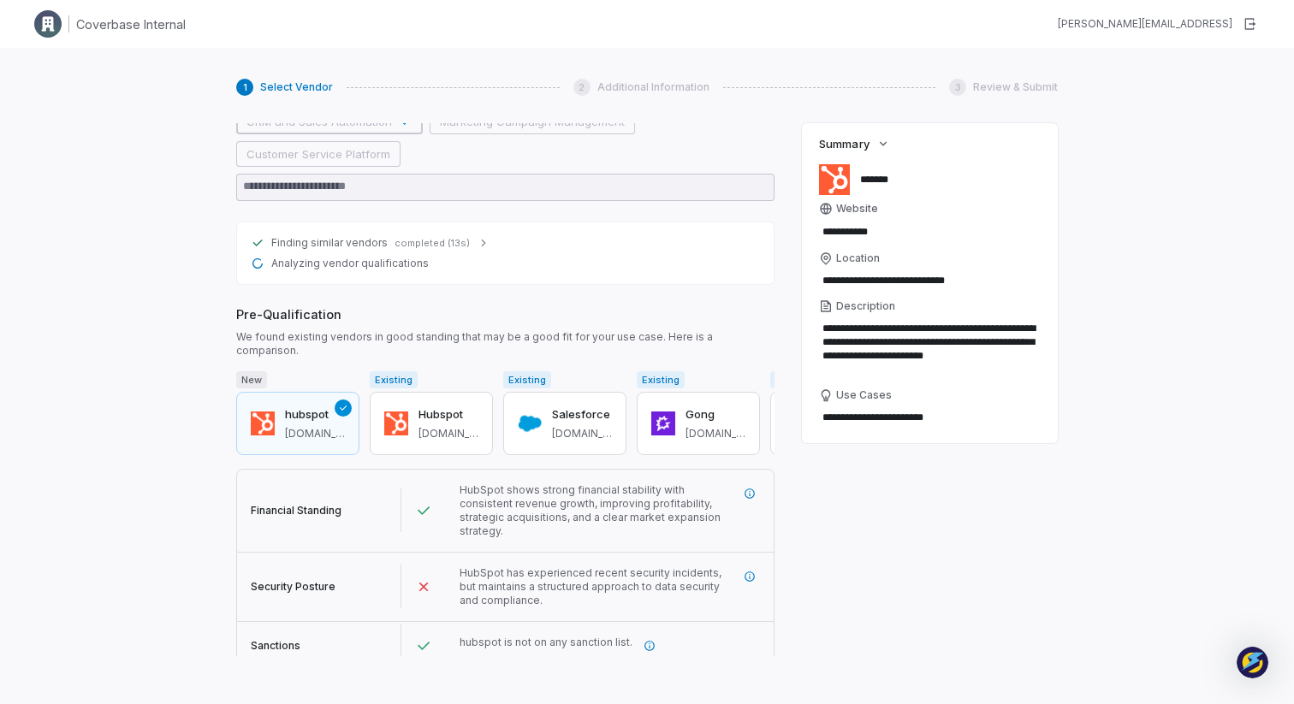
scroll to position [335, 0]
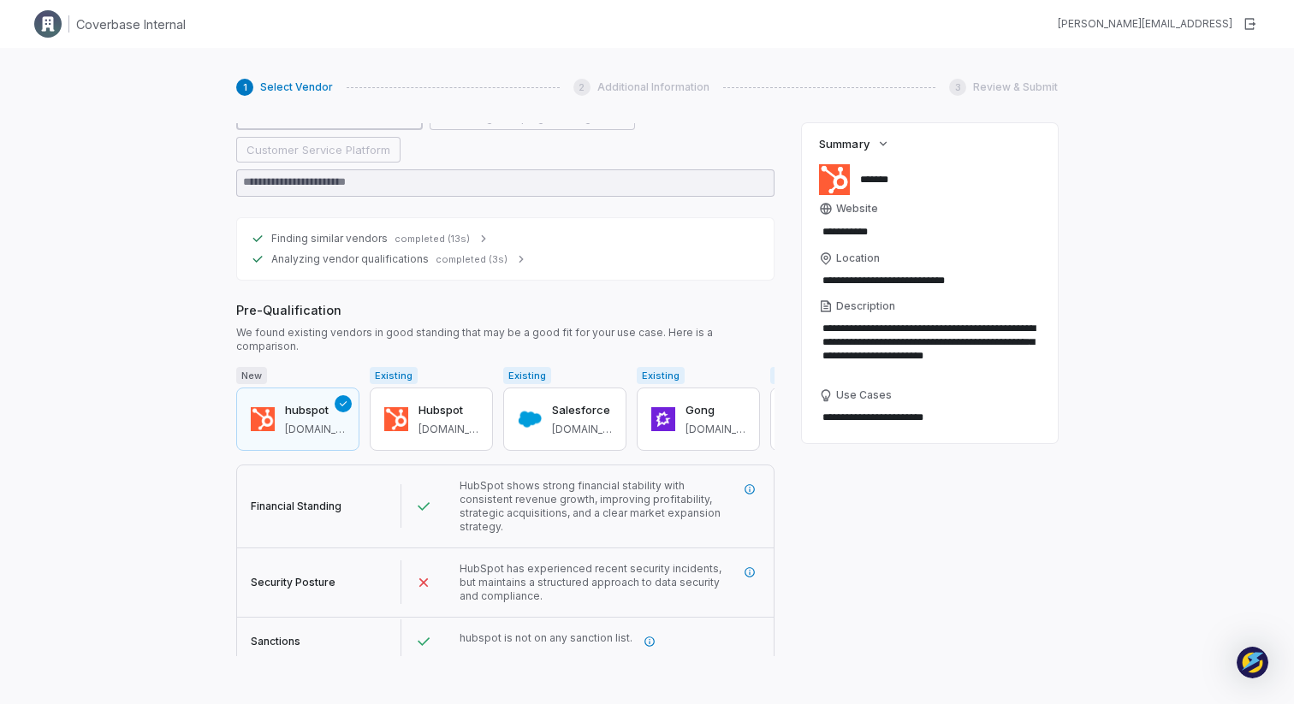
click at [249, 673] on button "Next" at bounding box center [258, 686] width 44 height 26
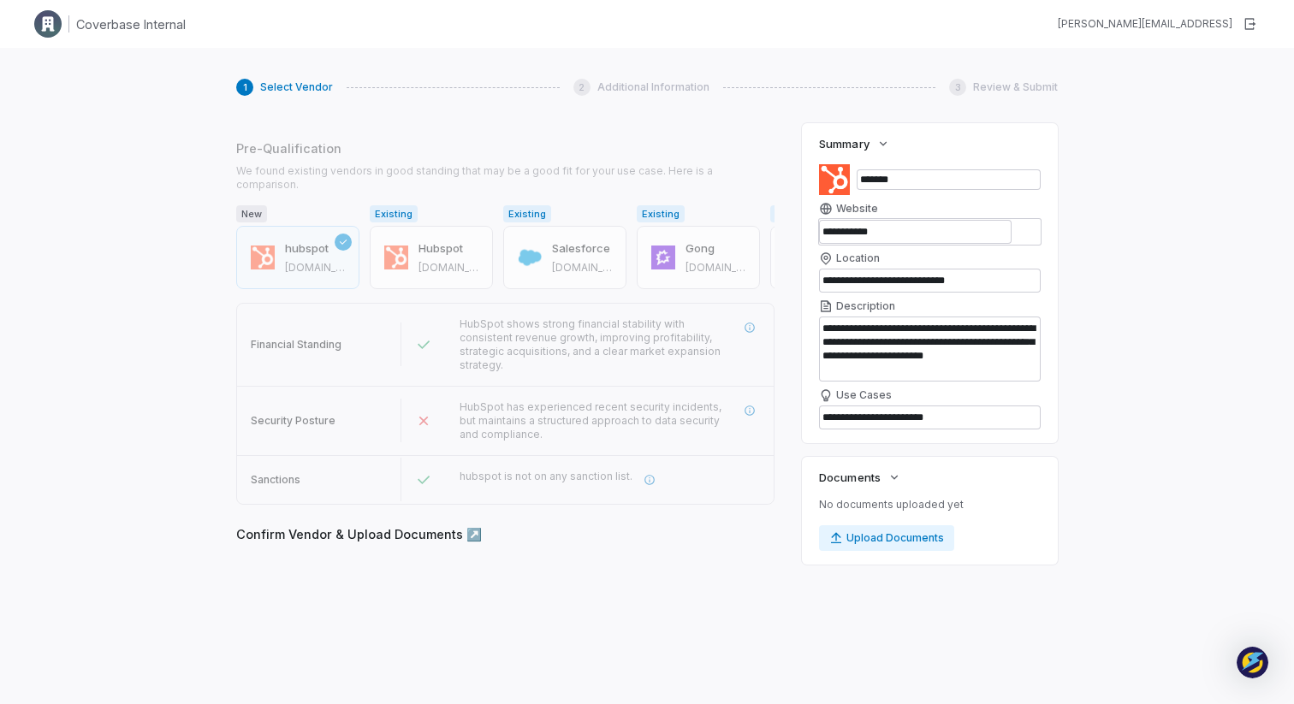
scroll to position [494, 0]
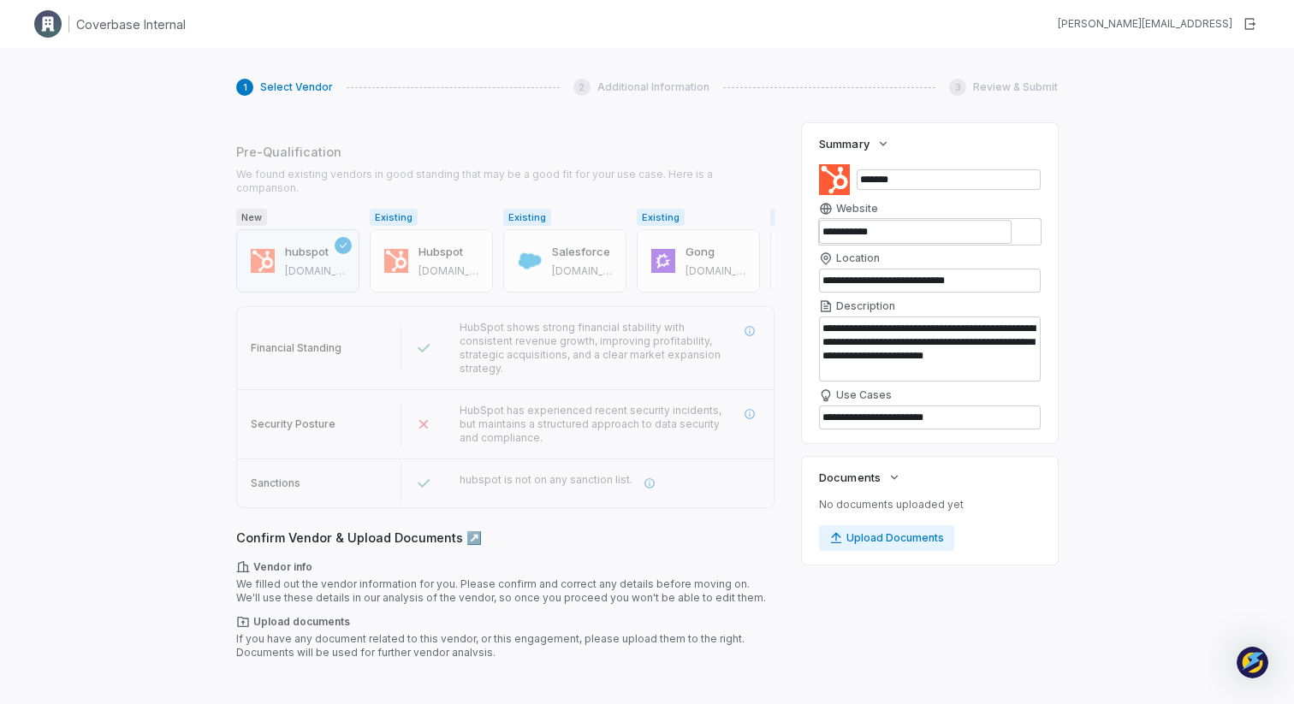
click at [257, 673] on button "Next" at bounding box center [258, 686] width 44 height 26
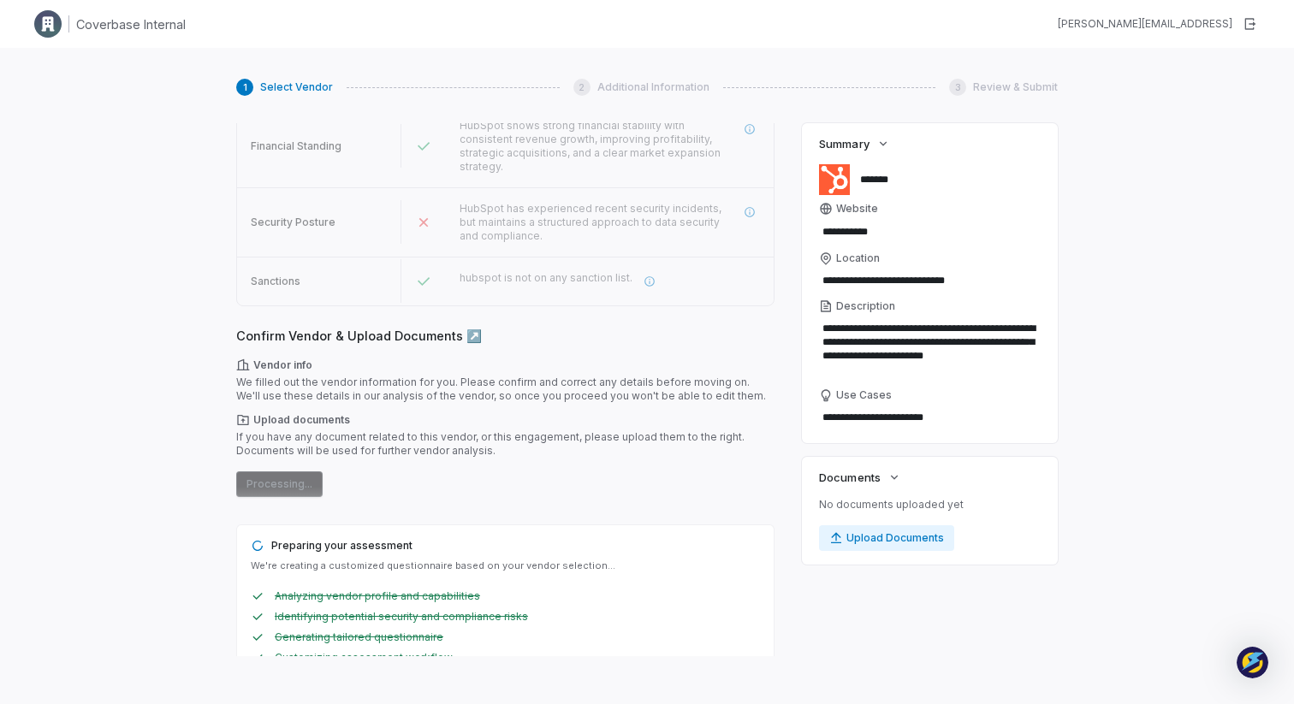
scroll to position [0, 0]
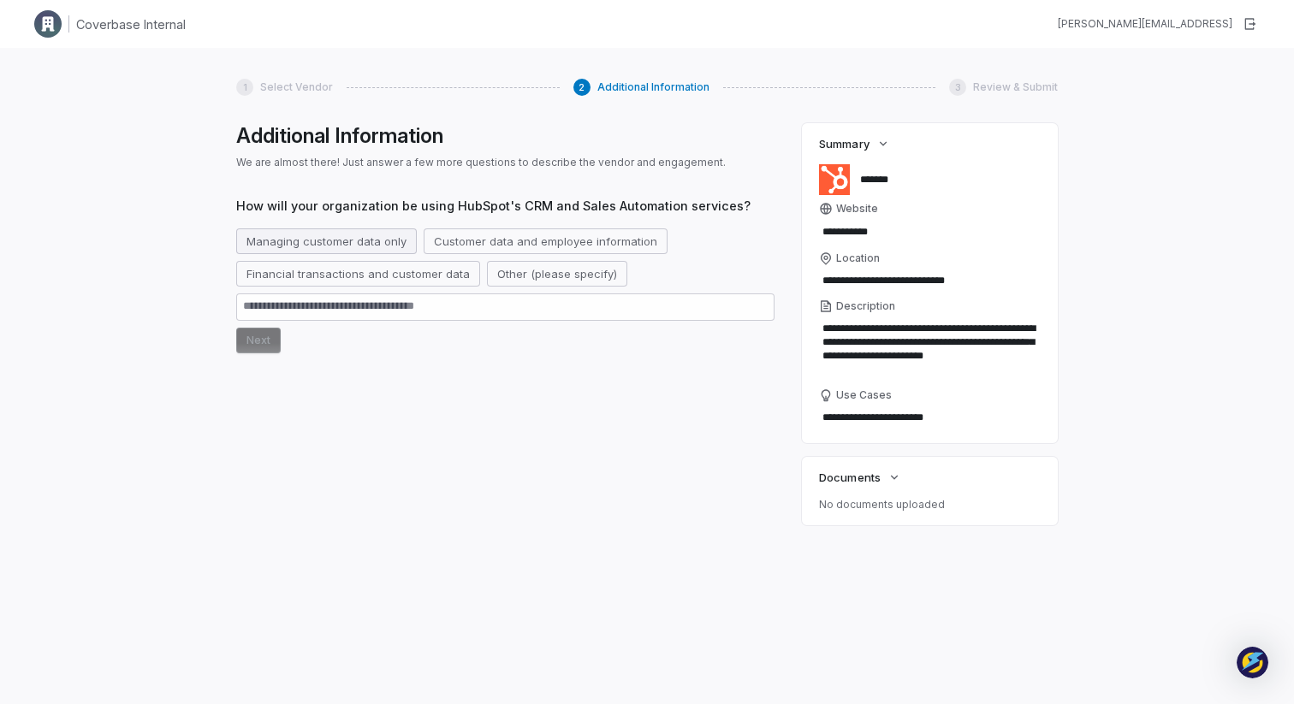
click at [334, 238] on button "Managing customer data only" at bounding box center [326, 241] width 181 height 26
click at [250, 340] on button "Next" at bounding box center [258, 341] width 44 height 26
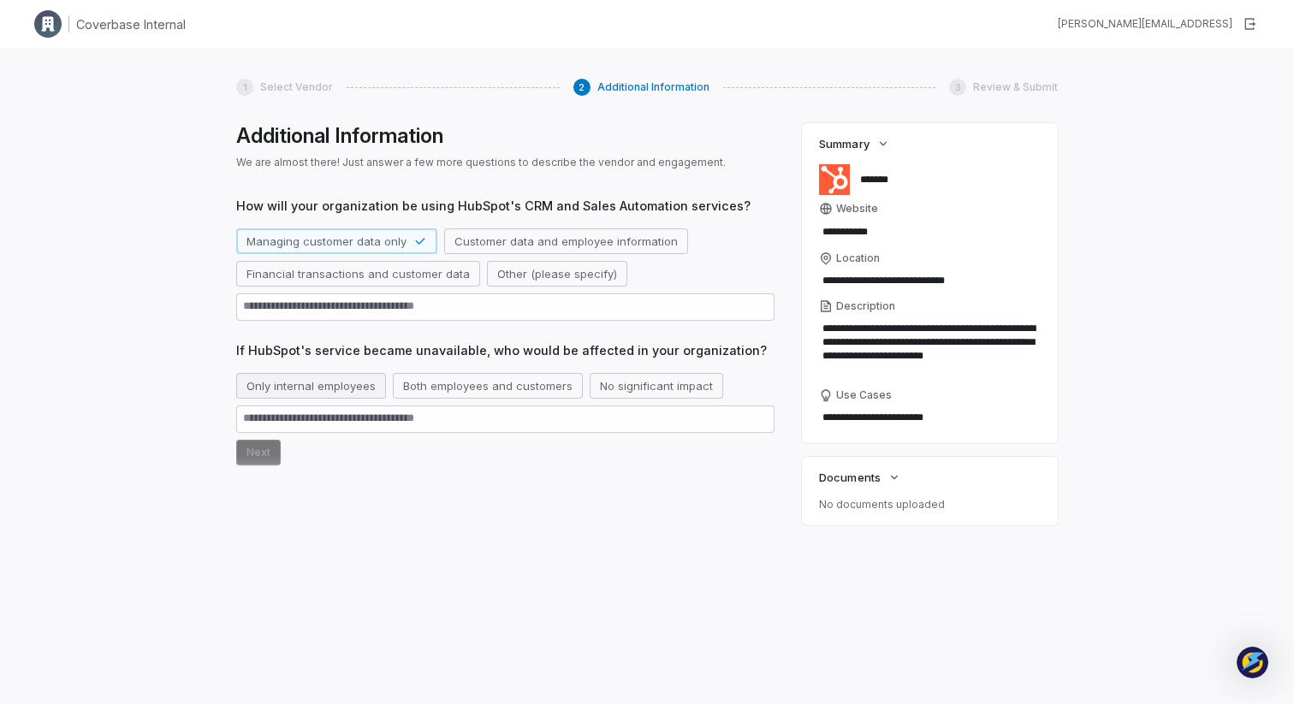
click at [326, 392] on button "Only internal employees" at bounding box center [311, 386] width 150 height 26
click at [261, 460] on button "Next" at bounding box center [258, 453] width 44 height 26
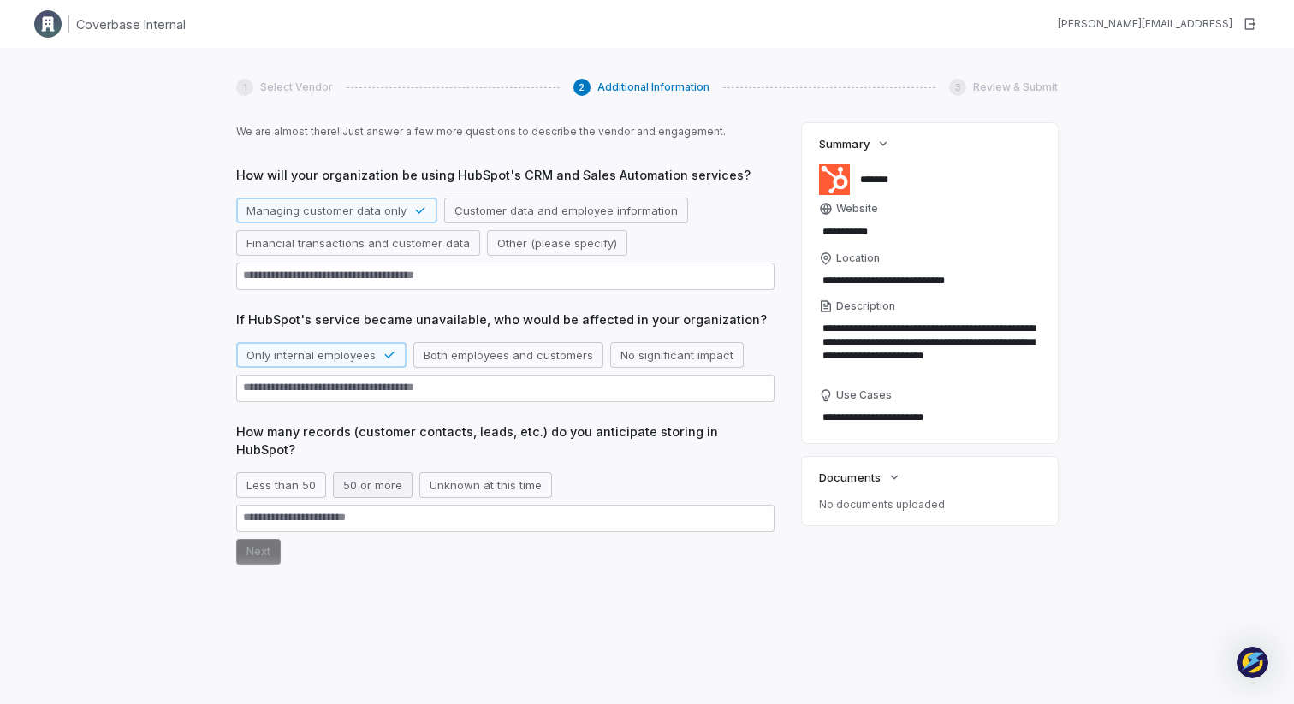
click at [380, 476] on button "50 or more" at bounding box center [373, 485] width 80 height 26
click at [264, 539] on button "Next" at bounding box center [258, 552] width 44 height 26
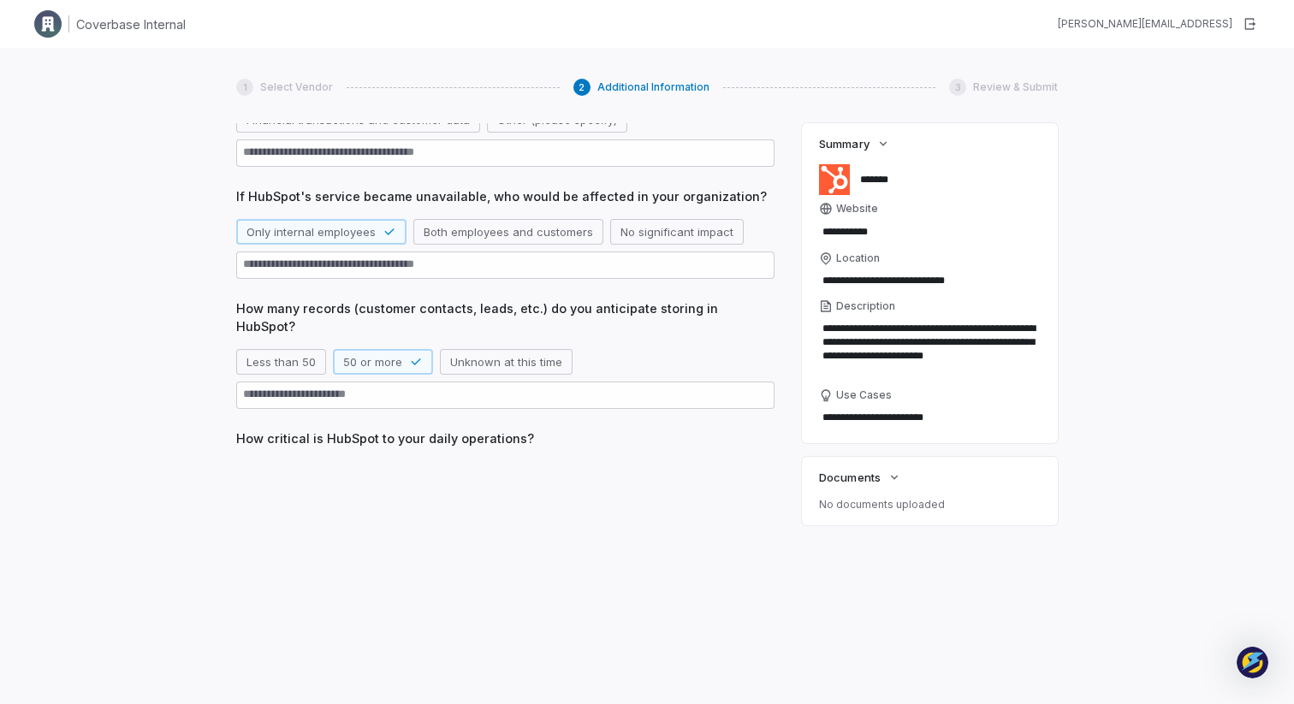
scroll to position [155, 0]
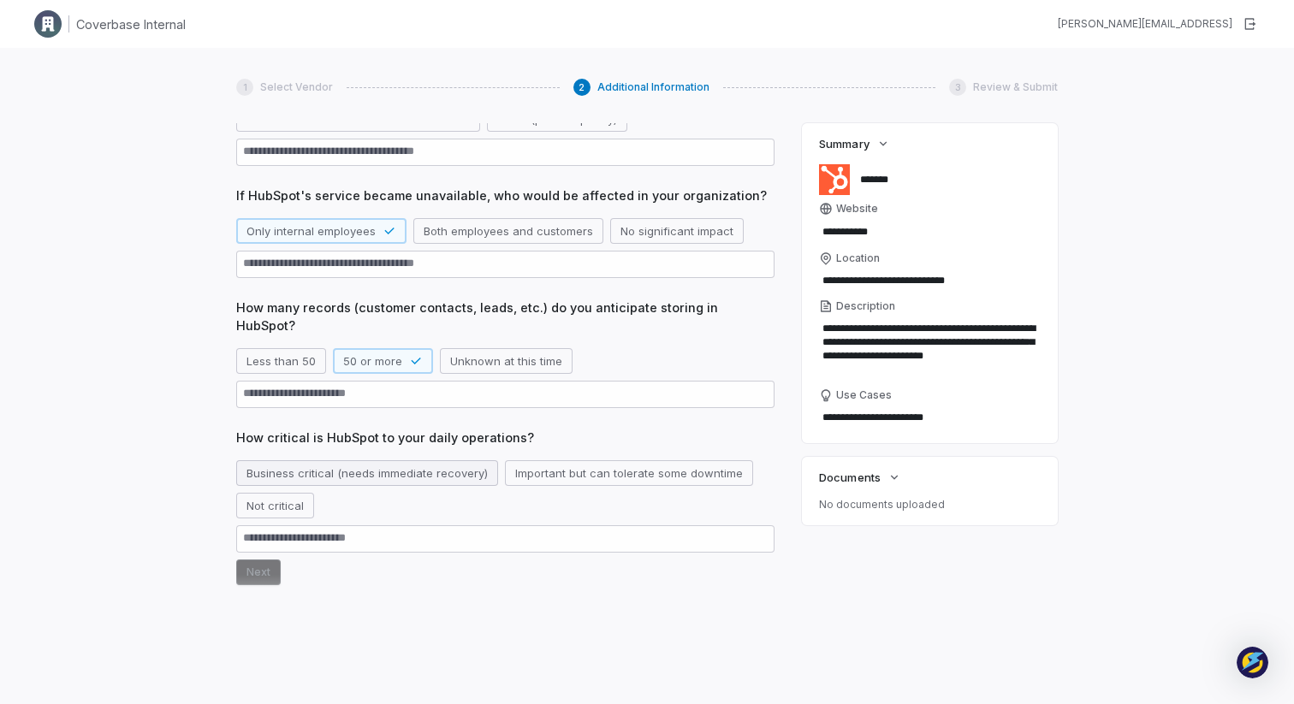
click at [332, 460] on button "Business critical (needs immediate recovery)" at bounding box center [367, 473] width 262 height 26
click at [258, 564] on button "Next" at bounding box center [258, 573] width 44 height 26
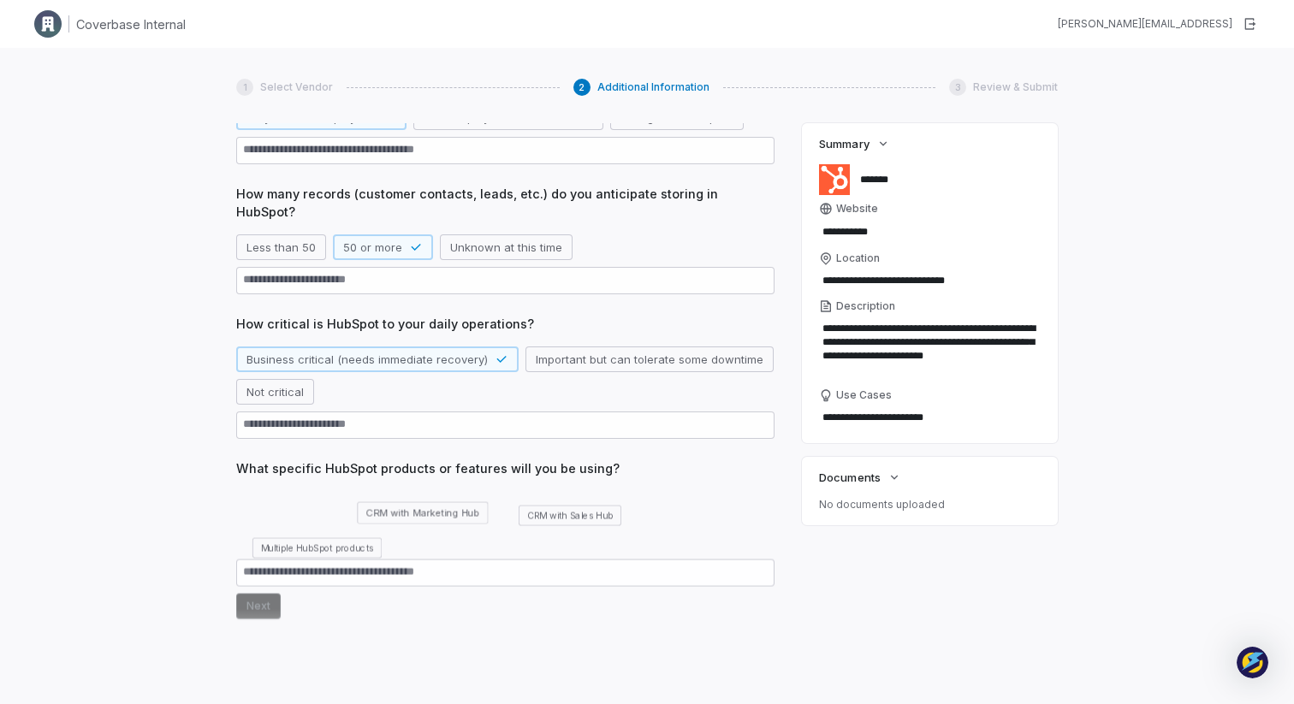
scroll to position [279, 0]
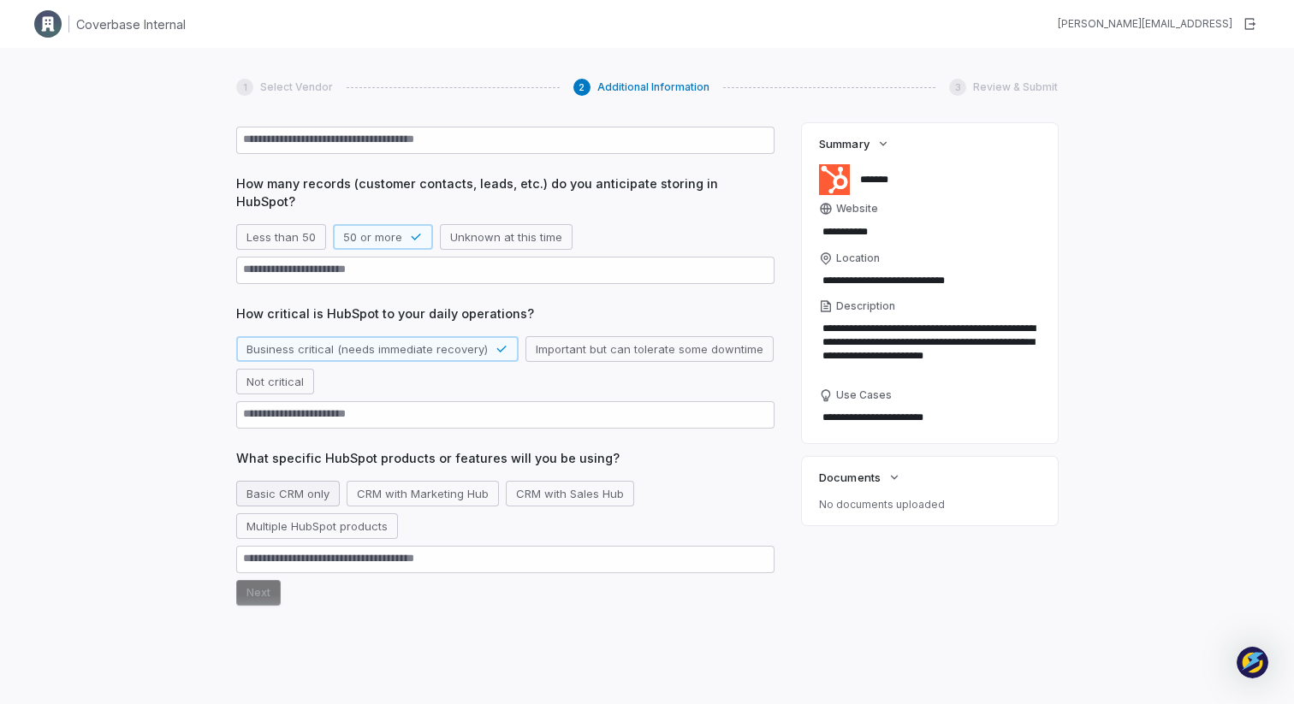
click at [286, 481] on button "Basic CRM only" at bounding box center [288, 494] width 104 height 26
click at [258, 580] on button "Next" at bounding box center [258, 593] width 44 height 26
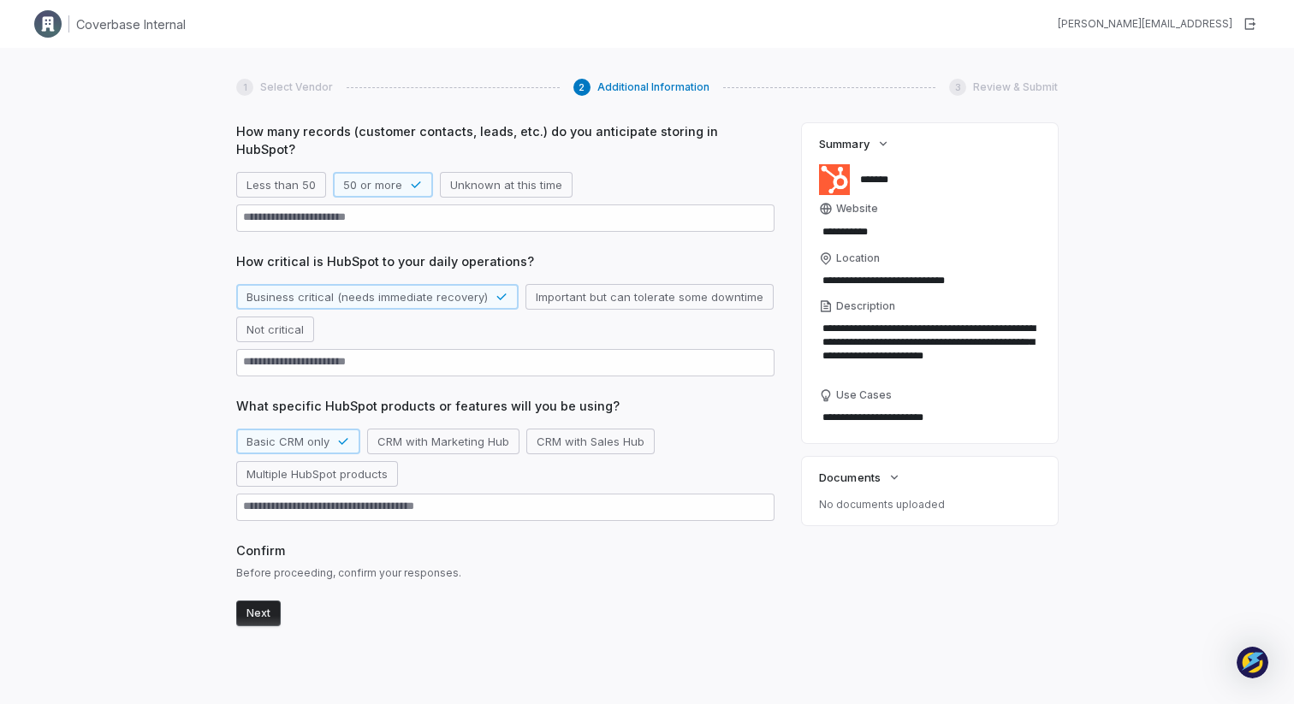
click at [258, 601] on button "Next" at bounding box center [258, 614] width 44 height 26
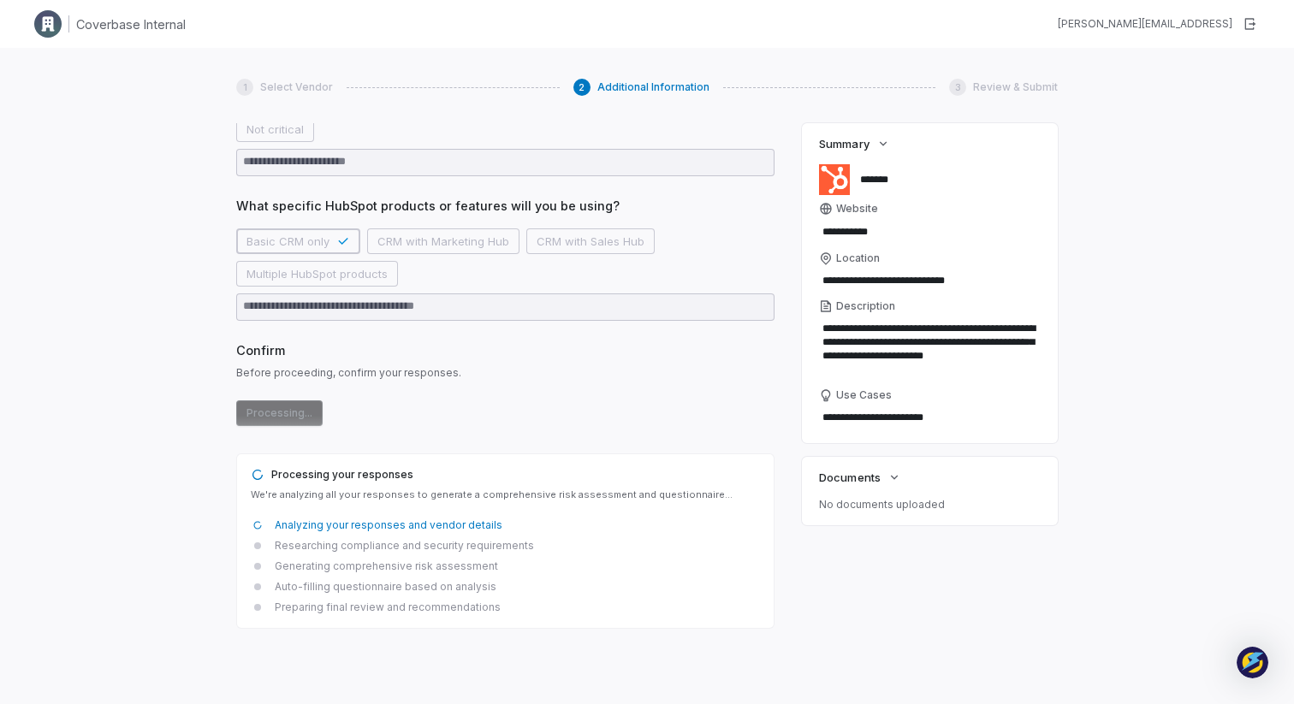
scroll to position [533, 0]
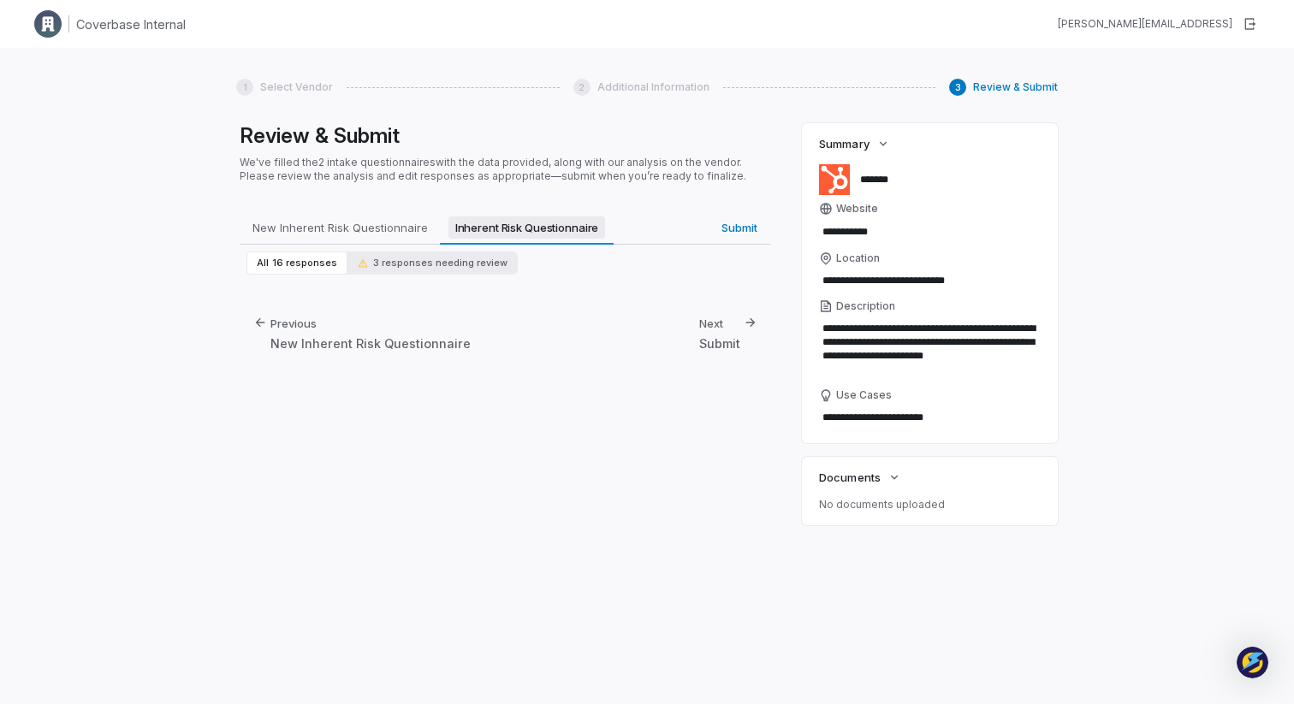
click at [512, 235] on span "Inherent Risk Questionnaire" at bounding box center [526, 227] width 157 height 22
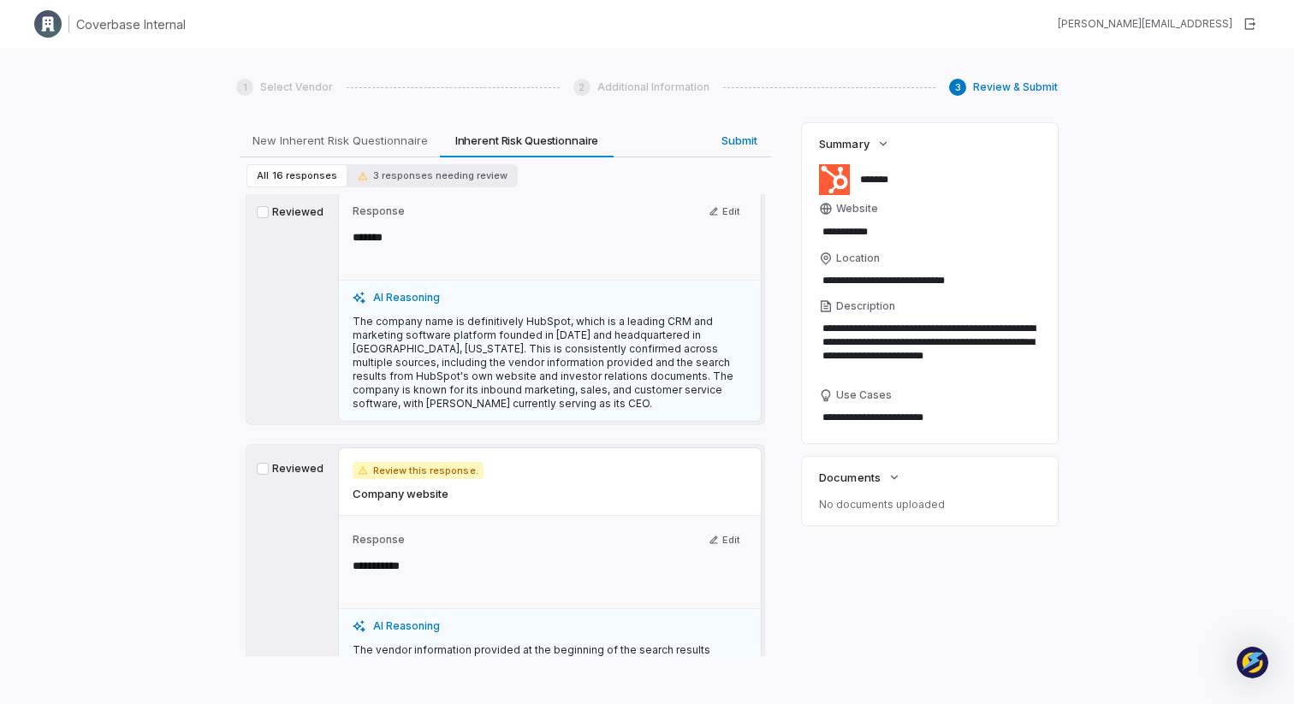
scroll to position [150, 0]
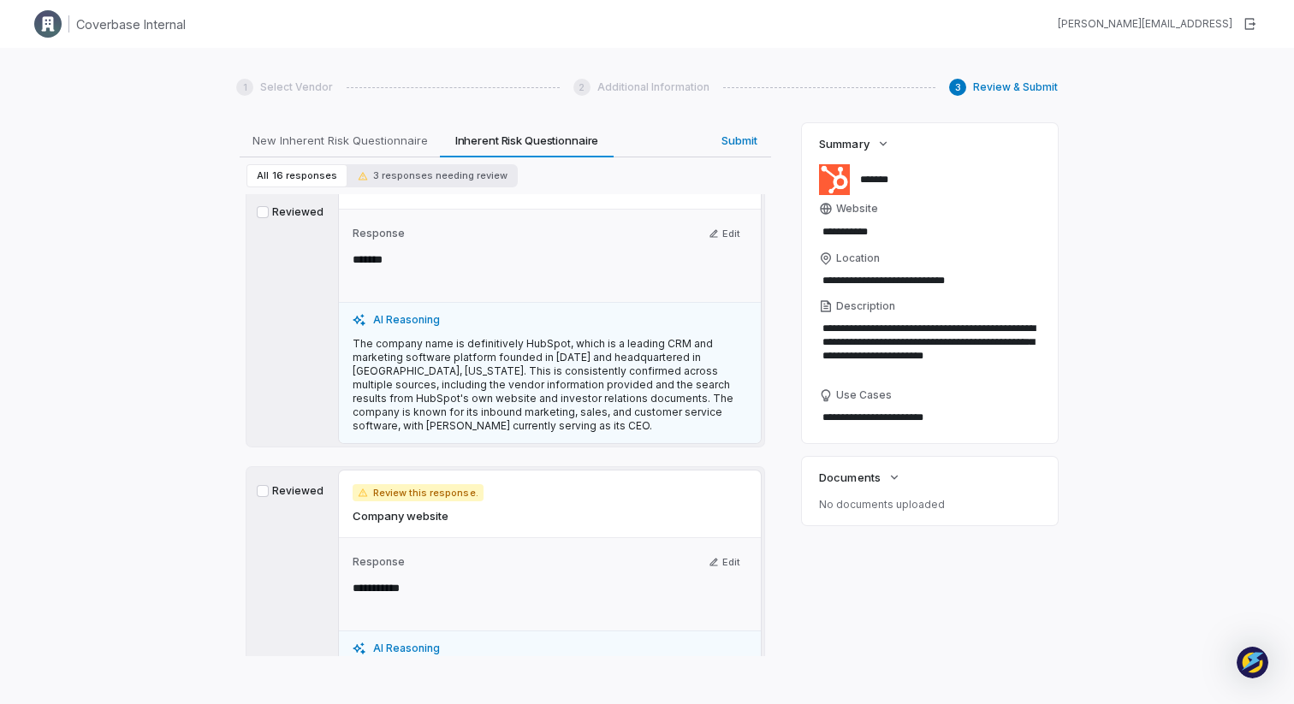
type textarea "*"
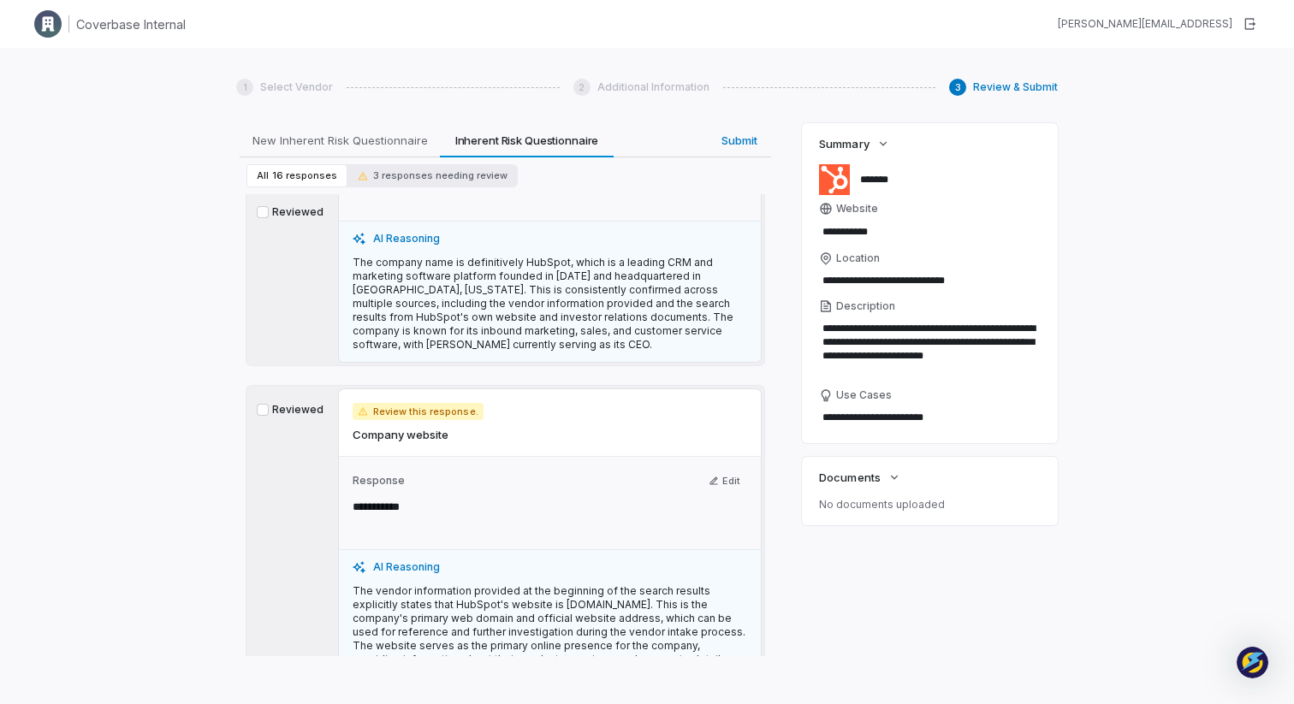
scroll to position [0, 0]
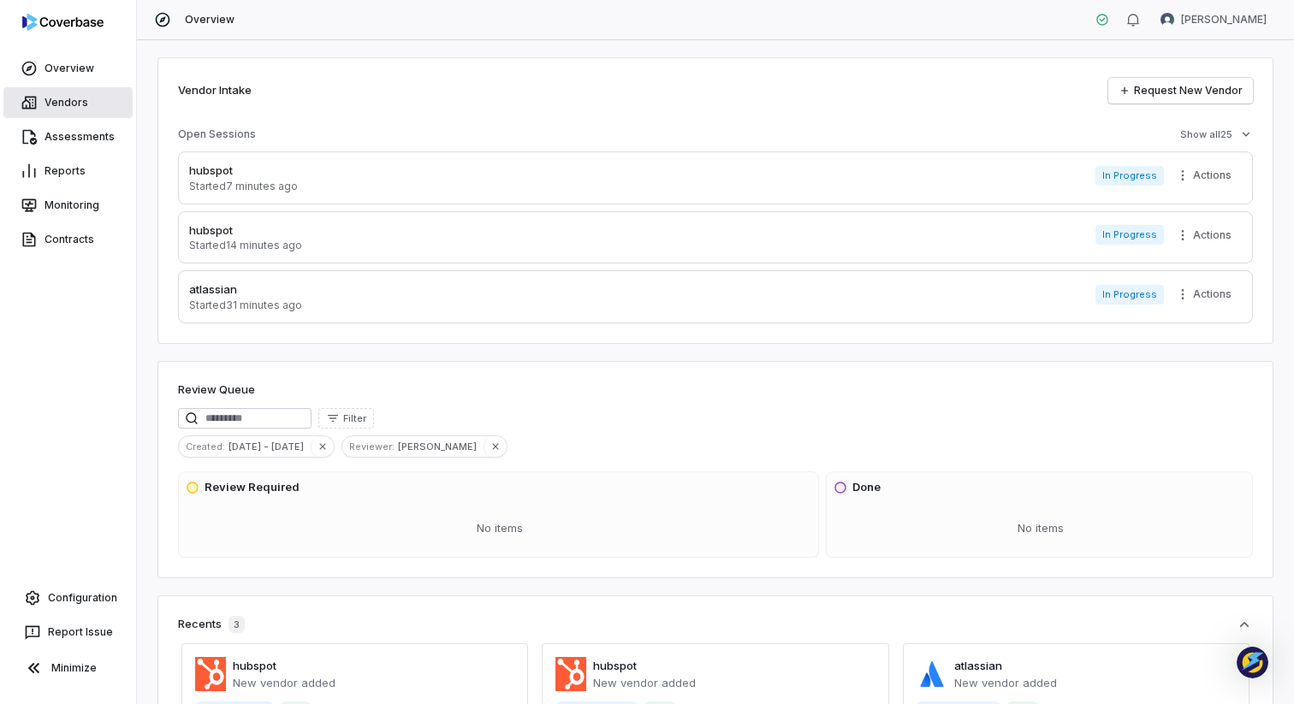
click at [82, 104] on link "Vendors" at bounding box center [67, 102] width 129 height 31
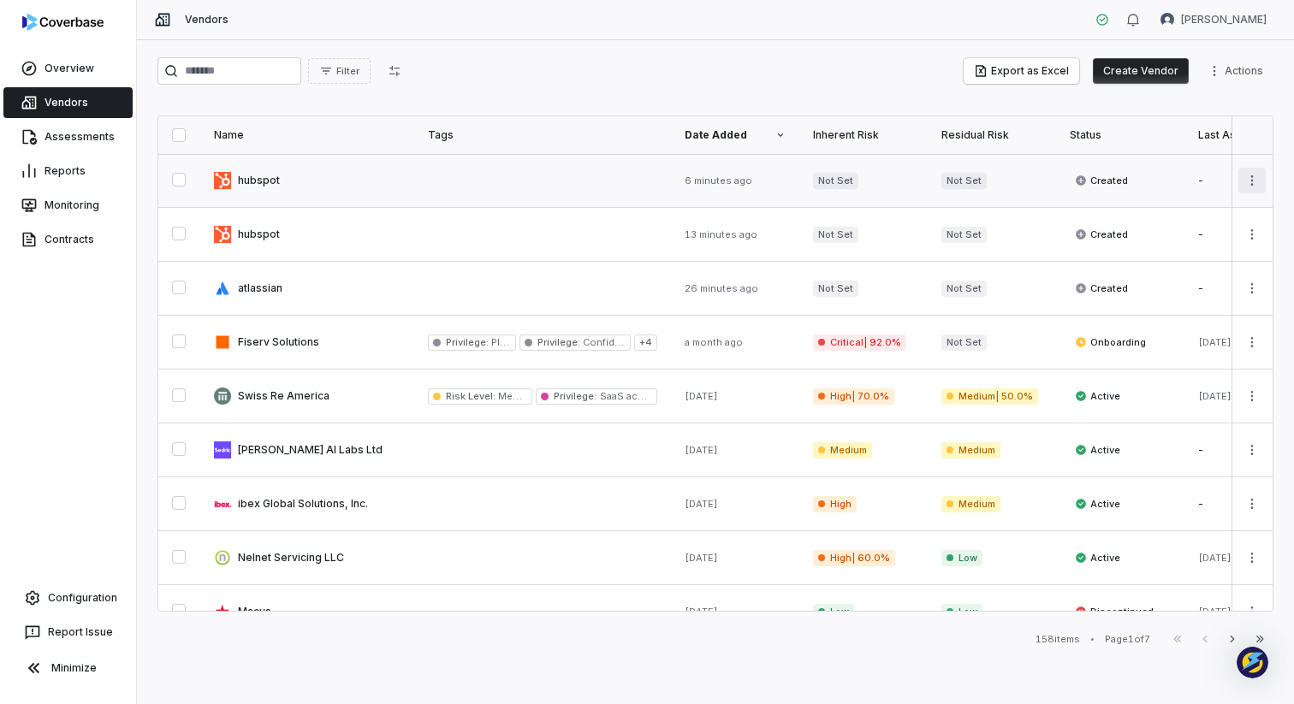
click at [1254, 181] on html "Overview Vendors Assessments Reports Monitoring Contracts Configuration Report …" at bounding box center [647, 352] width 1294 height 704
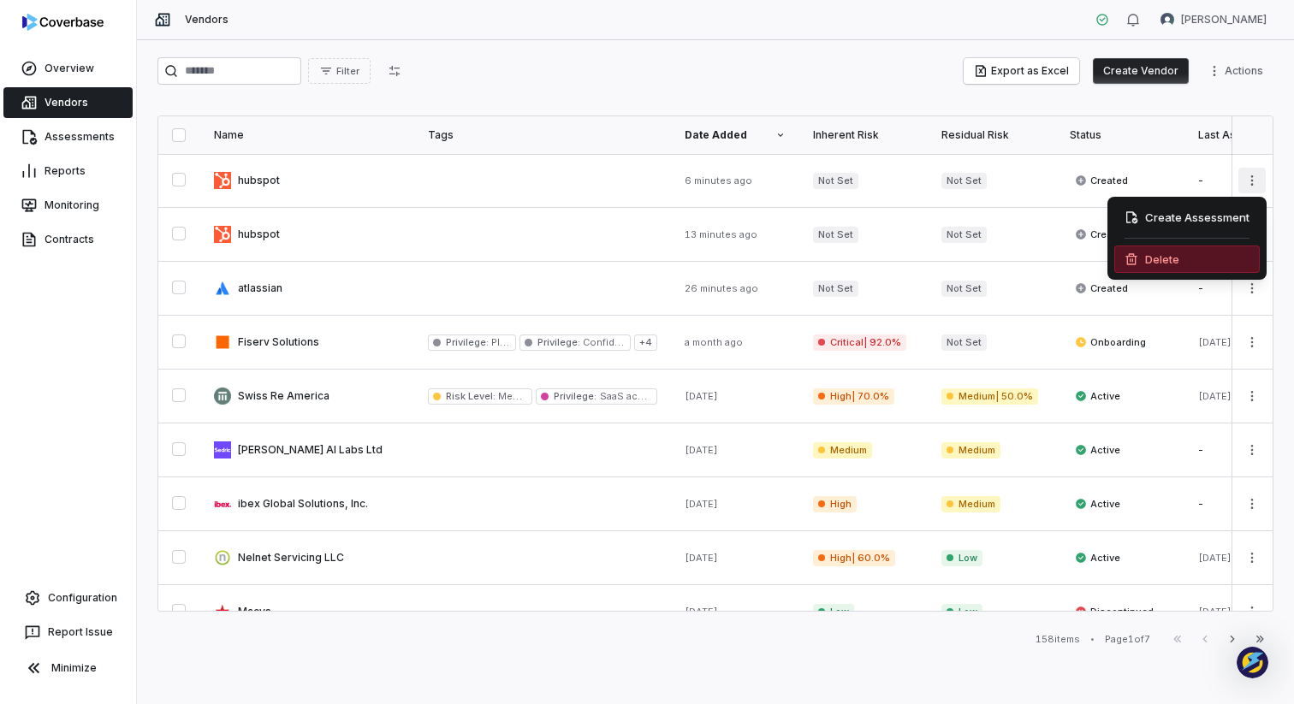
click at [1155, 258] on div "Delete" at bounding box center [1186, 259] width 145 height 27
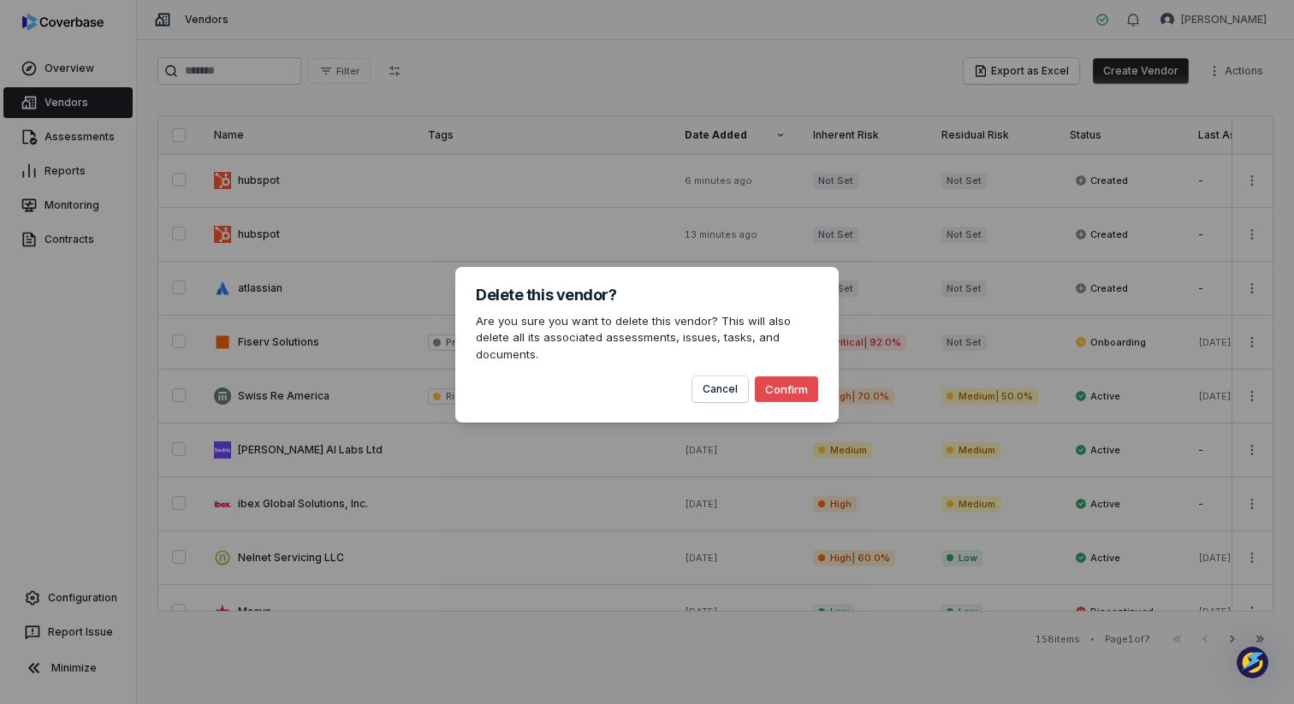
click at [783, 382] on button "Confirm" at bounding box center [786, 389] width 63 height 26
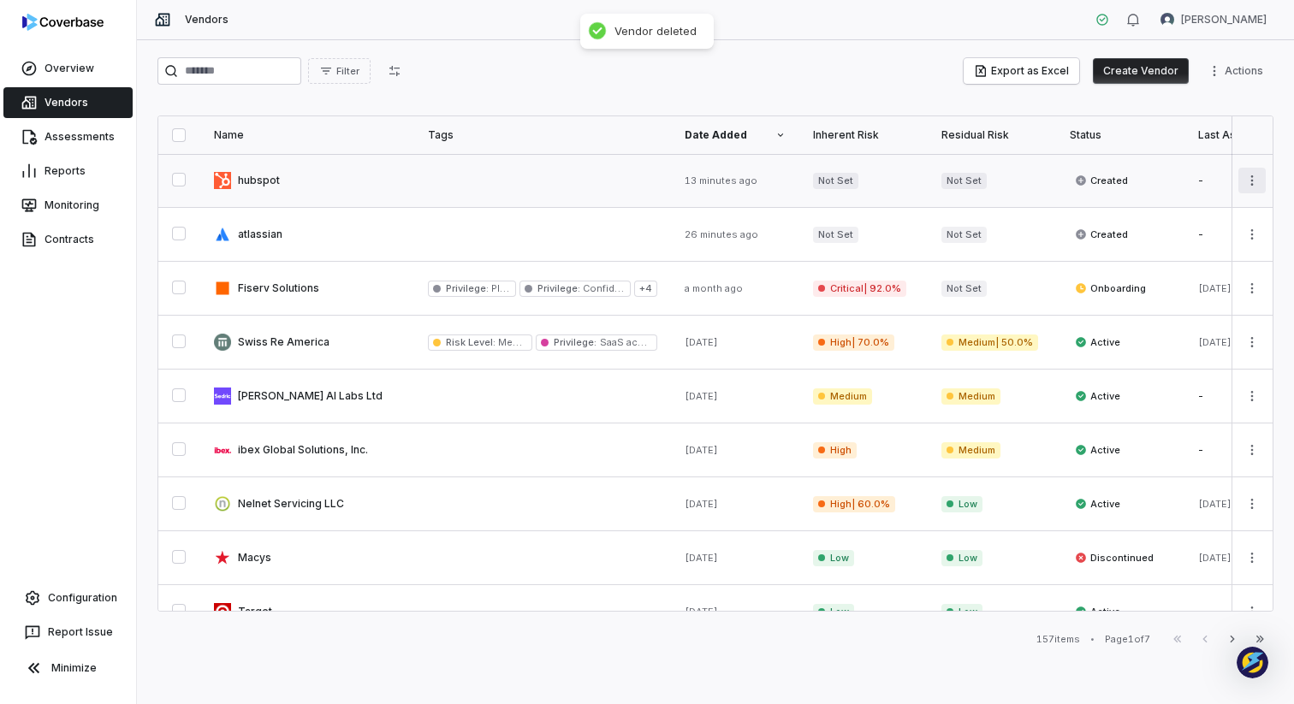
click at [1252, 180] on html "Overview Vendors Assessments Reports Monitoring Contracts Configuration Report …" at bounding box center [647, 352] width 1294 height 704
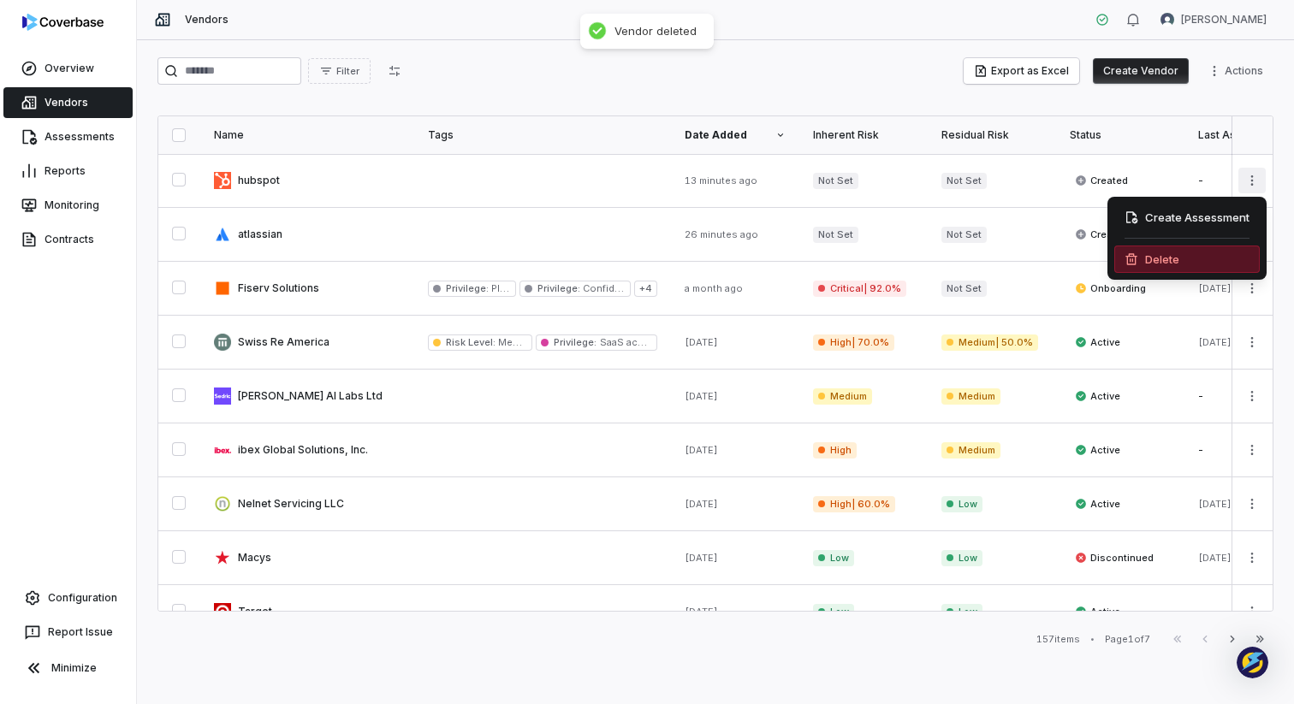
click at [1173, 260] on div "Delete" at bounding box center [1186, 259] width 145 height 27
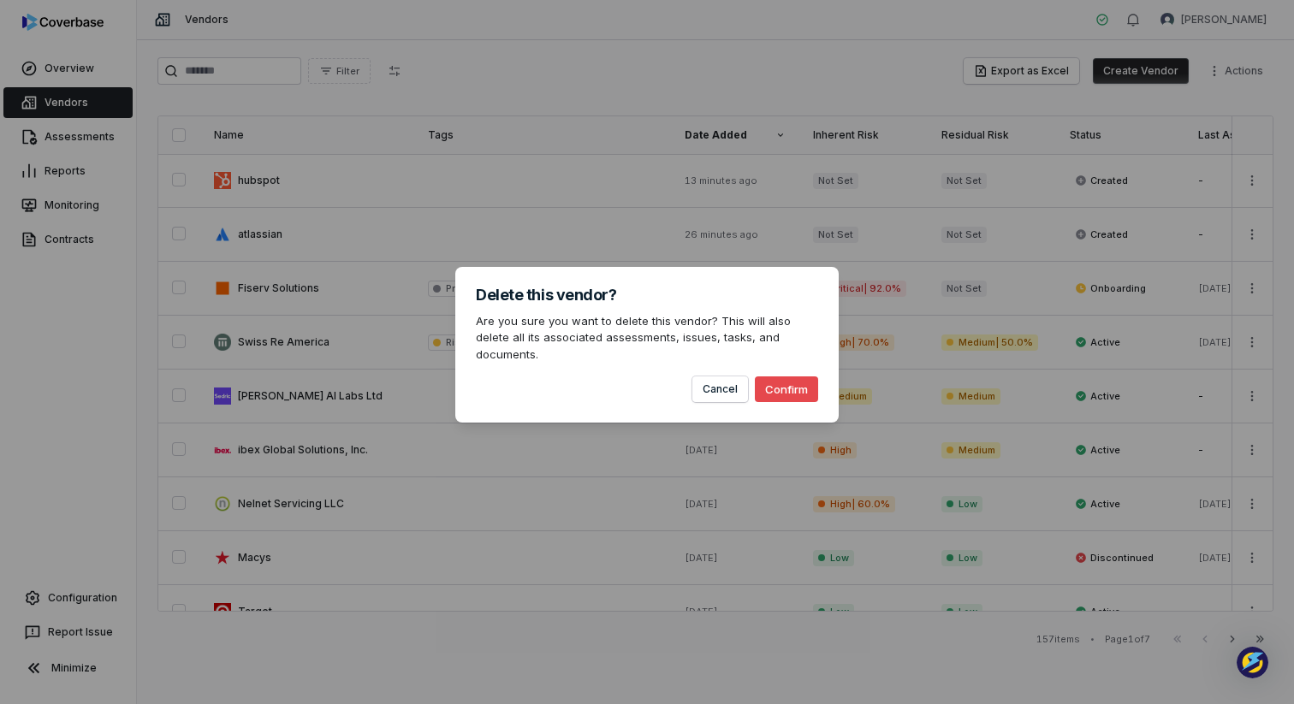
click at [792, 381] on button "Confirm" at bounding box center [786, 389] width 63 height 26
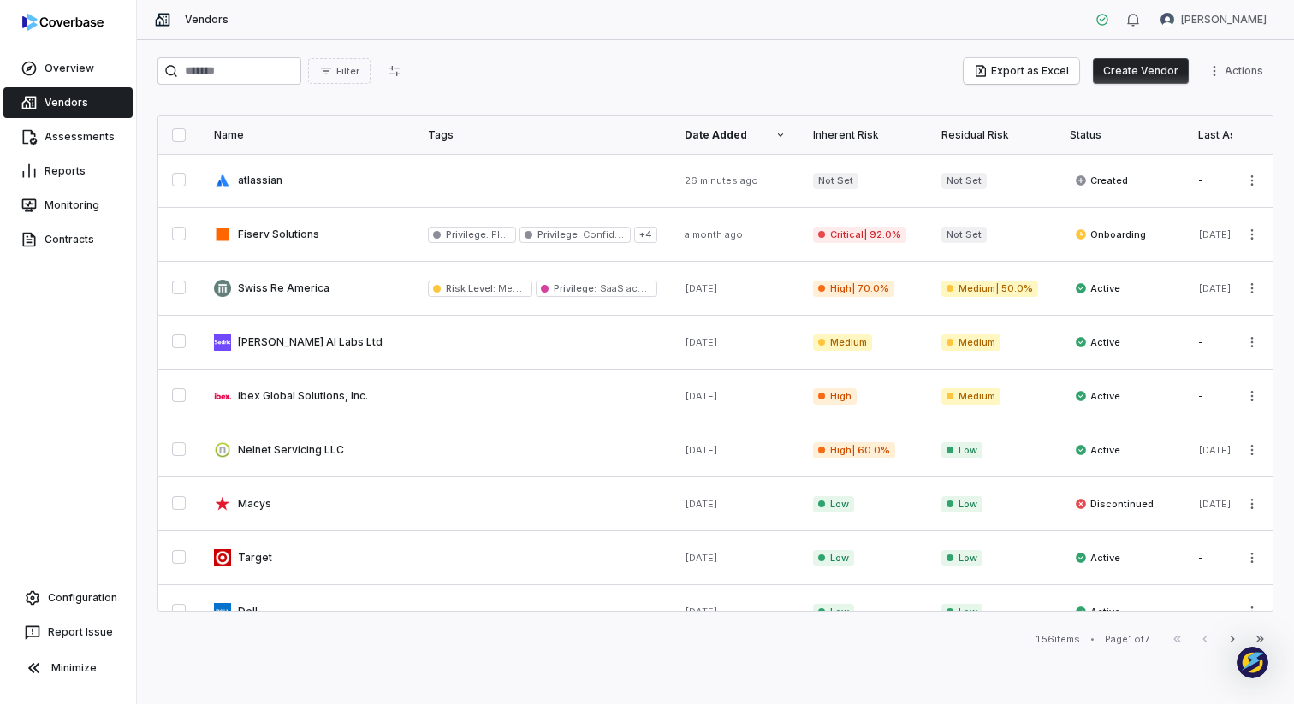
click at [570, 74] on div "Filter Export as Excel Create Vendor Actions" at bounding box center [715, 70] width 1116 height 27
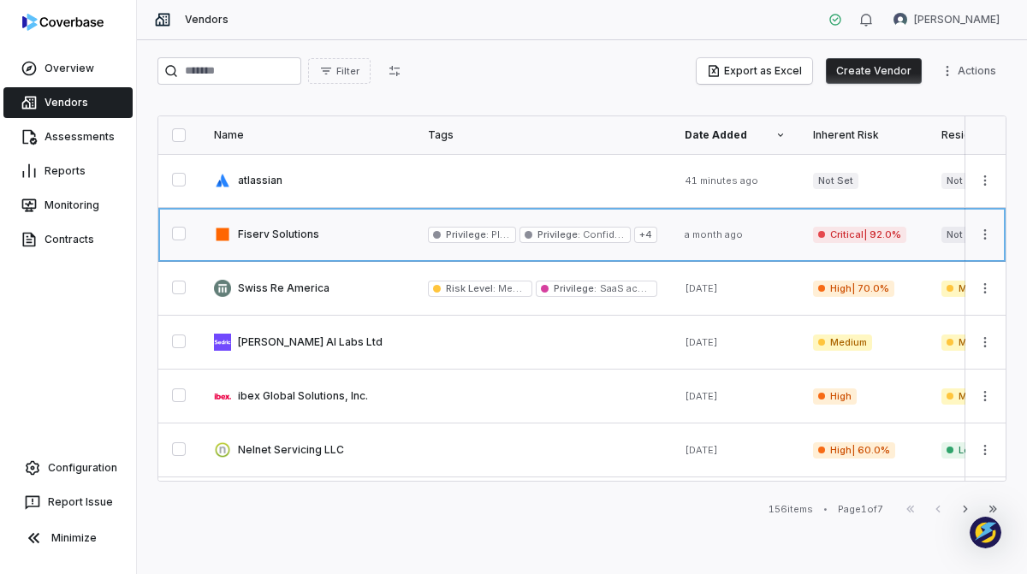
click at [293, 226] on link at bounding box center [307, 234] width 214 height 53
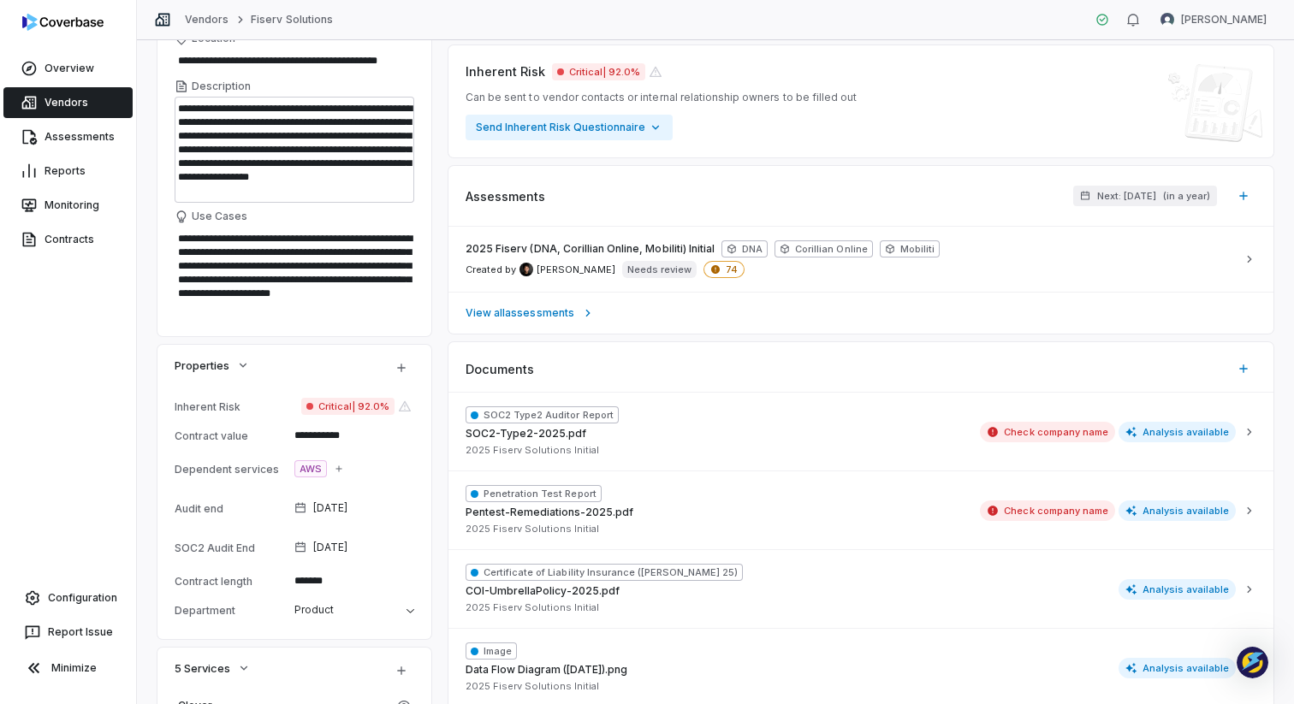
scroll to position [364, 0]
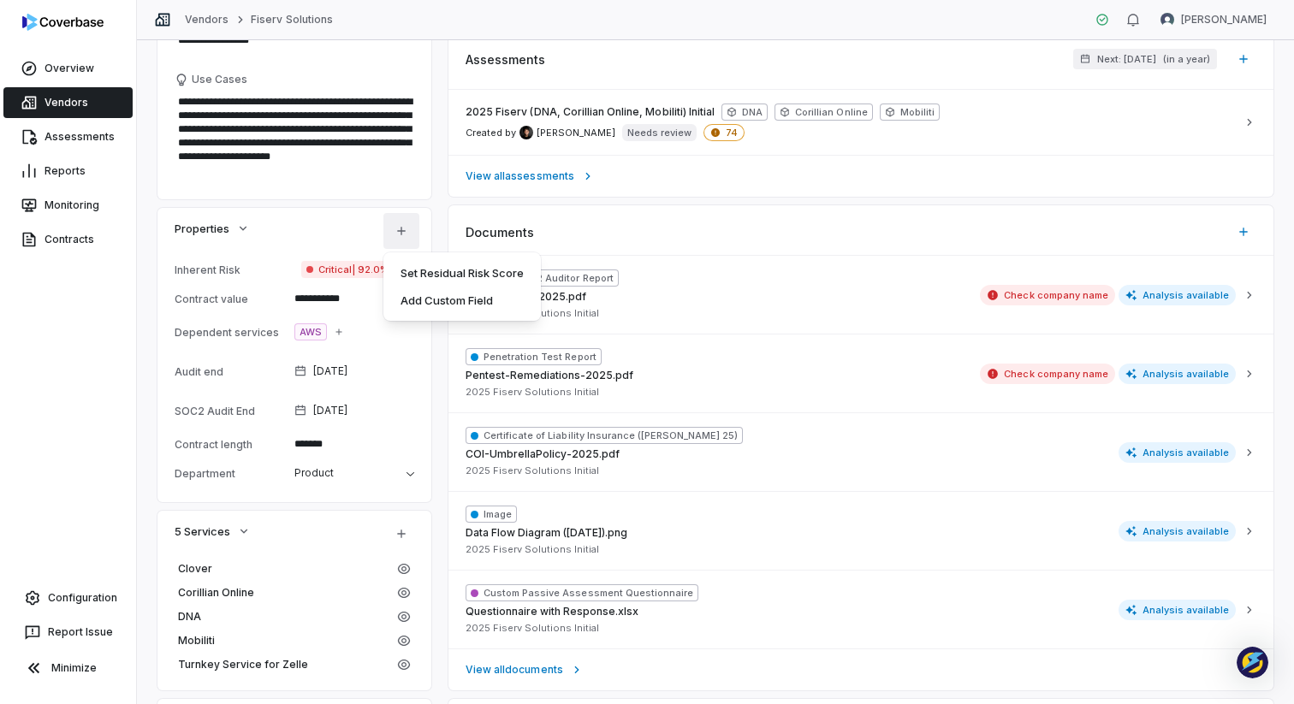
click at [398, 228] on html "**********" at bounding box center [647, 352] width 1294 height 704
click at [306, 227] on html "**********" at bounding box center [647, 352] width 1294 height 704
click at [227, 234] on span "Properties" at bounding box center [202, 228] width 55 height 15
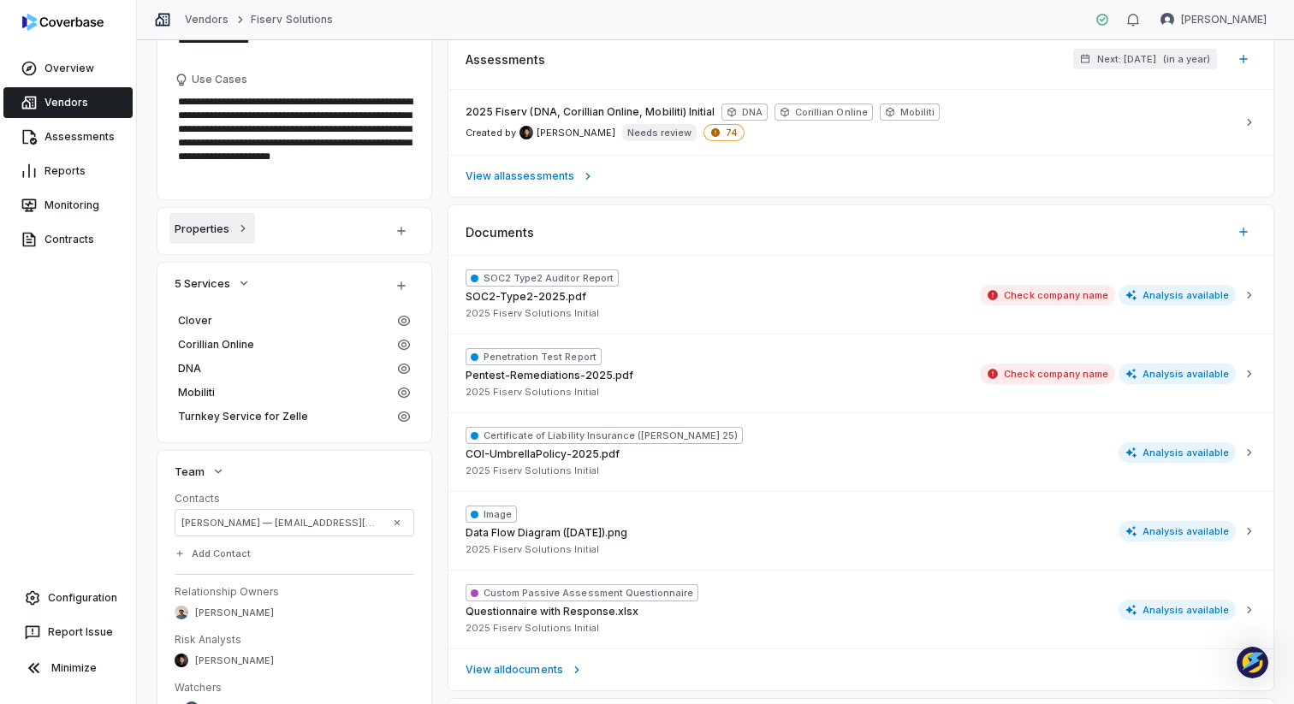
click at [227, 234] on span "Properties" at bounding box center [202, 228] width 55 height 15
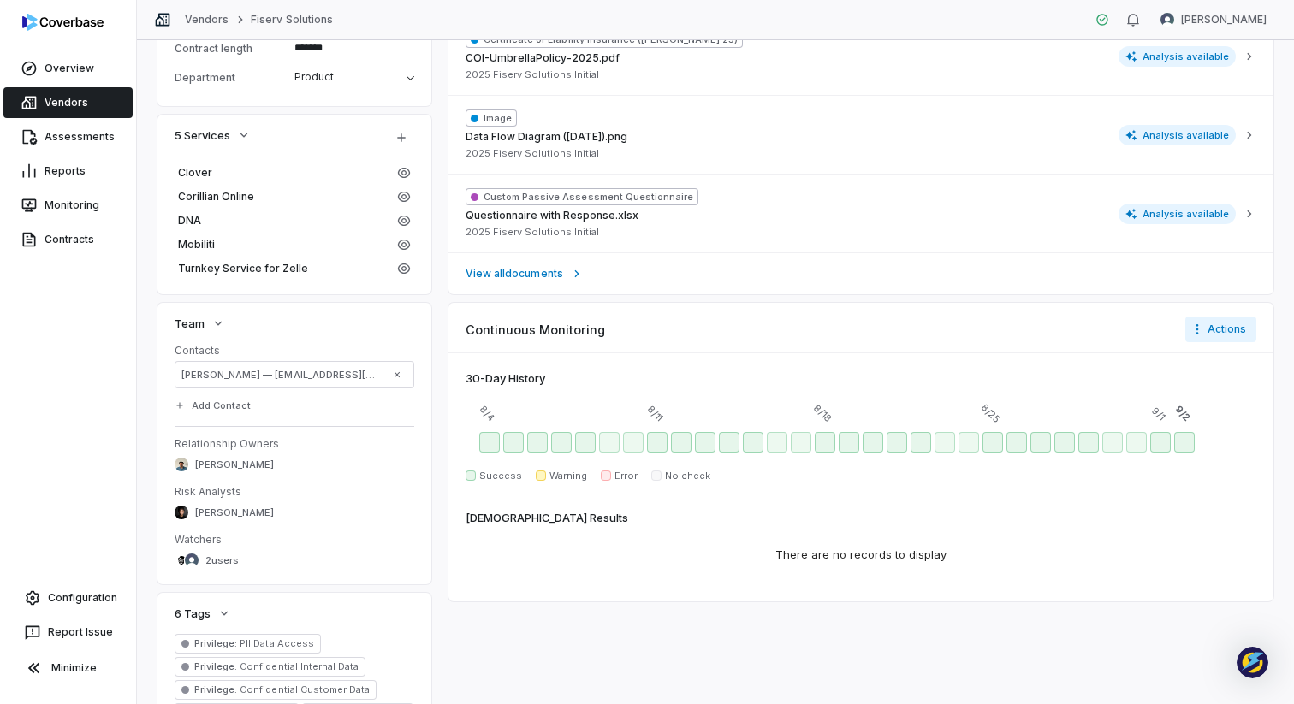
scroll to position [871, 0]
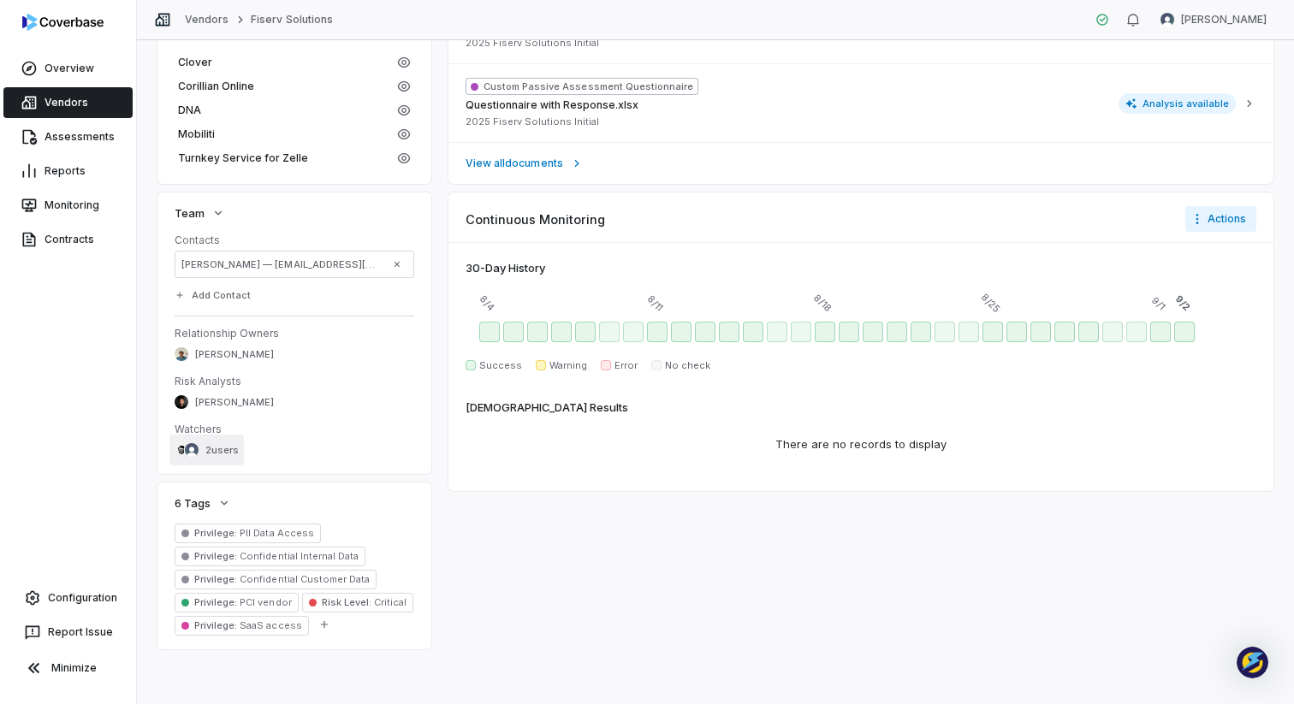
click at [210, 445] on span "2 users" at bounding box center [221, 450] width 33 height 13
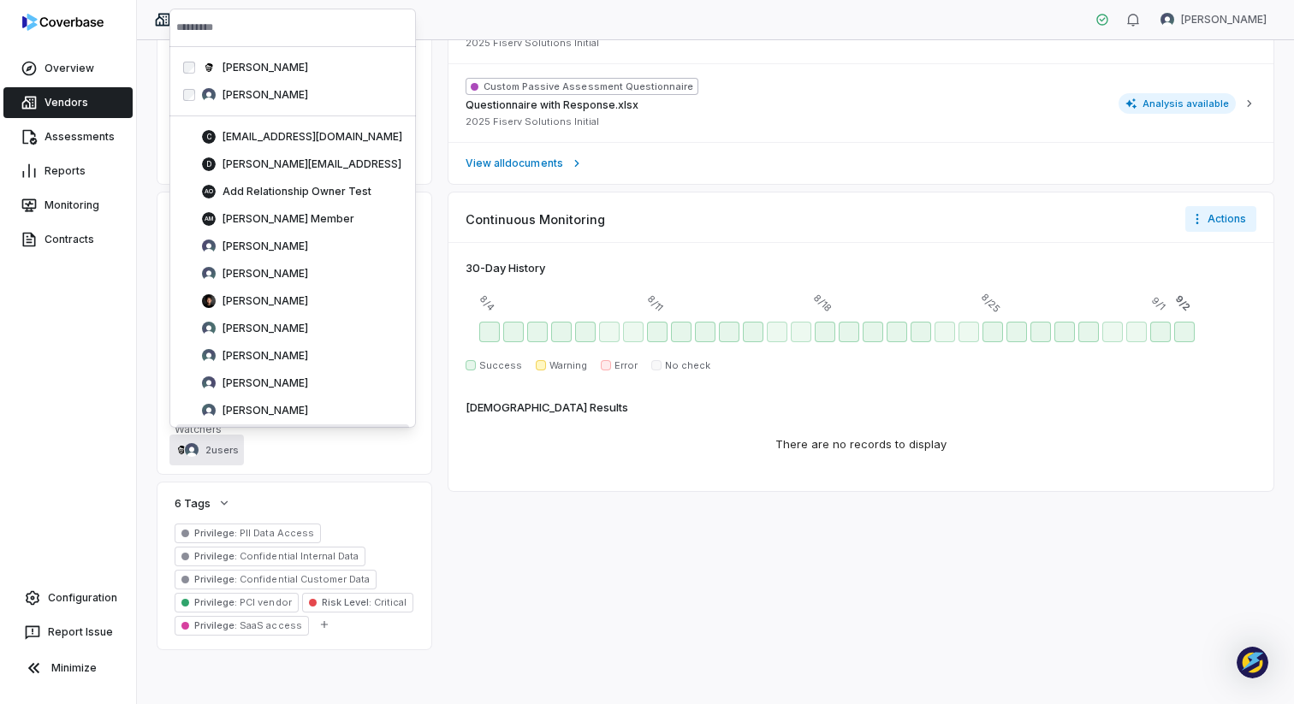
click at [392, 483] on div "6 Tags" at bounding box center [294, 503] width 274 height 41
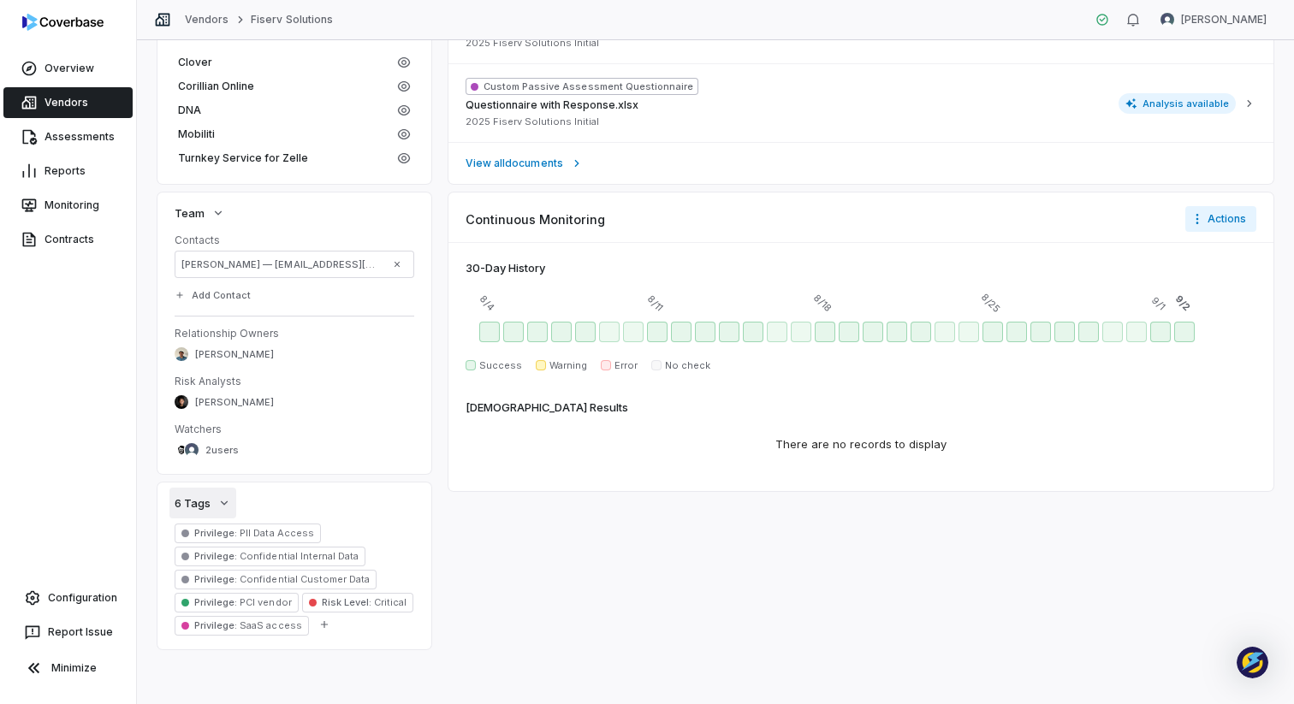
click at [217, 496] on icon "button" at bounding box center [224, 503] width 14 height 14
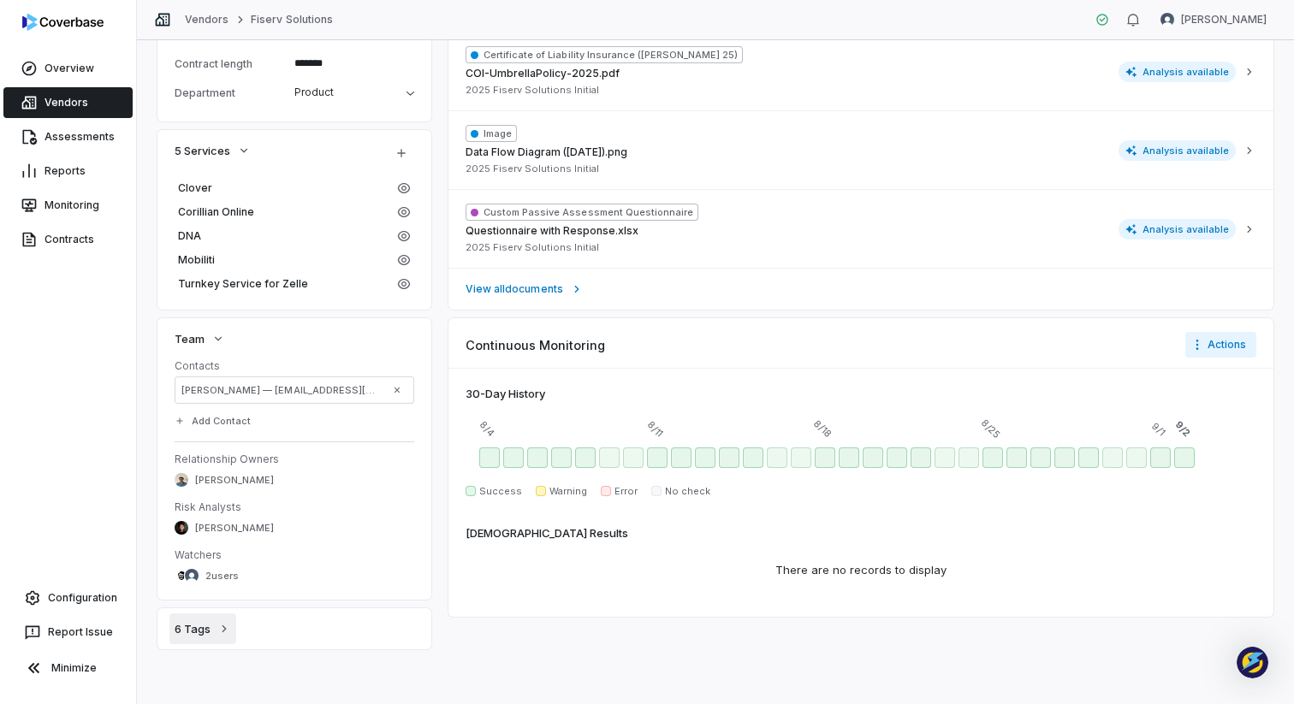
click at [229, 623] on icon "button" at bounding box center [224, 629] width 14 height 14
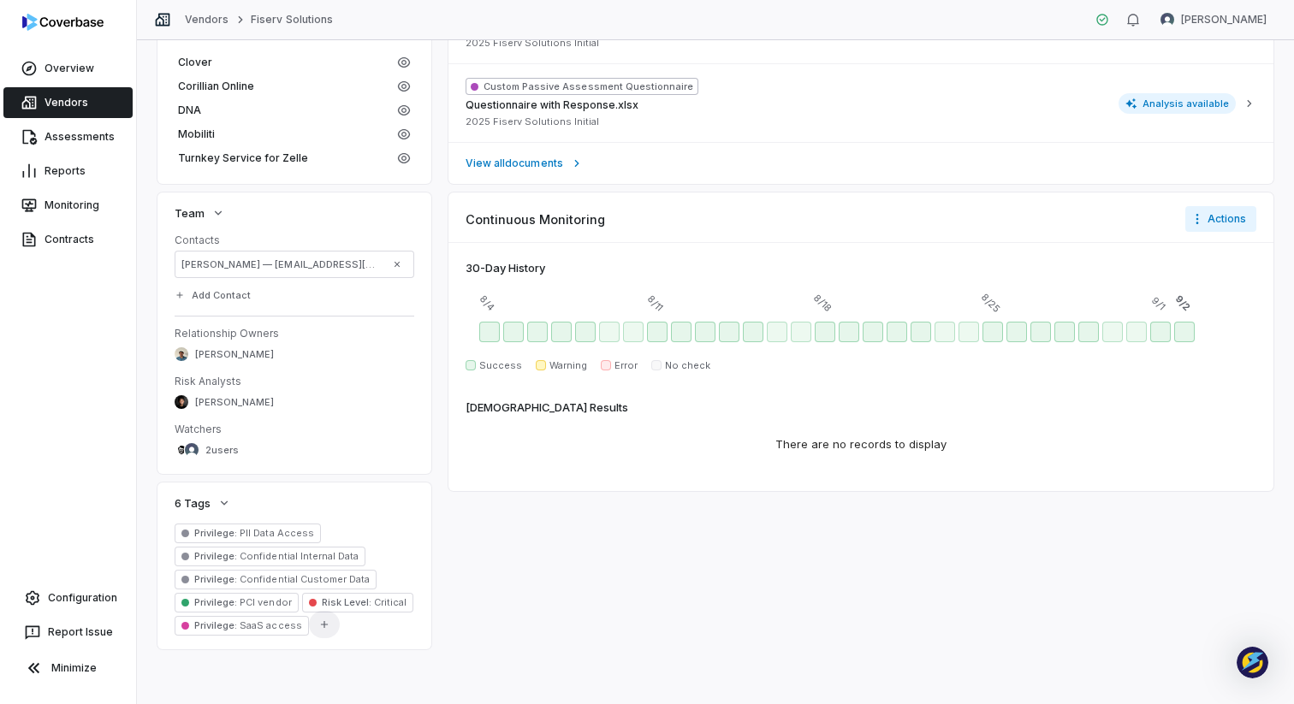
click at [318, 624] on icon "button" at bounding box center [324, 625] width 12 height 12
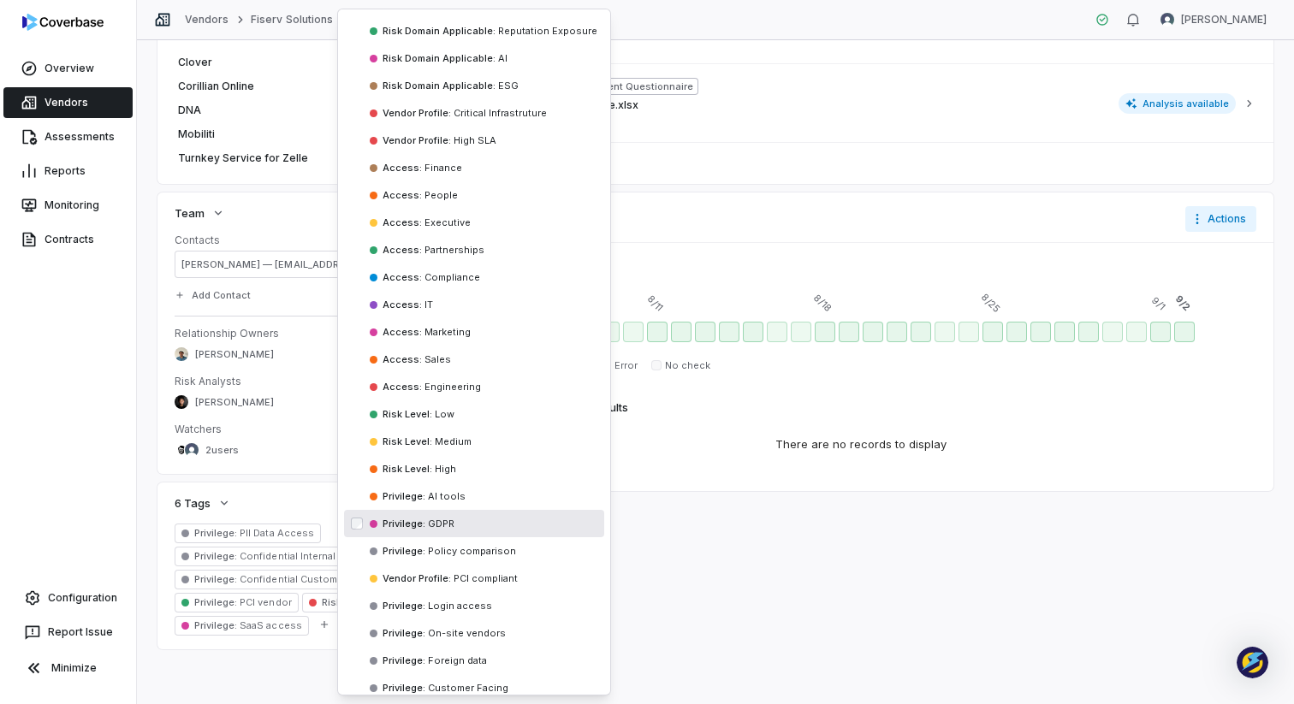
scroll to position [368, 0]
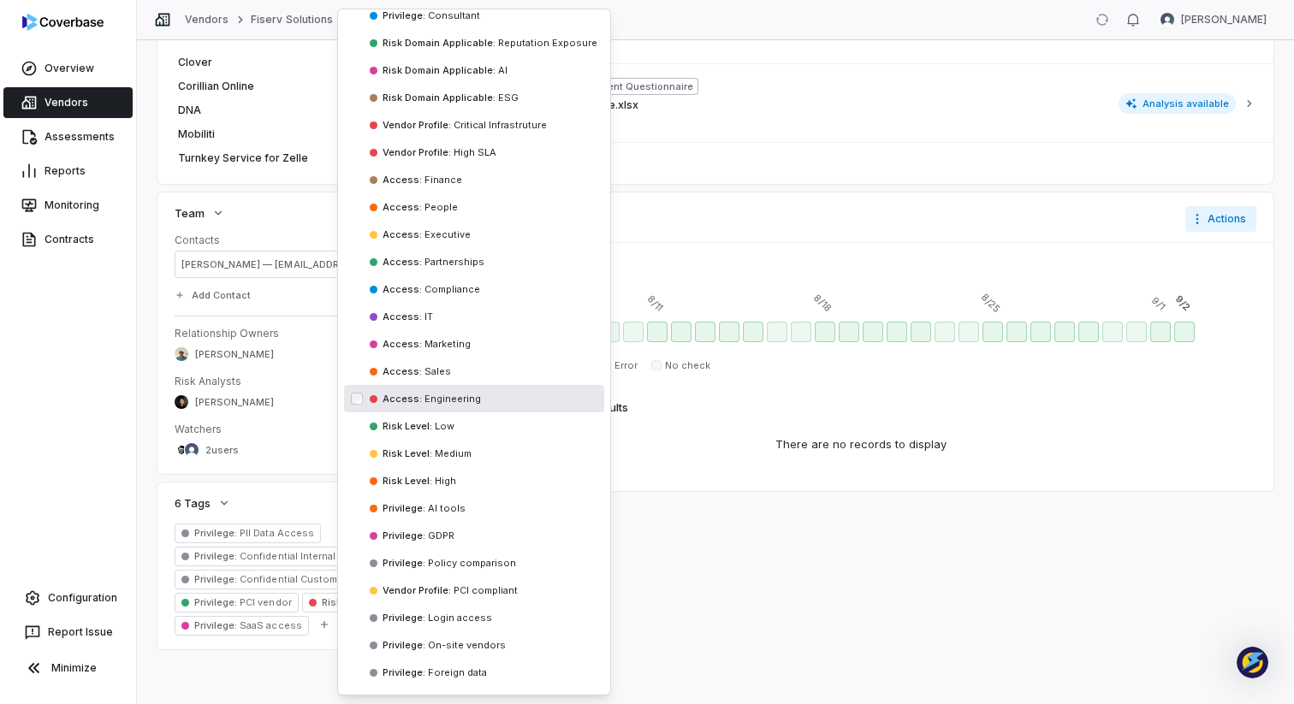
click at [125, 366] on div "Overview Vendors Assessments Reports Monitoring Contracts Configuration Report …" at bounding box center [68, 352] width 136 height 704
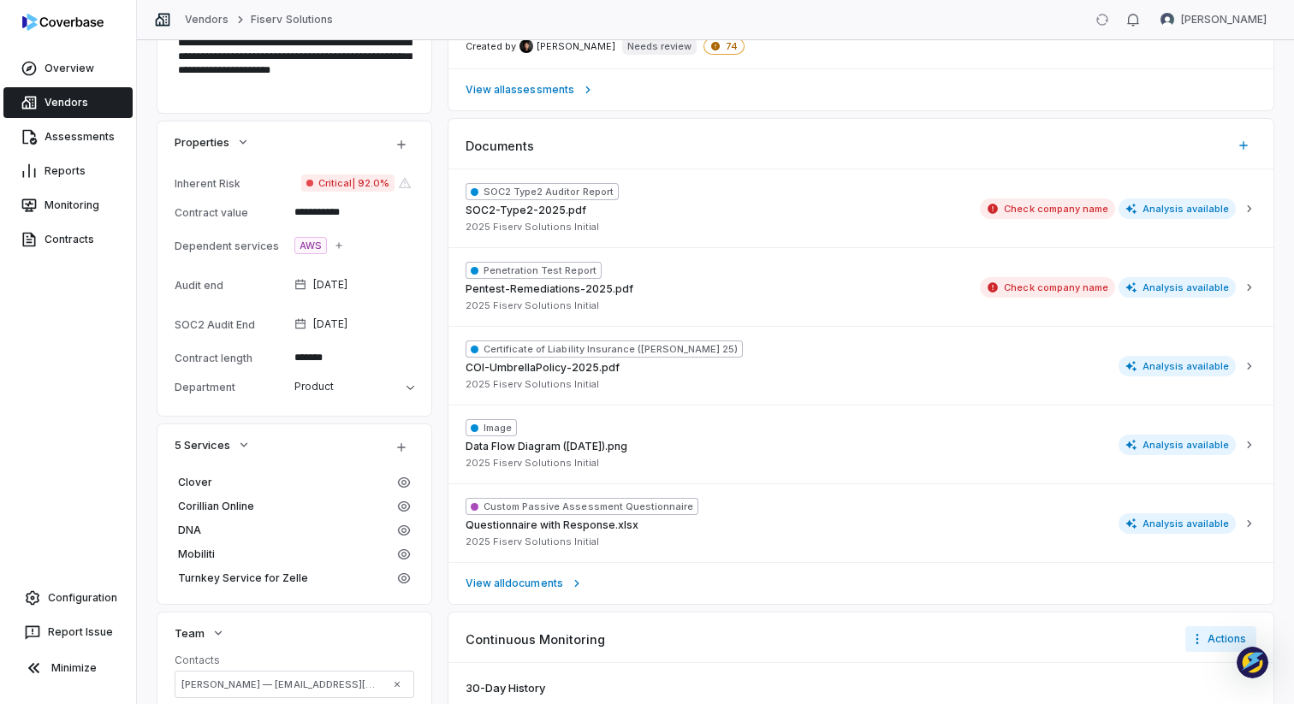
scroll to position [0, 0]
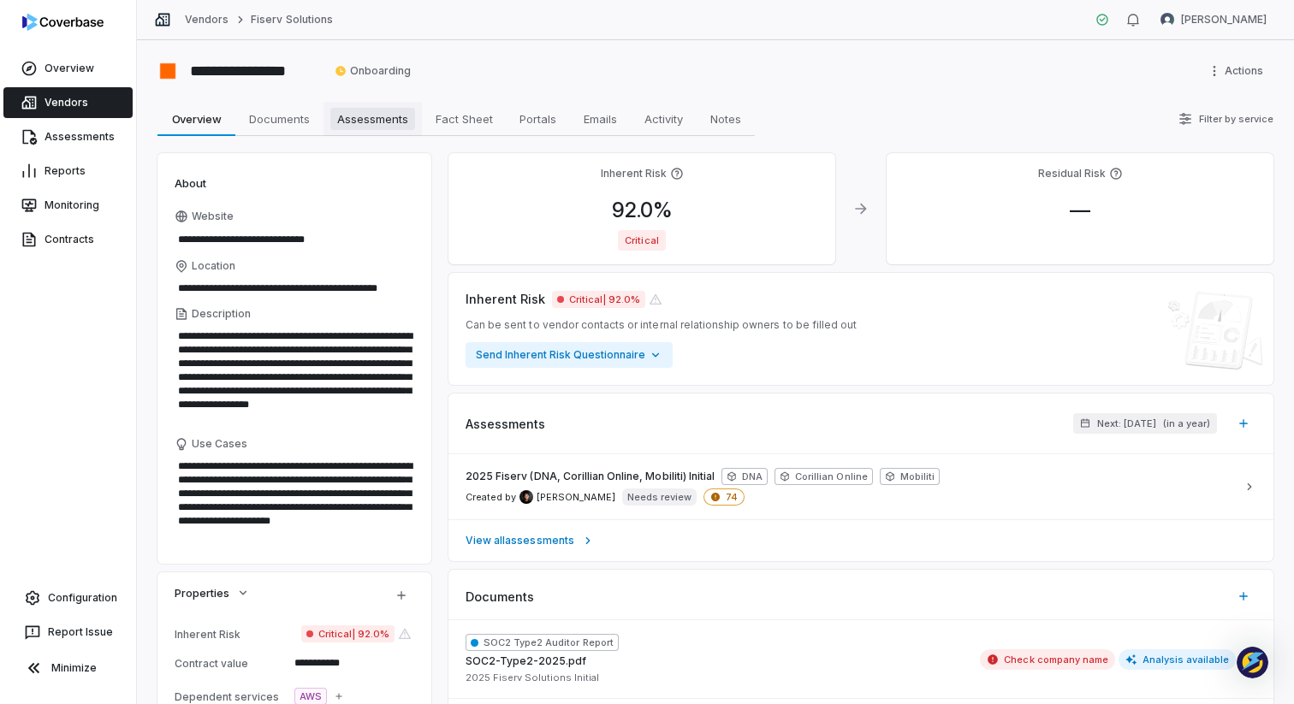
click at [389, 117] on span "Assessments" at bounding box center [372, 119] width 85 height 22
type textarea "*"
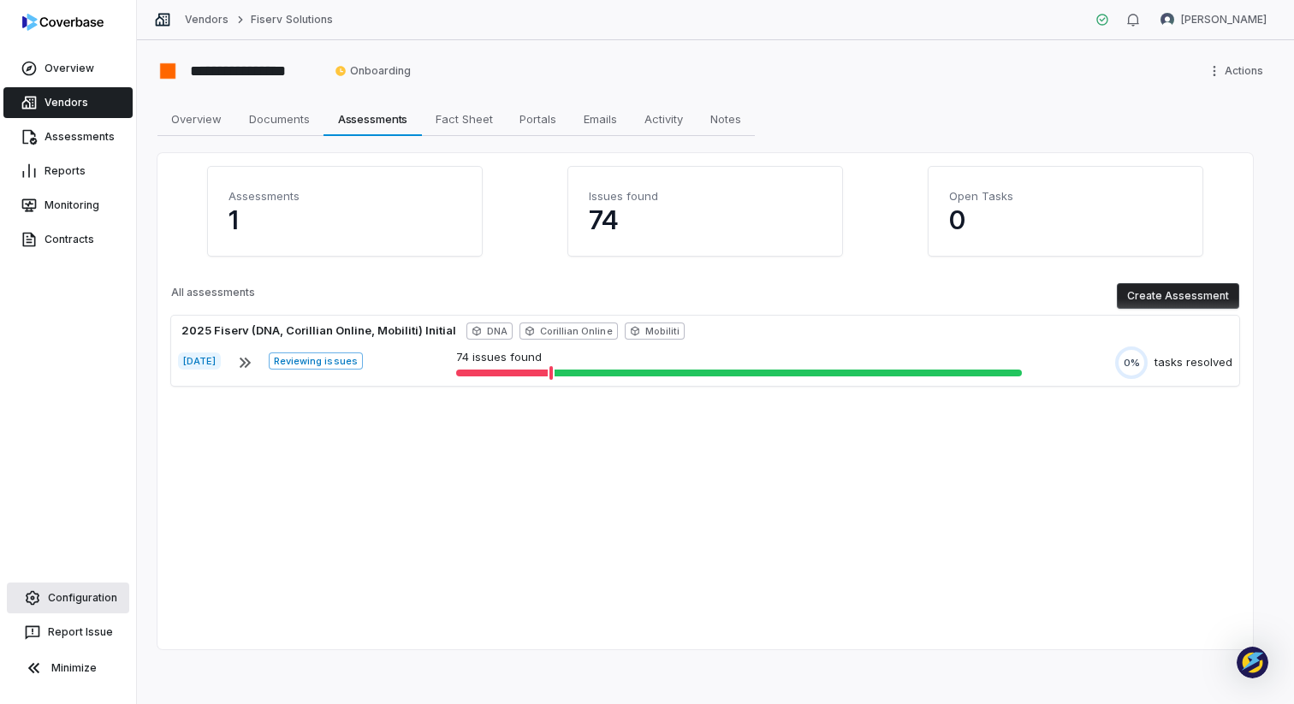
click at [49, 602] on link "Configuration" at bounding box center [68, 598] width 122 height 31
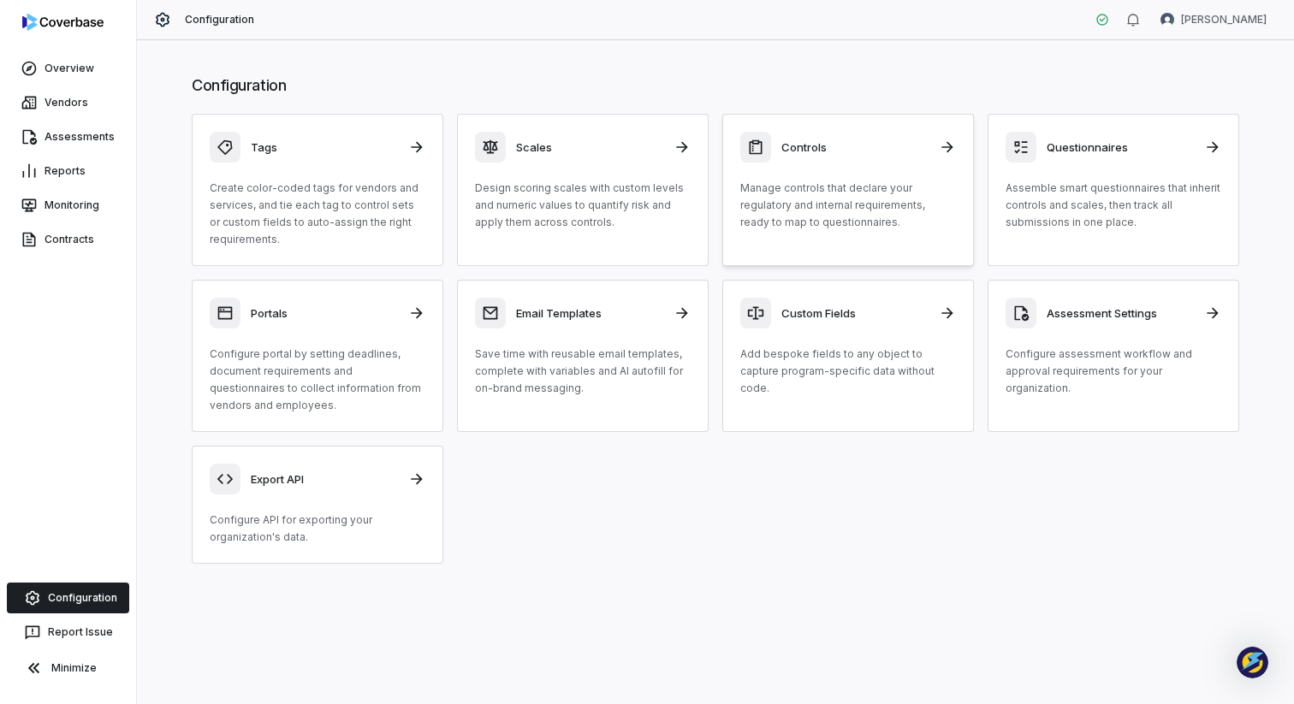
click at [862, 228] on p "Manage controls that declare your regulatory and internal requirements, ready t…" at bounding box center [848, 205] width 216 height 51
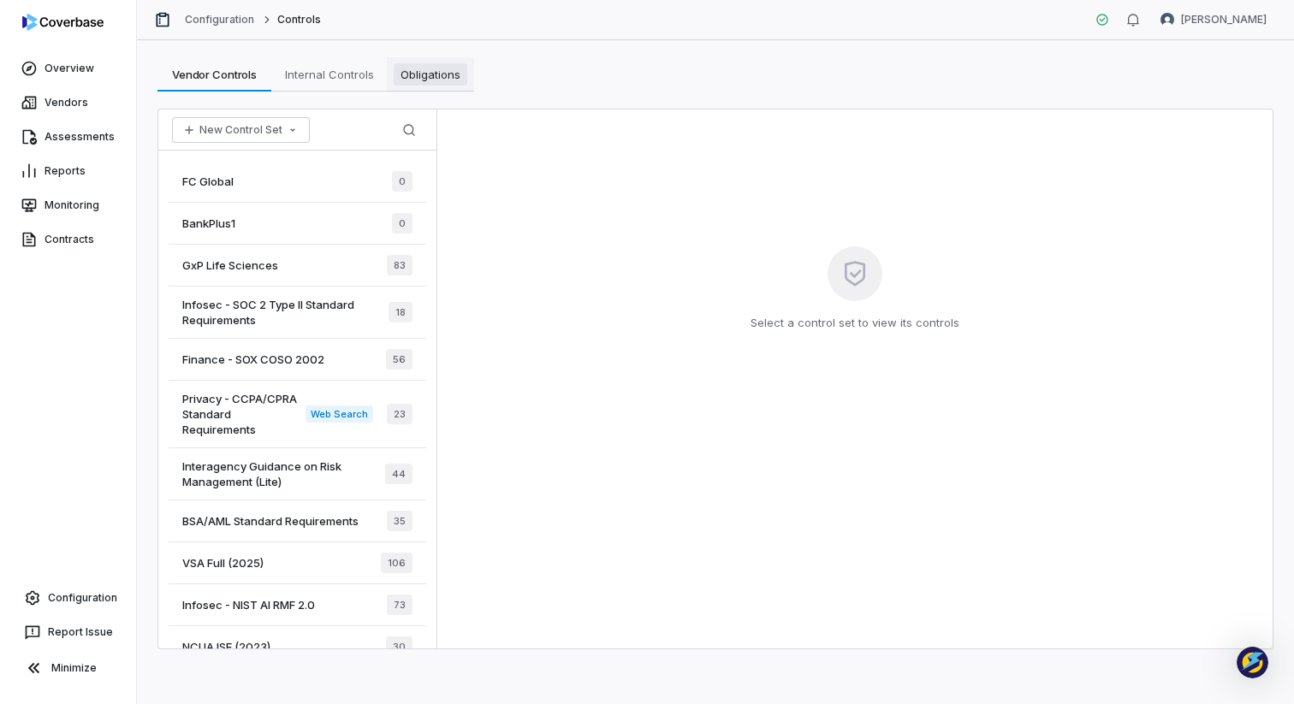
click at [422, 72] on span "Obligations" at bounding box center [431, 74] width 74 height 22
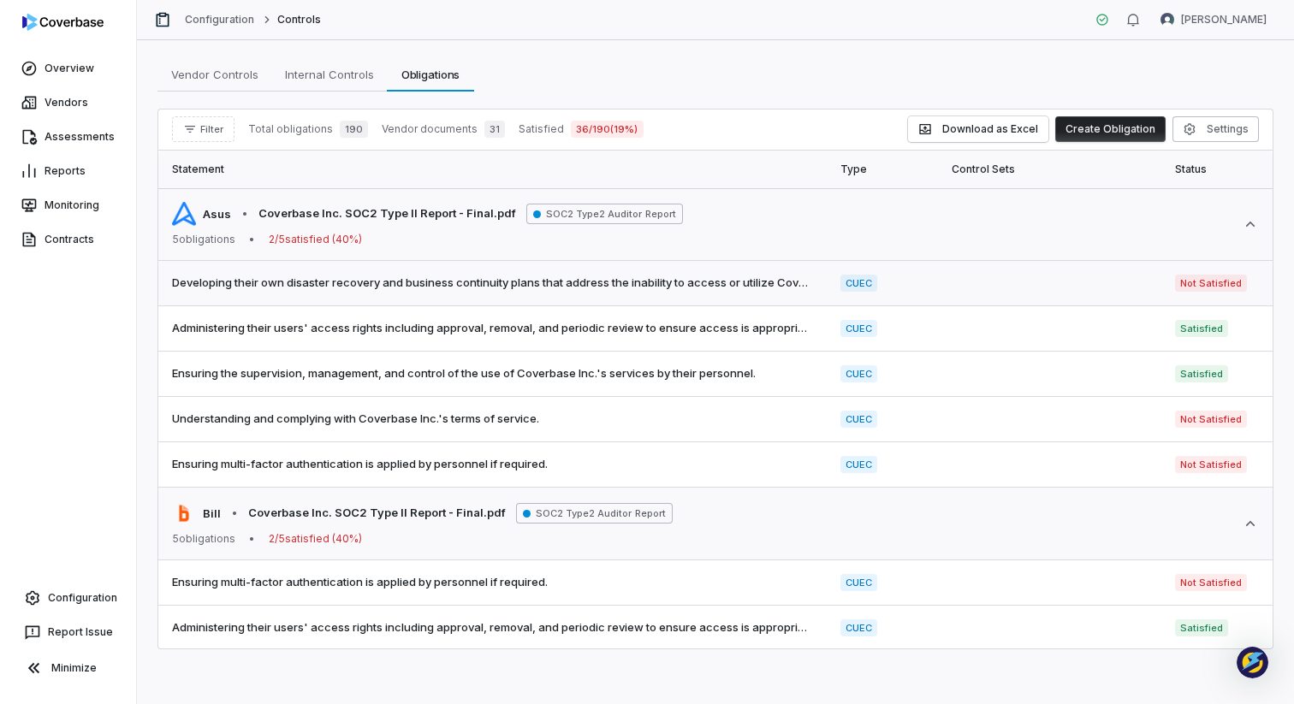
click at [566, 290] on span "Developing their own disaster recovery and business continuity plans that addre…" at bounding box center [492, 283] width 641 height 17
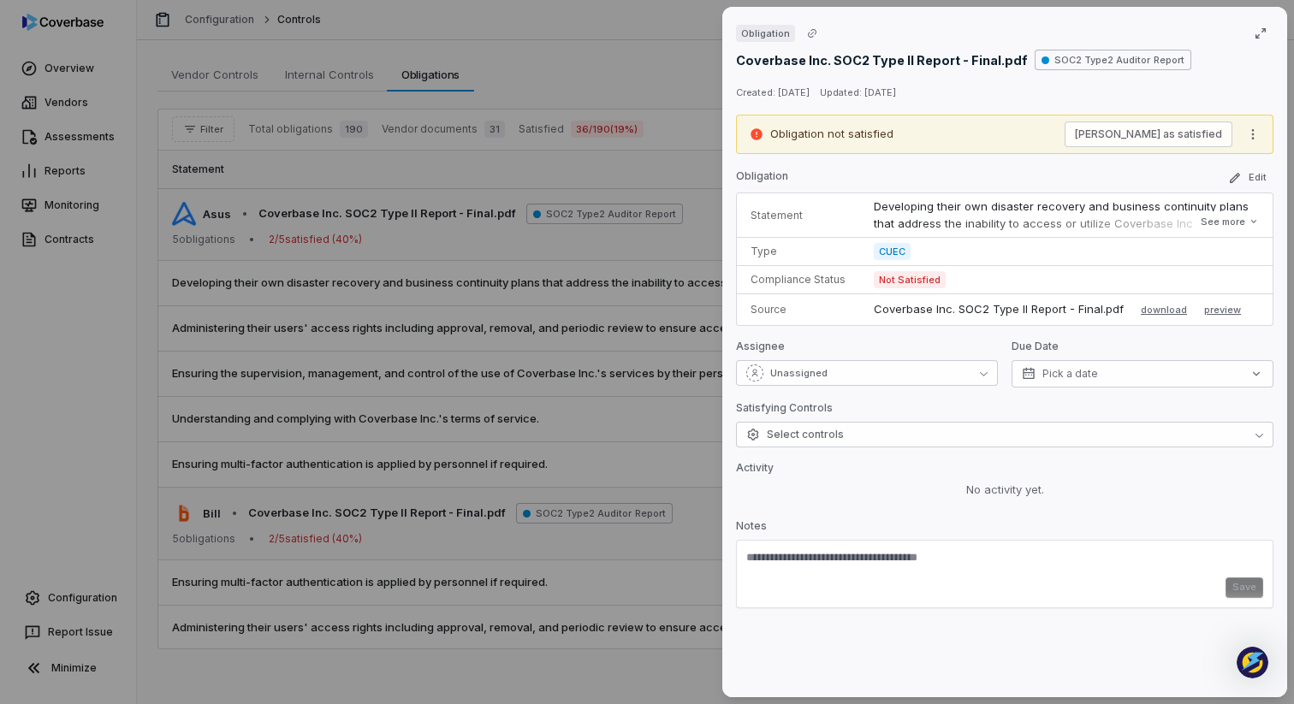
click at [833, 567] on textarea at bounding box center [1004, 563] width 517 height 27
click at [1259, 27] on icon "button" at bounding box center [1261, 34] width 14 height 14
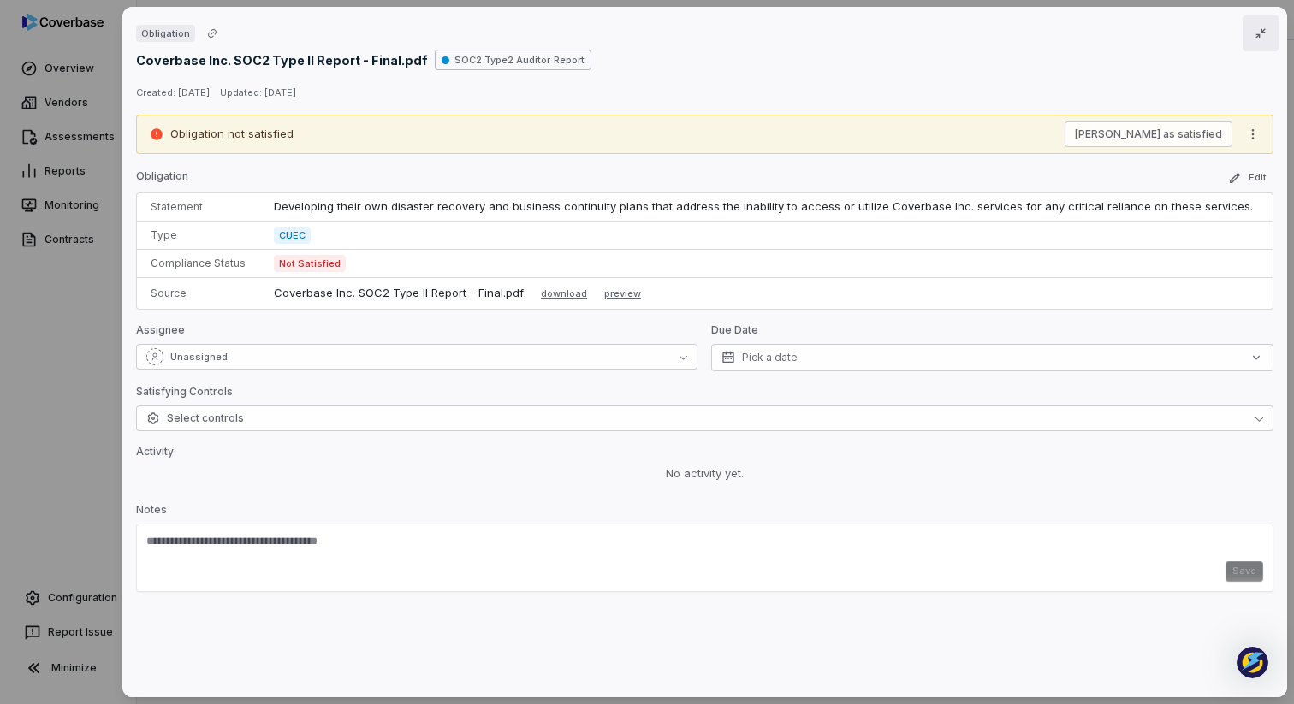
click at [1265, 27] on icon "button" at bounding box center [1261, 34] width 14 height 14
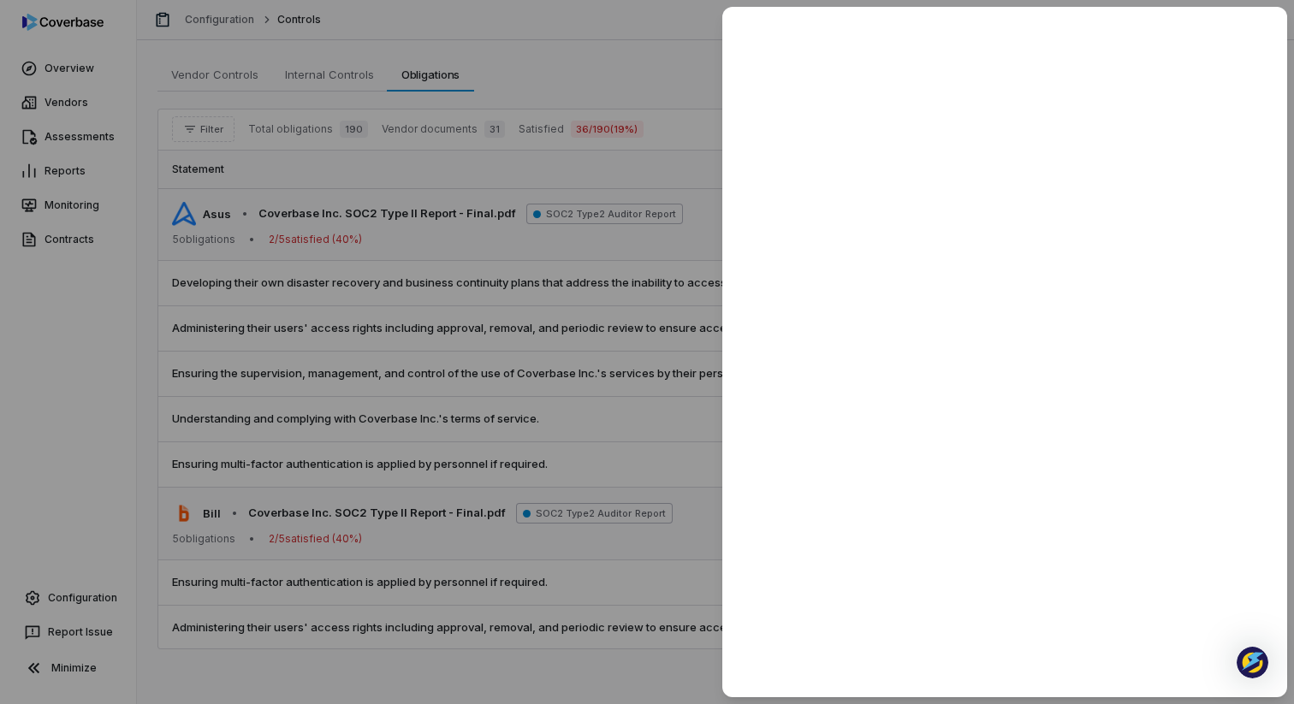
click at [519, 312] on div at bounding box center [647, 352] width 1294 height 704
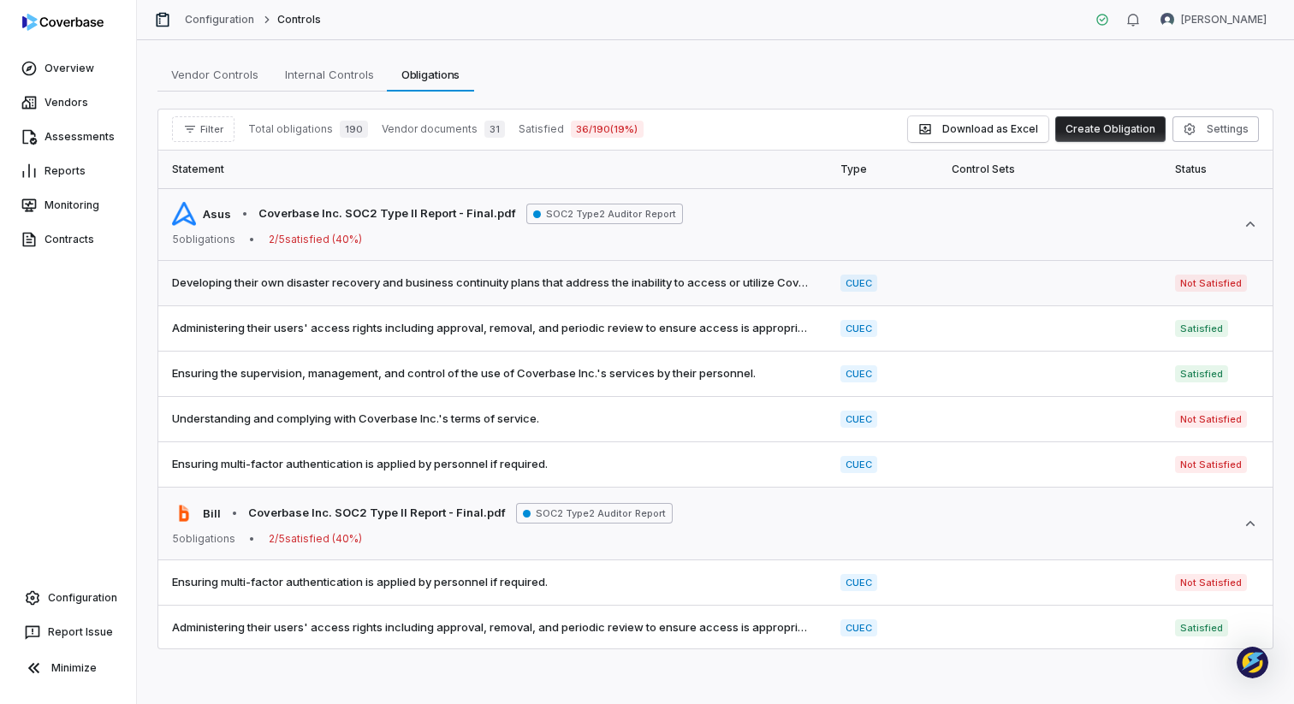
click at [574, 276] on span "Developing their own disaster recovery and business continuity plans that addre…" at bounding box center [492, 283] width 641 height 17
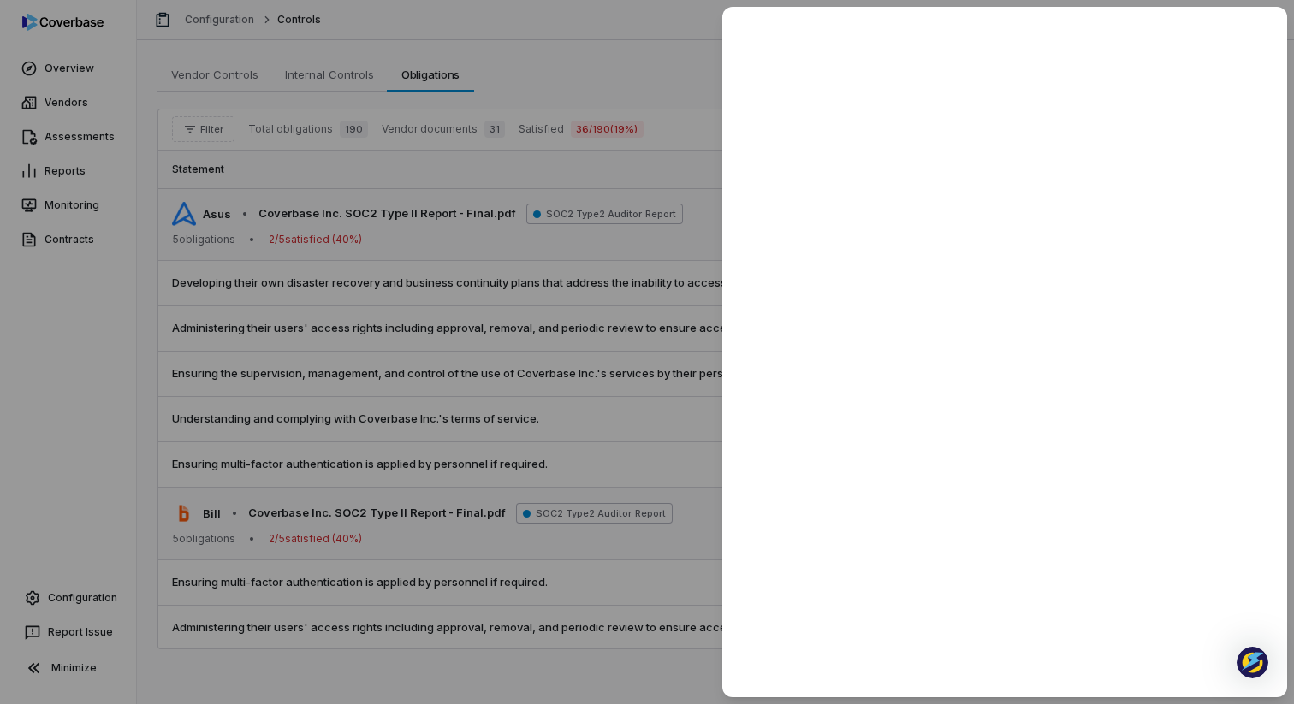
click at [535, 301] on div at bounding box center [647, 352] width 1294 height 704
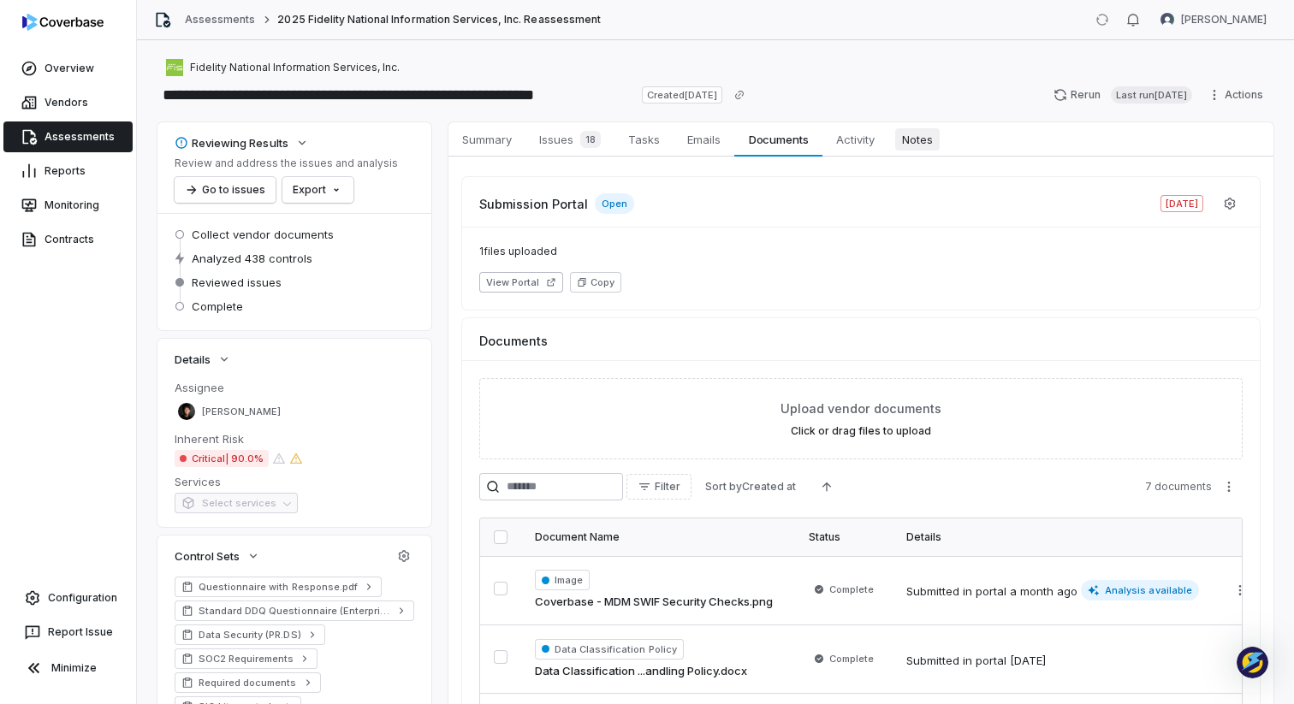
click at [924, 141] on span "Notes" at bounding box center [917, 139] width 44 height 22
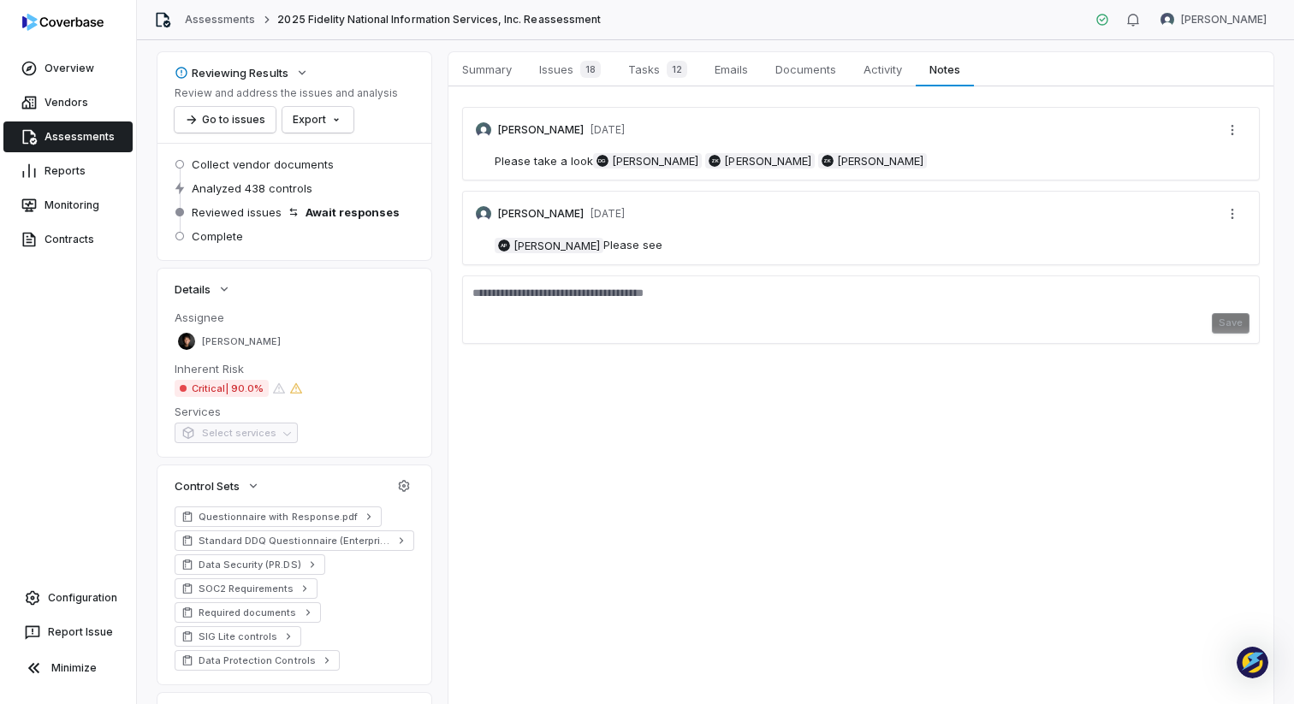
scroll to position [98, 0]
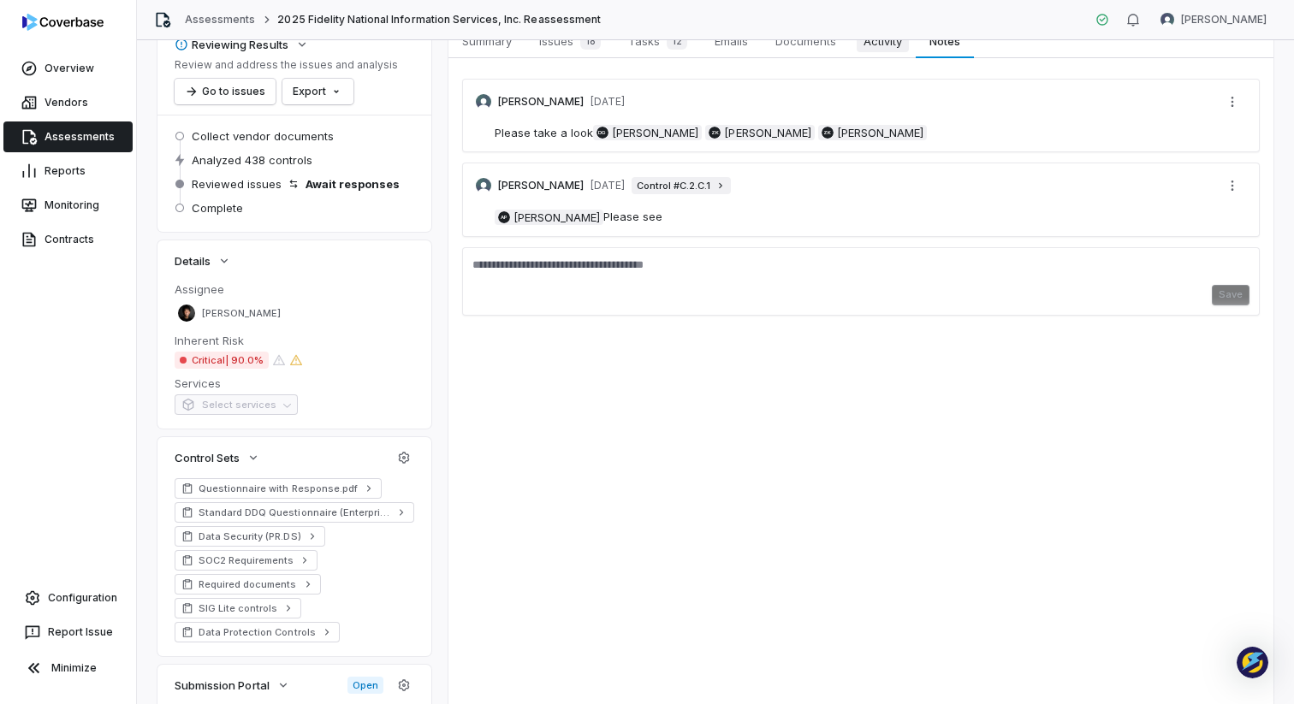
click at [886, 44] on span "Activity" at bounding box center [882, 41] width 52 height 22
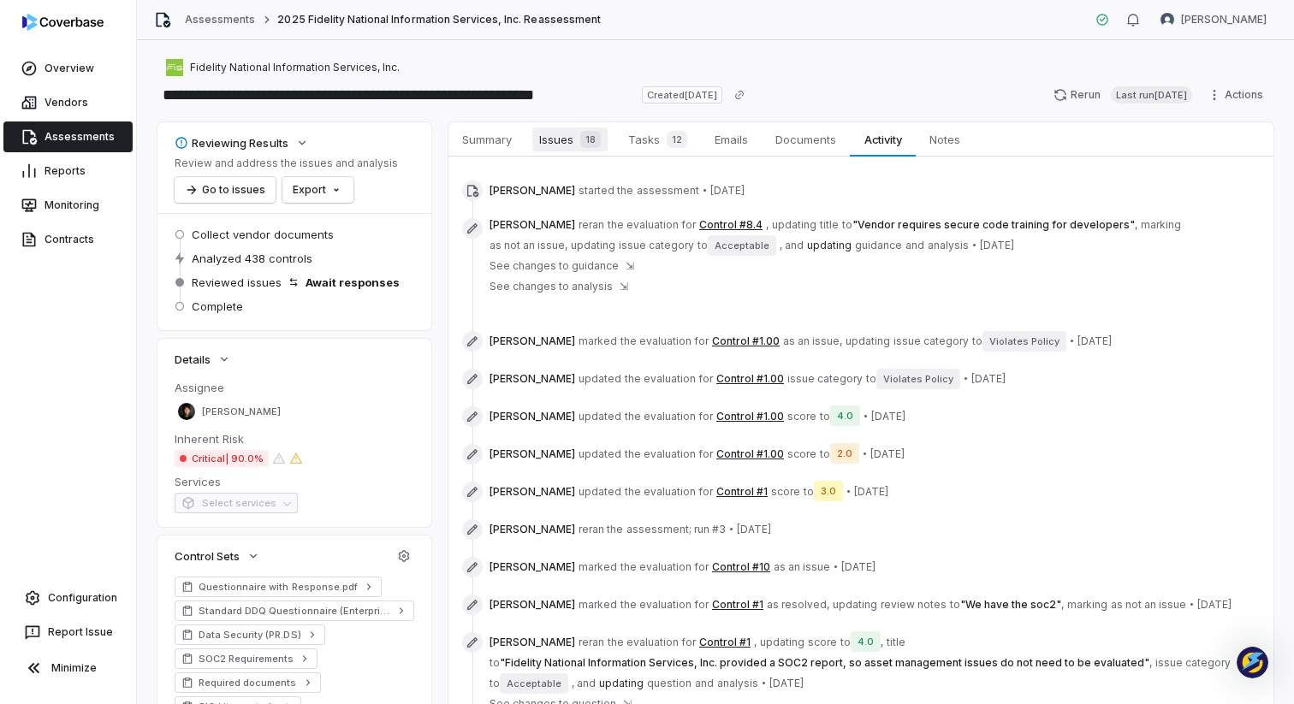
click at [572, 144] on span "Issues 18" at bounding box center [569, 139] width 75 height 24
